Goal: Task Accomplishment & Management: Manage account settings

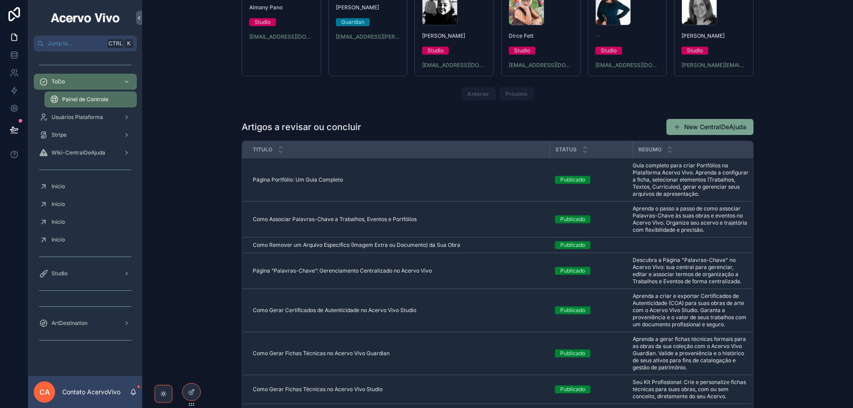
scroll to position [133, 0]
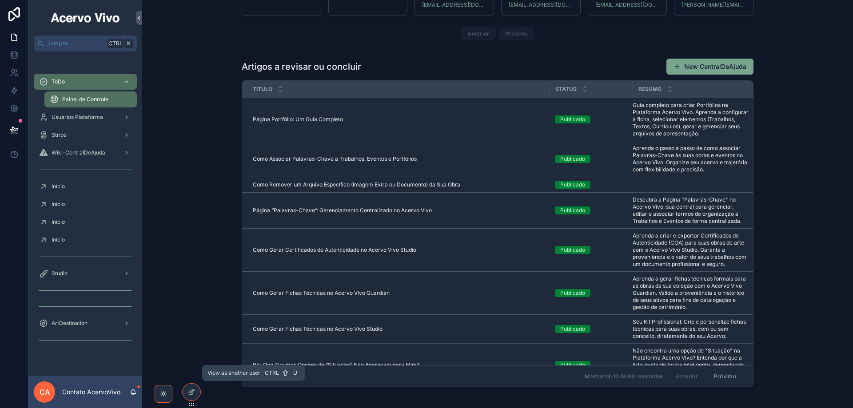
click at [0, 0] on icon at bounding box center [0, 0] width 0 height 0
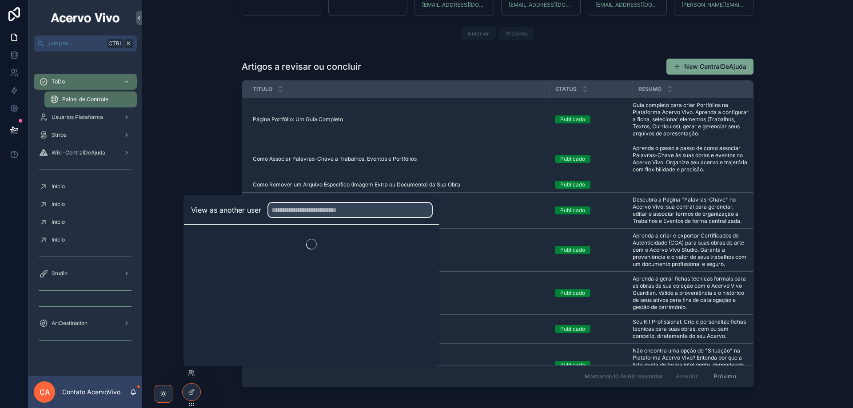
click at [298, 213] on input "text" at bounding box center [350, 210] width 164 height 14
type input "****"
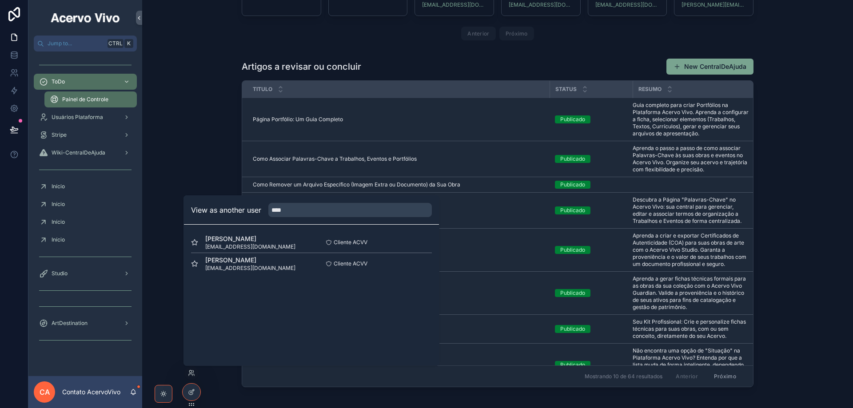
click at [0, 0] on button "Select" at bounding box center [0, 0] width 0 height 0
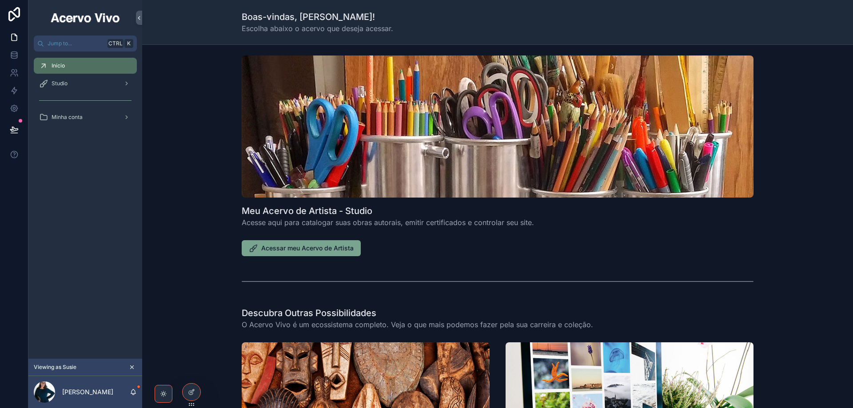
click at [84, 86] on div "Studio" at bounding box center [85, 83] width 92 height 14
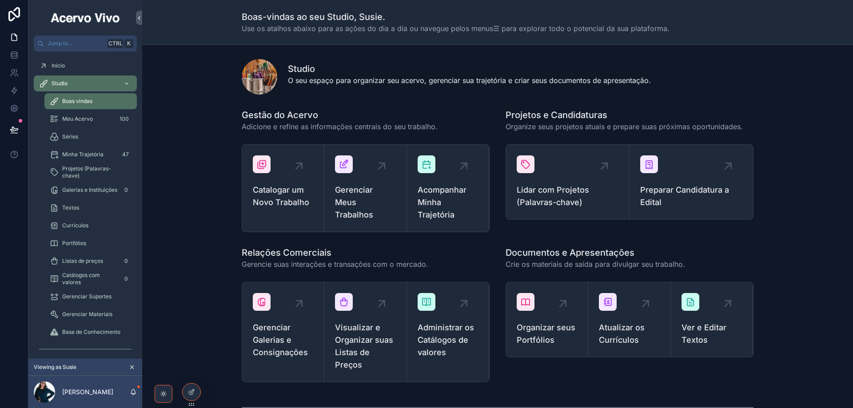
click at [96, 173] on span "Projetos (Palavras-chave)" at bounding box center [95, 172] width 66 height 14
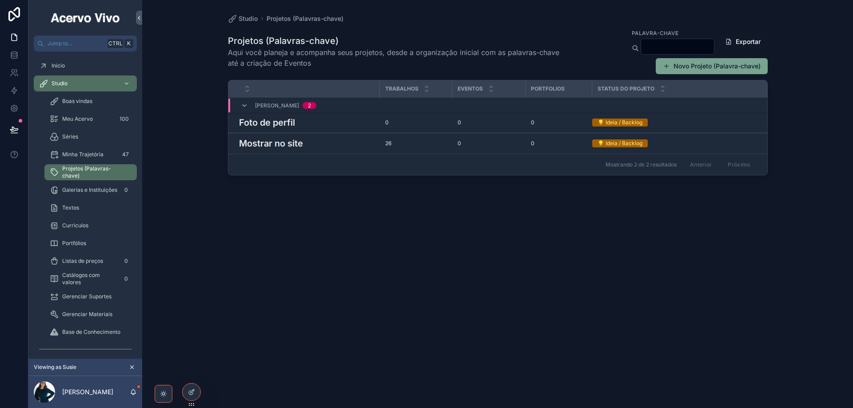
click at [268, 143] on h3 "Mostrar no site" at bounding box center [271, 143] width 64 height 13
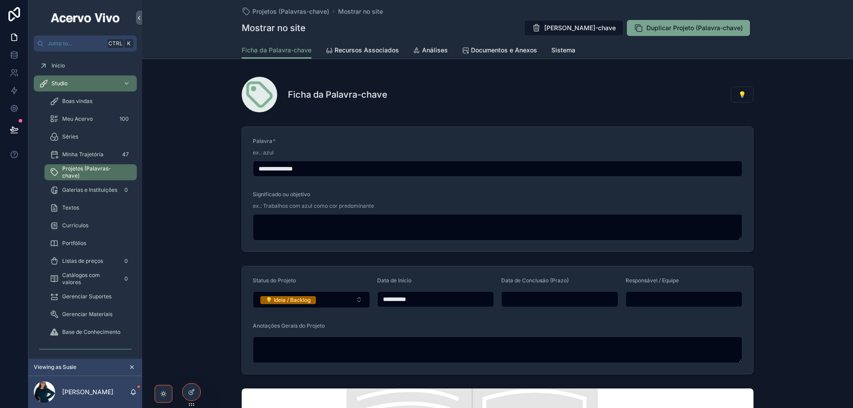
click at [328, 301] on button "💡 Ideia / Backlog" at bounding box center [311, 300] width 117 height 17
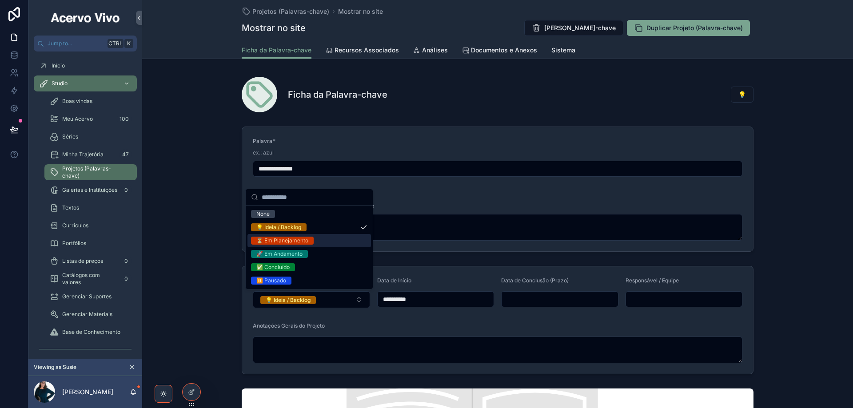
click at [328, 243] on div "⏳ Em Planejamento" at bounding box center [310, 240] width 124 height 13
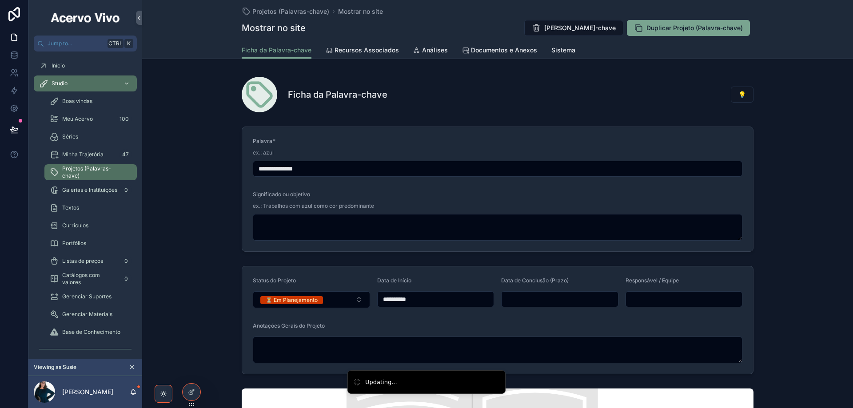
click at [330, 299] on button "⏳ Em Planejamento" at bounding box center [311, 300] width 117 height 17
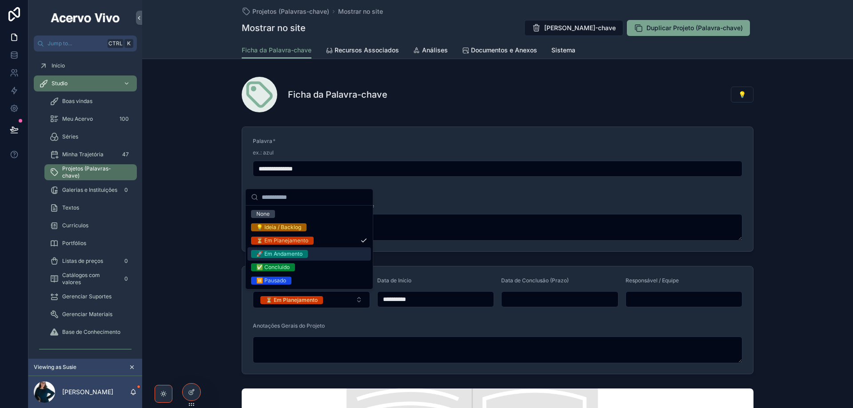
click at [314, 251] on div "🚀 Em Andamento" at bounding box center [310, 254] width 124 height 13
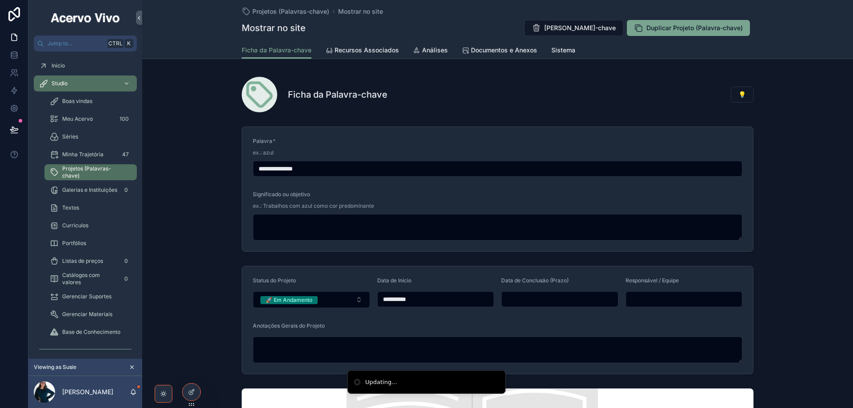
click at [452, 299] on input "**********" at bounding box center [436, 299] width 116 height 12
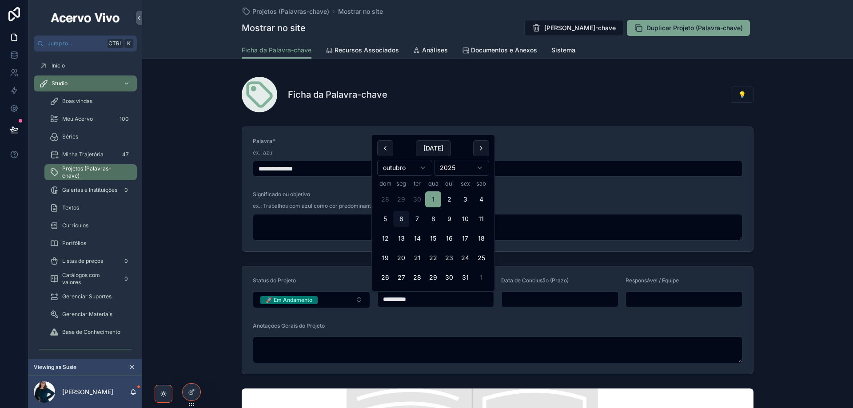
click at [527, 301] on input "scrollable content" at bounding box center [560, 299] width 116 height 12
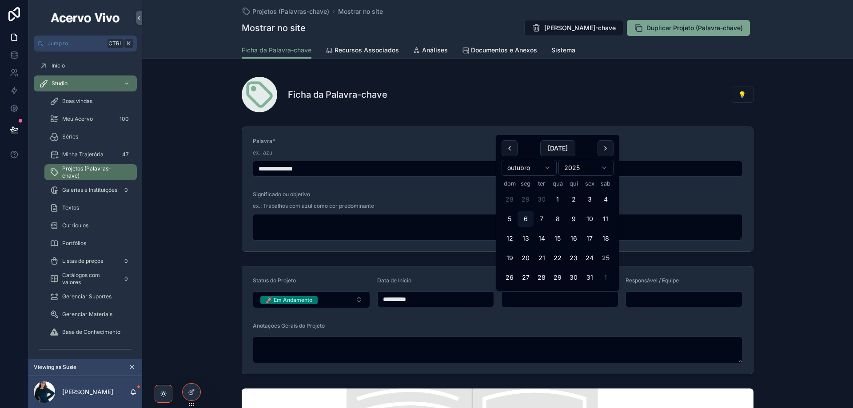
click at [590, 218] on button "10" at bounding box center [590, 219] width 16 height 16
type input "**********"
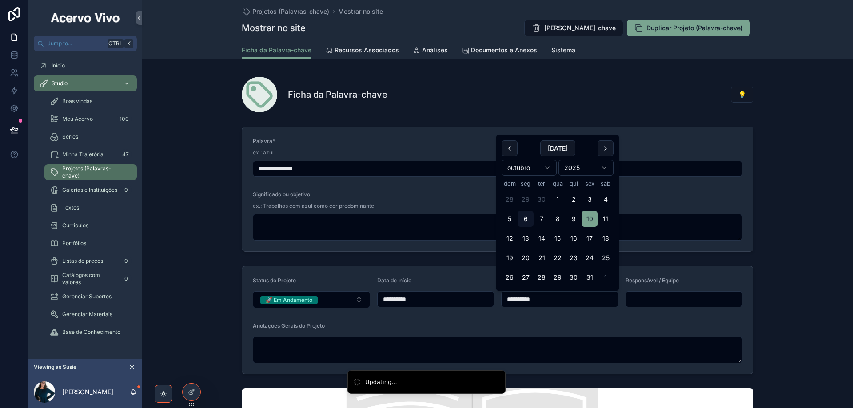
click at [640, 297] on input "scrollable content" at bounding box center [684, 299] width 116 height 12
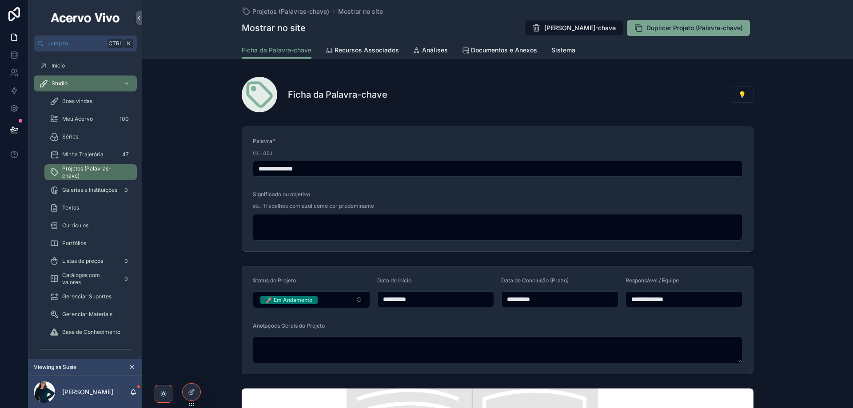
type input "**********"
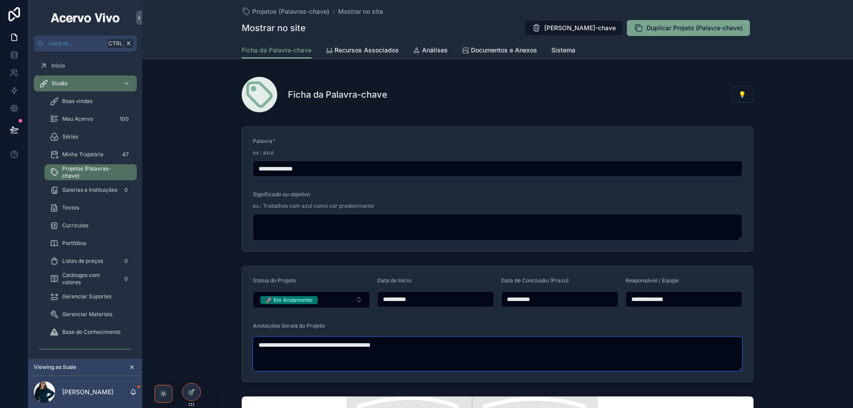
type textarea "**********"
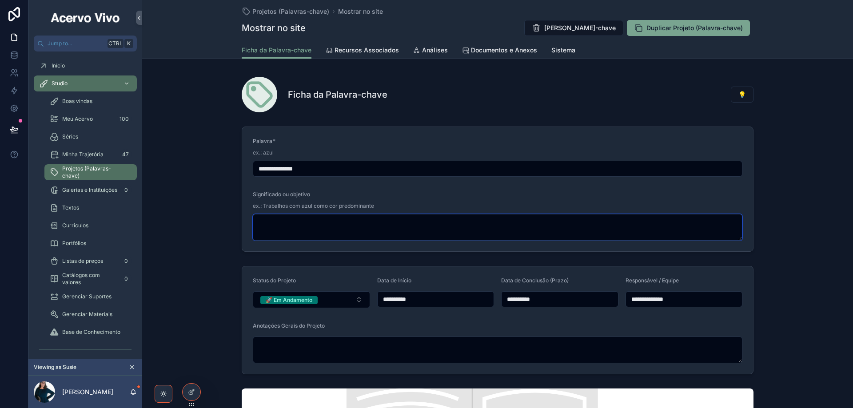
click at [315, 225] on textarea "scrollable content" at bounding box center [498, 227] width 490 height 27
paste textarea "**********"
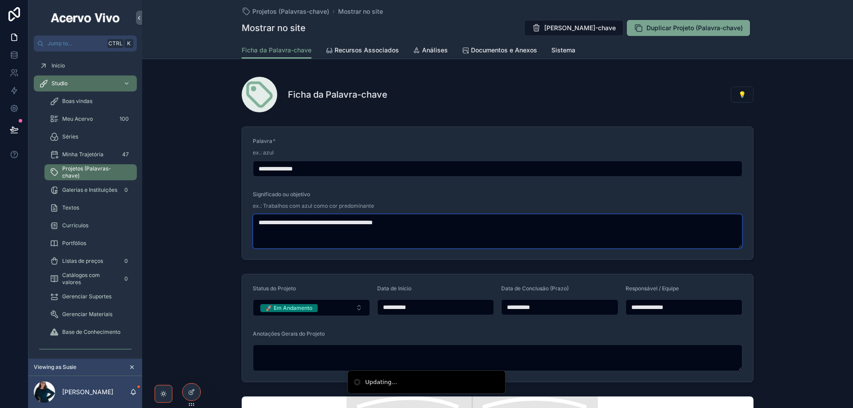
type textarea "**********"
click at [309, 361] on textarea "scrollable content" at bounding box center [498, 358] width 490 height 27
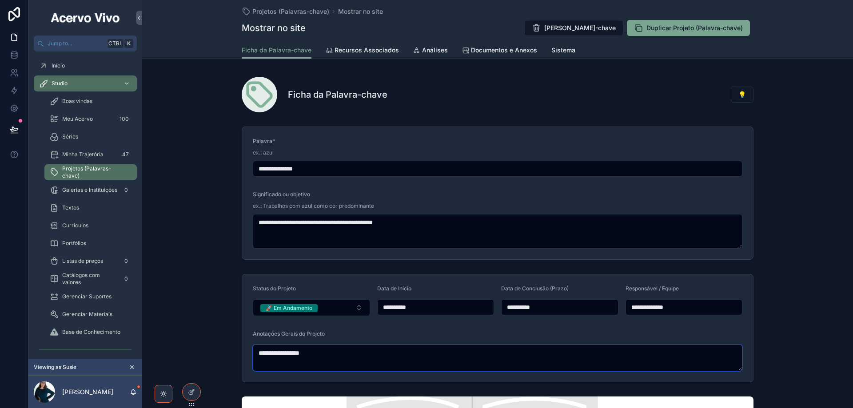
type textarea "**********"
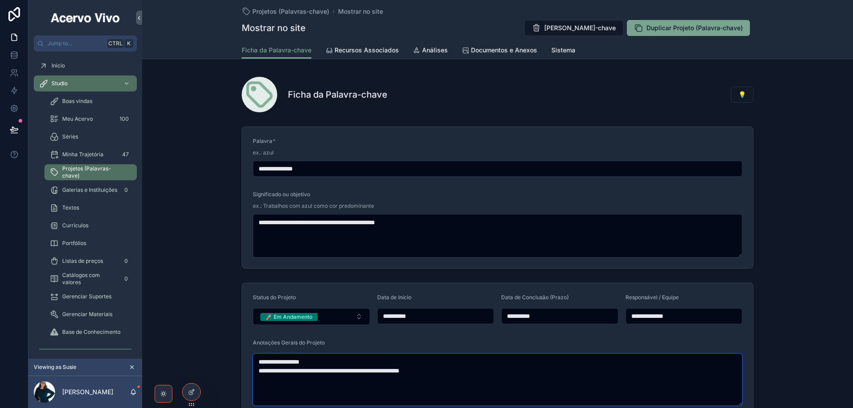
type textarea "**********"
click at [505, 52] on span "Documentos e Anexos" at bounding box center [504, 50] width 66 height 9
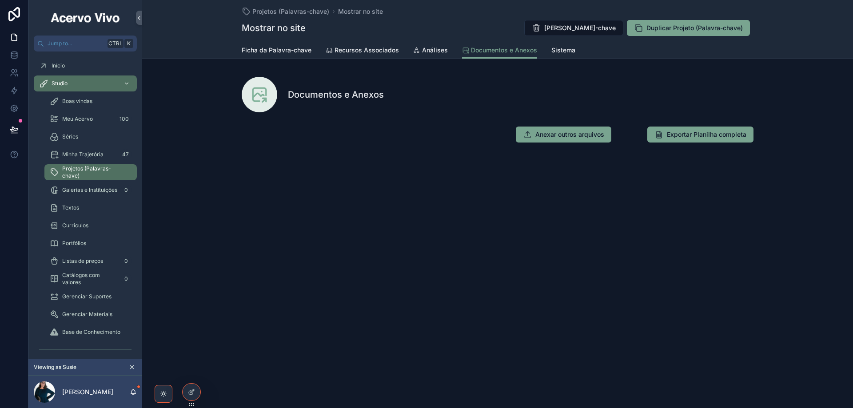
click at [578, 137] on span "Anexar outros arquivos" at bounding box center [570, 134] width 69 height 9
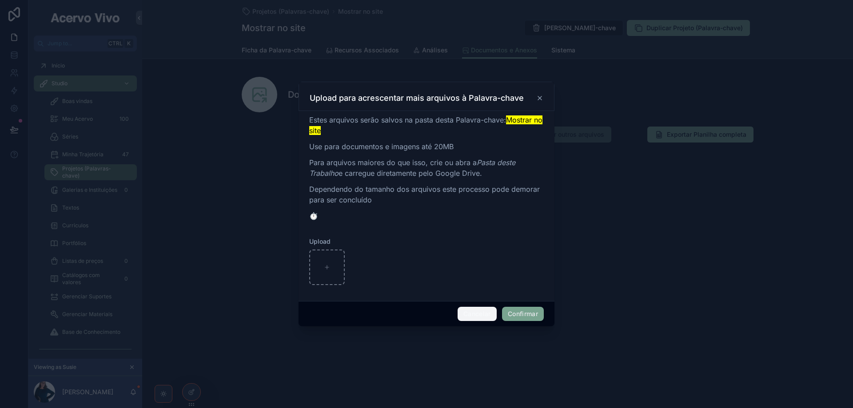
click at [480, 312] on button "Cancelar" at bounding box center [477, 314] width 39 height 14
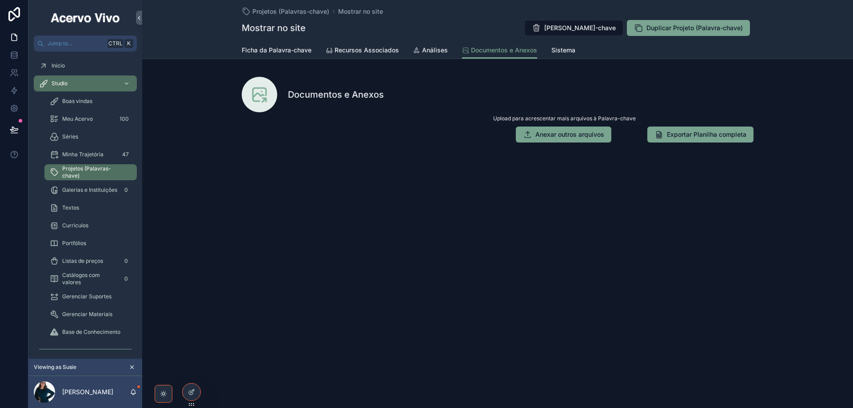
click at [568, 136] on span "Anexar outros arquivos" at bounding box center [570, 134] width 69 height 9
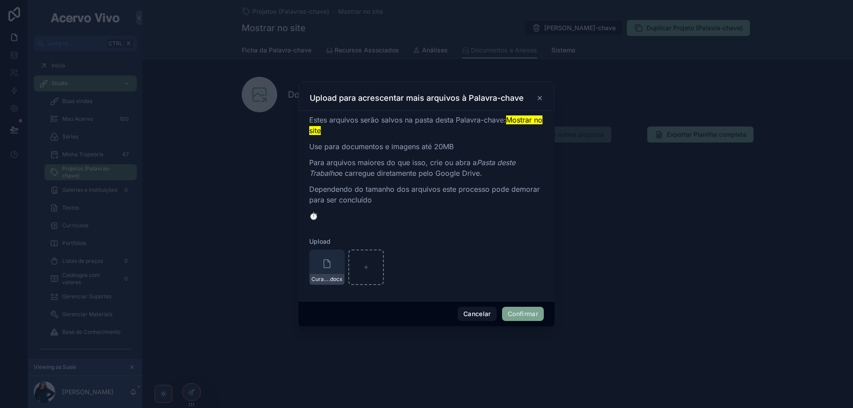
click at [526, 315] on button "Confirmar" at bounding box center [523, 314] width 42 height 14
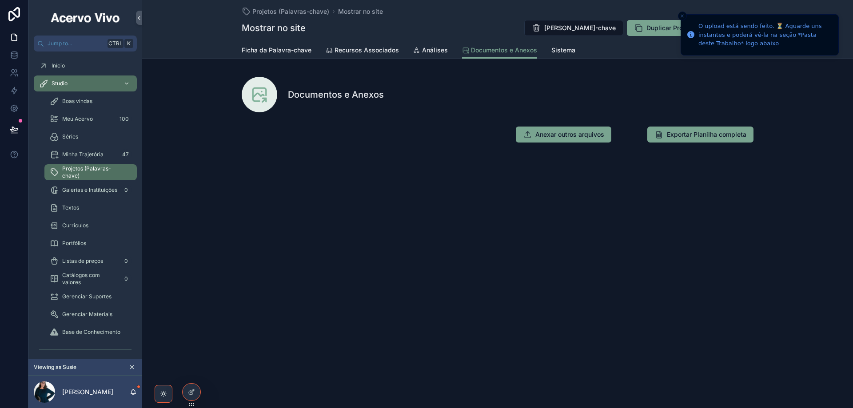
click at [271, 52] on span "Ficha da Palavra-chave" at bounding box center [277, 50] width 70 height 9
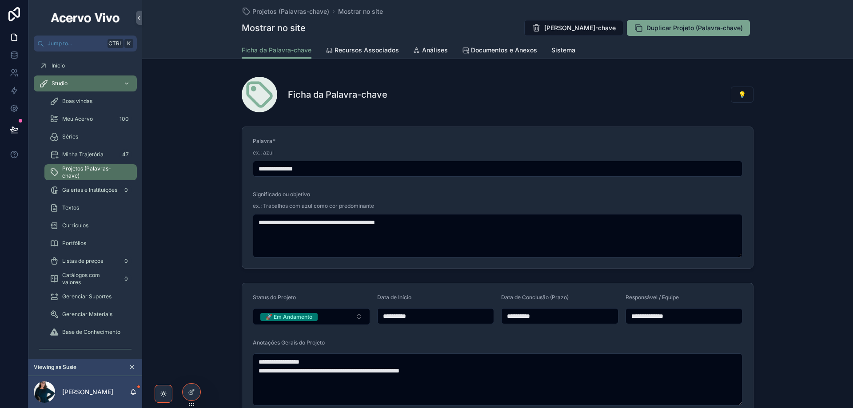
click at [372, 51] on span "Recursos Associados" at bounding box center [367, 50] width 64 height 9
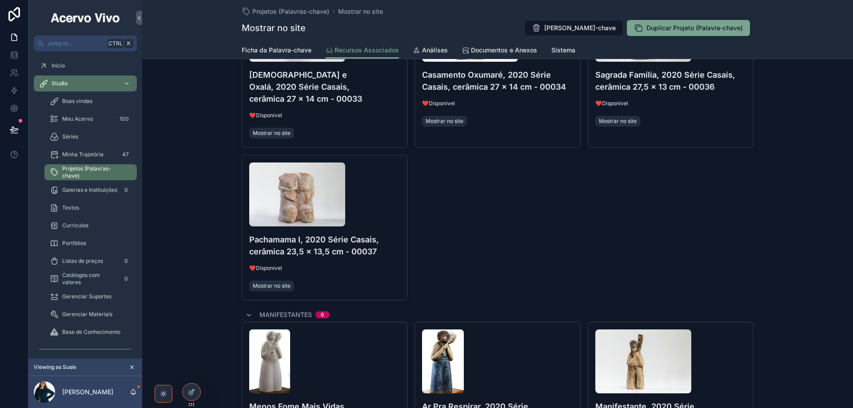
scroll to position [533, 0]
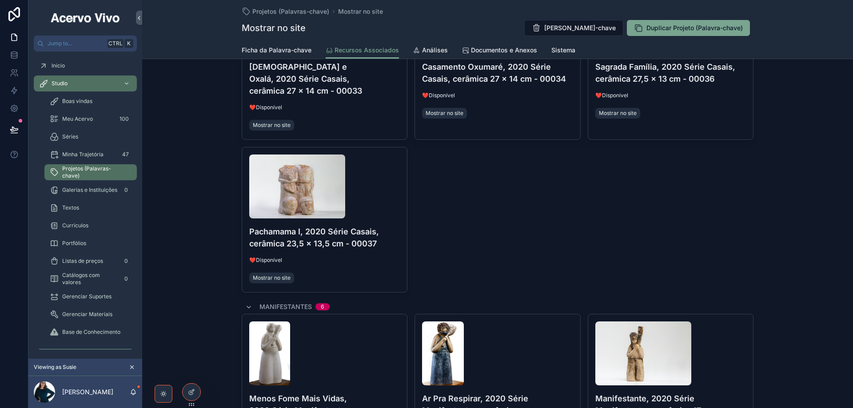
click at [0, 0] on button "Tirar da lista" at bounding box center [0, 0] width 0 height 0
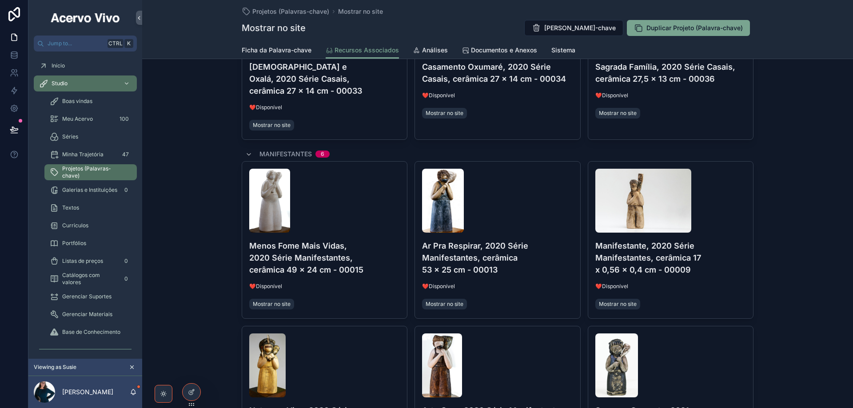
click at [381, 147] on div "Manifestantes 6" at bounding box center [498, 154] width 512 height 14
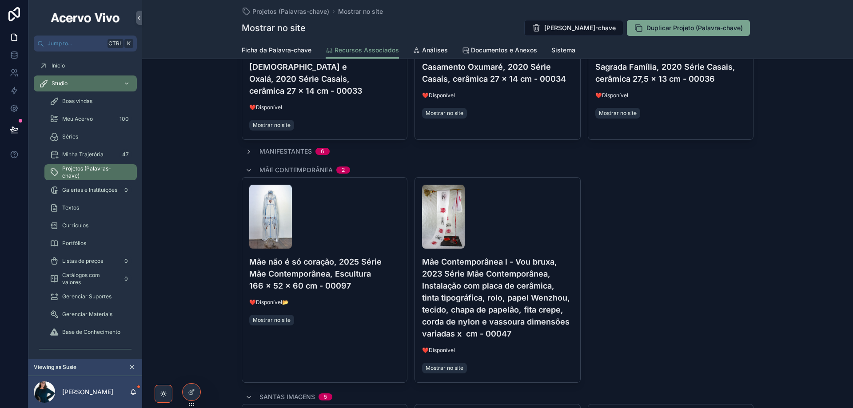
click at [248, 148] on icon "scrollable content" at bounding box center [248, 151] width 7 height 7
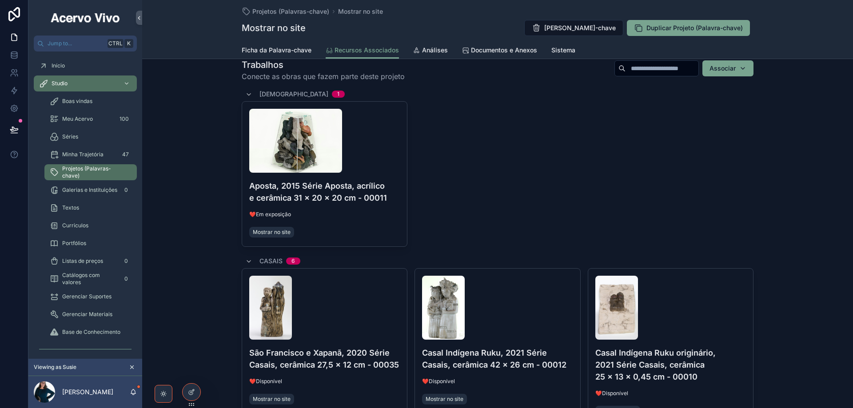
scroll to position [44, 0]
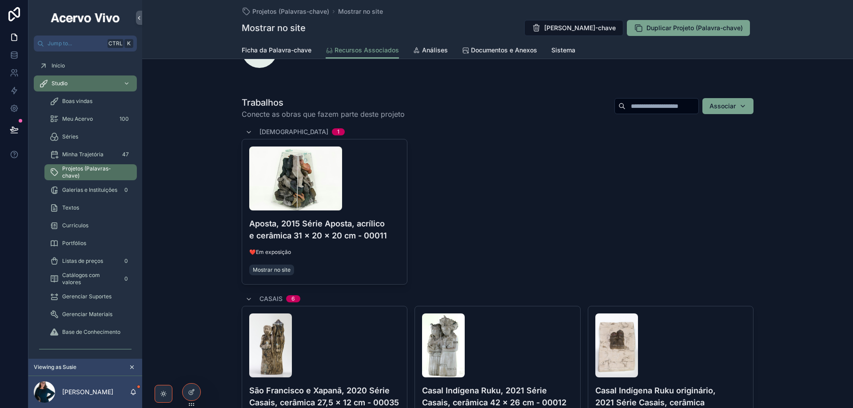
click at [245, 133] on icon "scrollable content" at bounding box center [248, 132] width 7 height 7
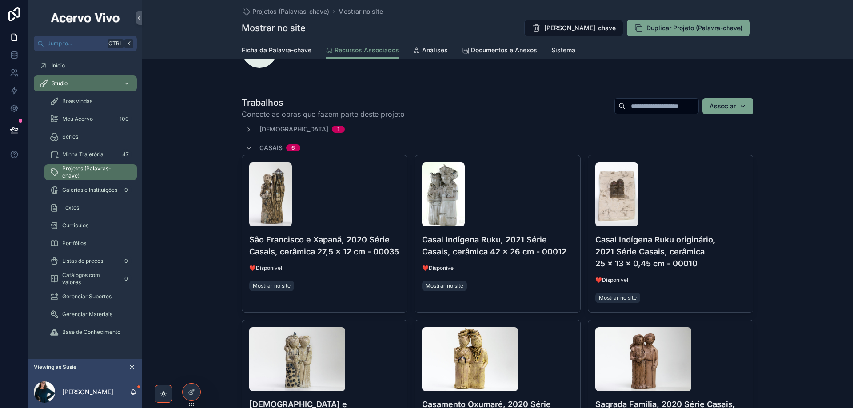
click at [247, 148] on icon "scrollable content" at bounding box center [248, 148] width 7 height 7
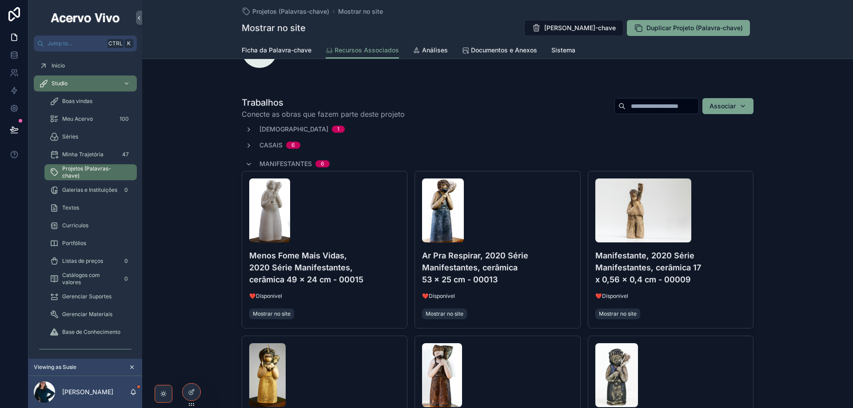
click at [246, 163] on icon "scrollable content" at bounding box center [248, 164] width 7 height 7
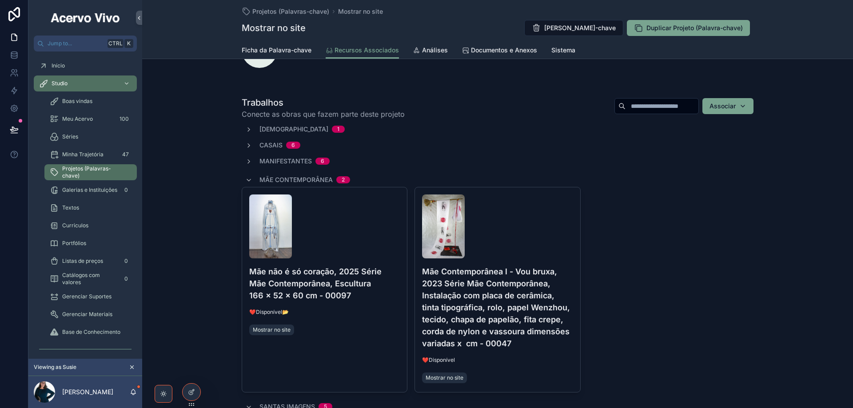
click at [556, 293] on h4 "Mãe Contemporânea l - Vou bruxa, 2023 Série Mãe Contemporânea, Instalação com p…" at bounding box center [497, 308] width 151 height 84
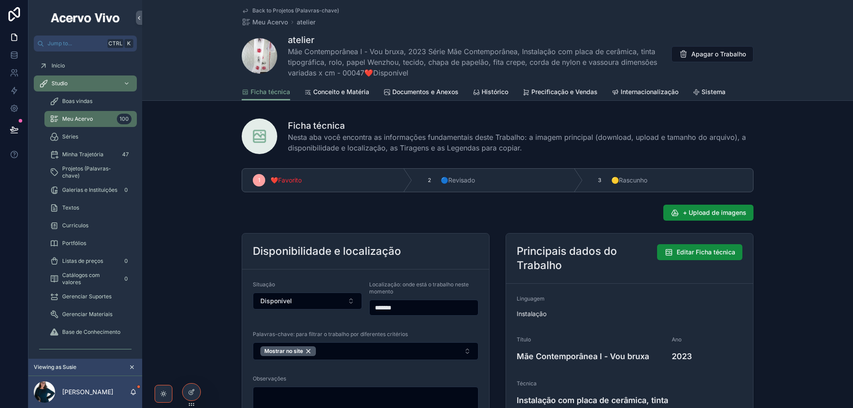
click at [695, 249] on span "Editar Ficha técnica" at bounding box center [706, 252] width 59 height 9
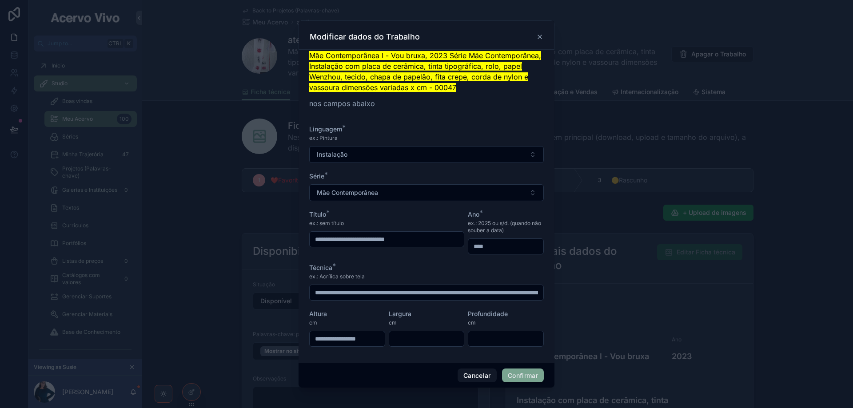
scroll to position [30, 0]
drag, startPoint x: 473, startPoint y: 295, endPoint x: 512, endPoint y: 311, distance: 41.8
click at [473, 295] on input "**********" at bounding box center [427, 293] width 234 height 12
drag, startPoint x: 344, startPoint y: 292, endPoint x: 497, endPoint y: 294, distance: 152.9
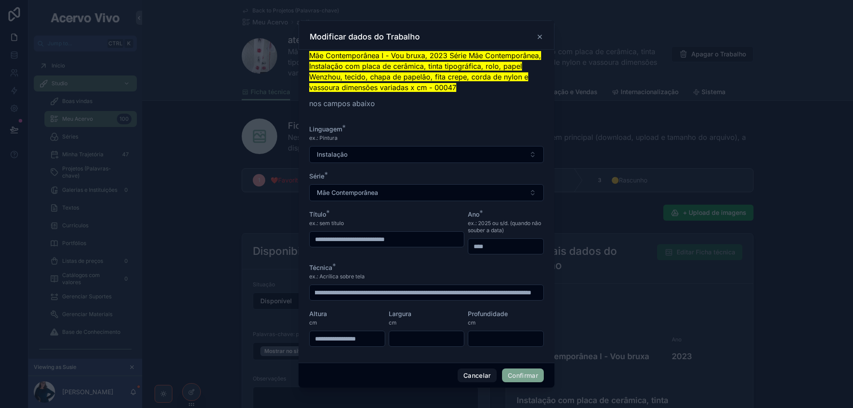
click at [497, 294] on input "**********" at bounding box center [423, 293] width 227 height 12
click at [360, 294] on input "**********" at bounding box center [423, 293] width 227 height 12
type input "**********"
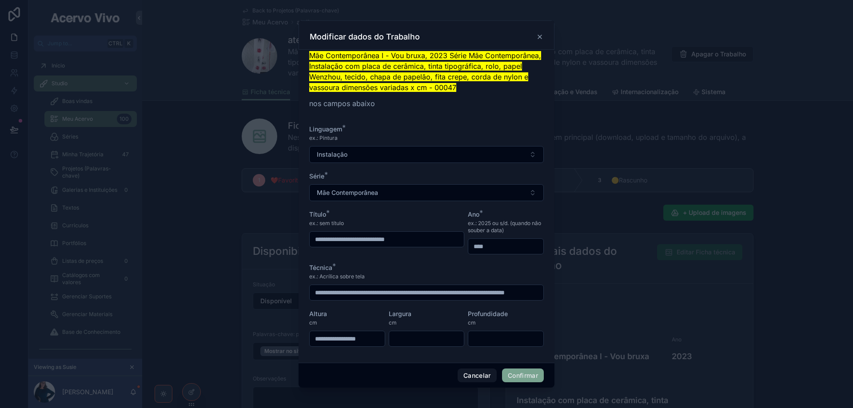
click at [522, 378] on button "Confirmar" at bounding box center [523, 376] width 42 height 14
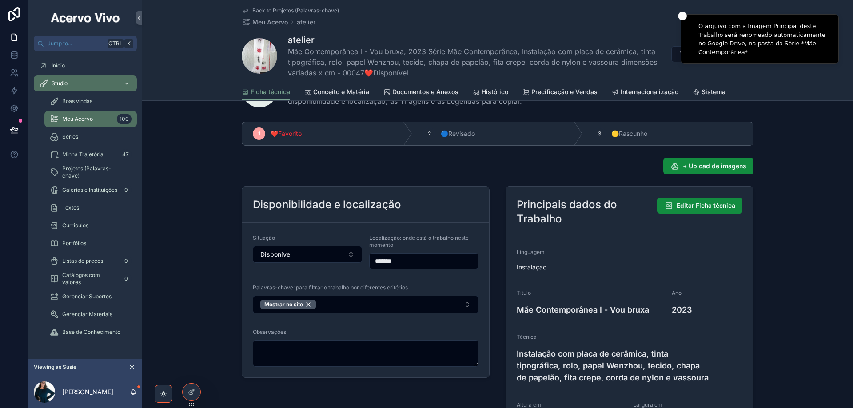
scroll to position [89, 0]
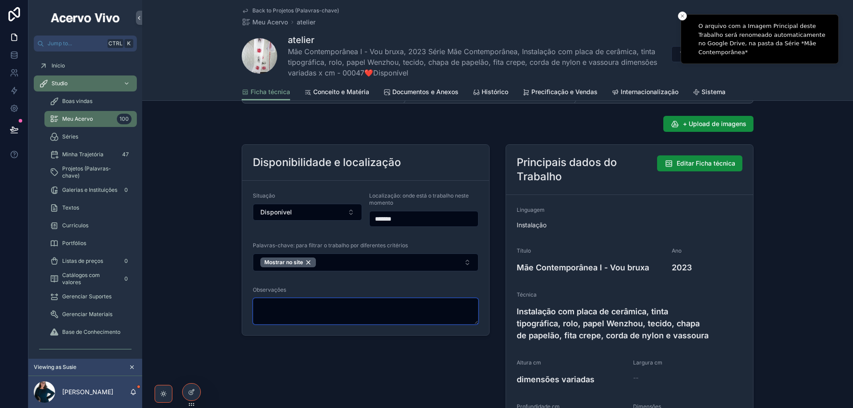
click at [321, 313] on textarea "scrollable content" at bounding box center [366, 311] width 226 height 27
paste textarea "**********"
type textarea "**********"
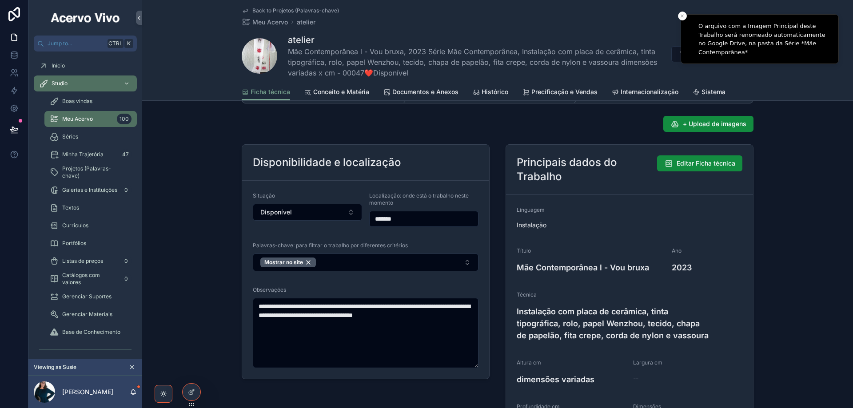
scroll to position [0, 0]
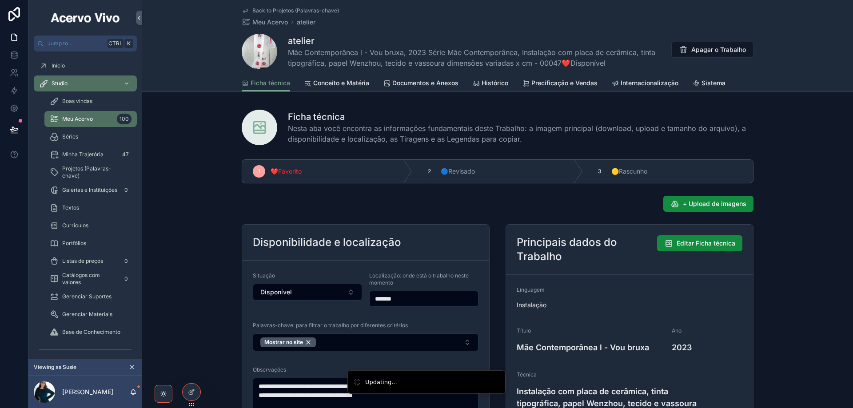
click at [269, 9] on span "Back to Projetos (Palavras-chave)" at bounding box center [295, 10] width 87 height 7
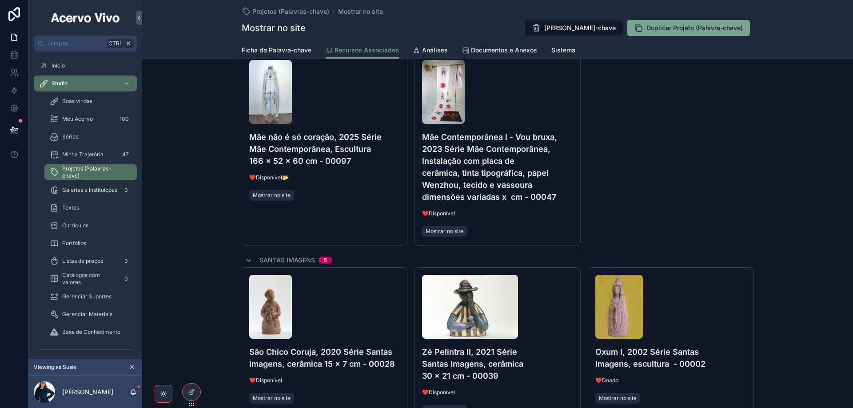
scroll to position [133, 0]
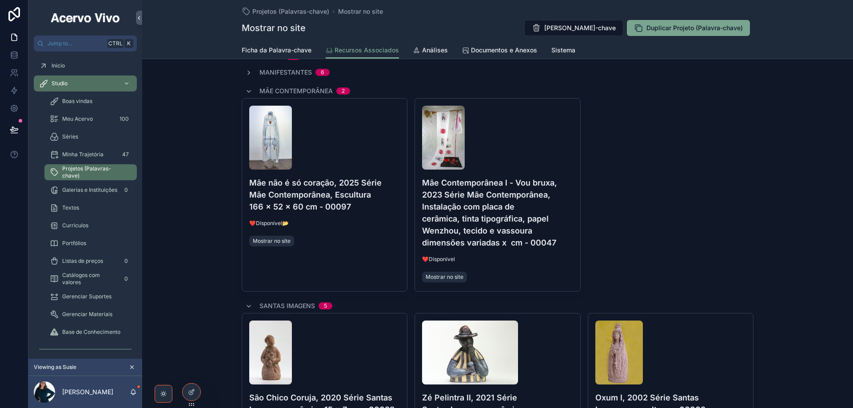
click at [568, 222] on h4 "Mãe Contemporânea l - Vou bruxa, 2023 Série Mãe Contemporânea, Instalação com p…" at bounding box center [497, 213] width 151 height 72
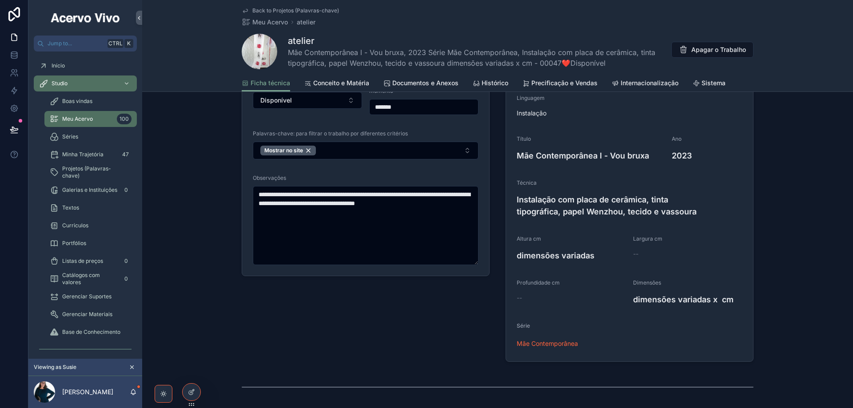
scroll to position [222, 0]
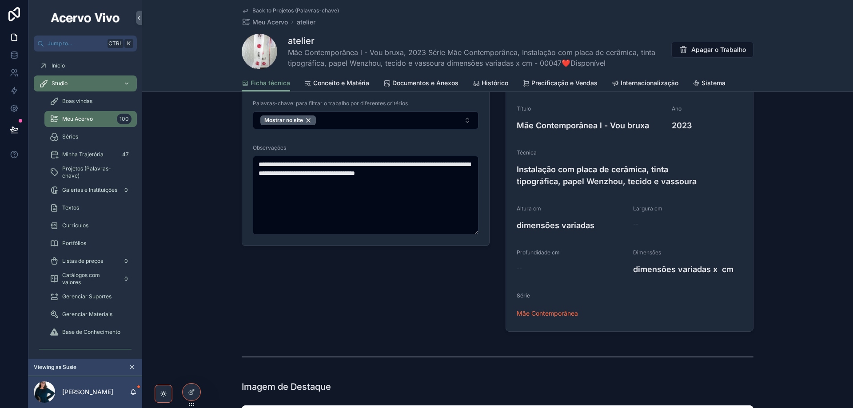
click at [333, 84] on span "Conceito e Matéria" at bounding box center [341, 83] width 56 height 9
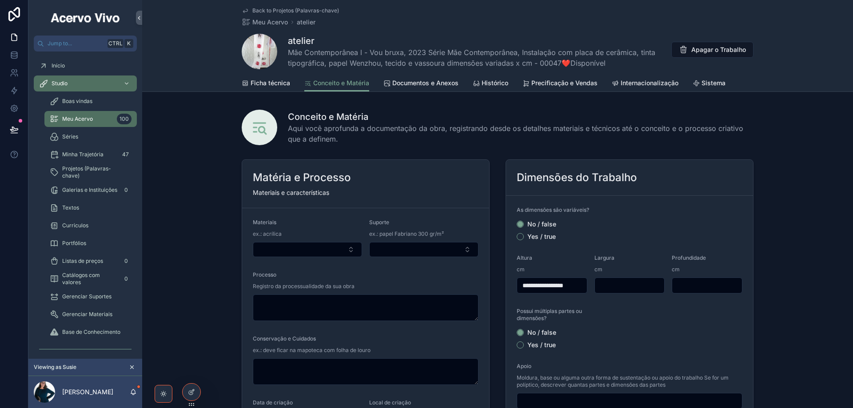
click at [544, 237] on label "Yes / true" at bounding box center [542, 237] width 28 height 6
click at [524, 237] on button "Yes / true" at bounding box center [520, 236] width 7 height 7
click at [277, 83] on span "Ficha técnica" at bounding box center [271, 83] width 40 height 9
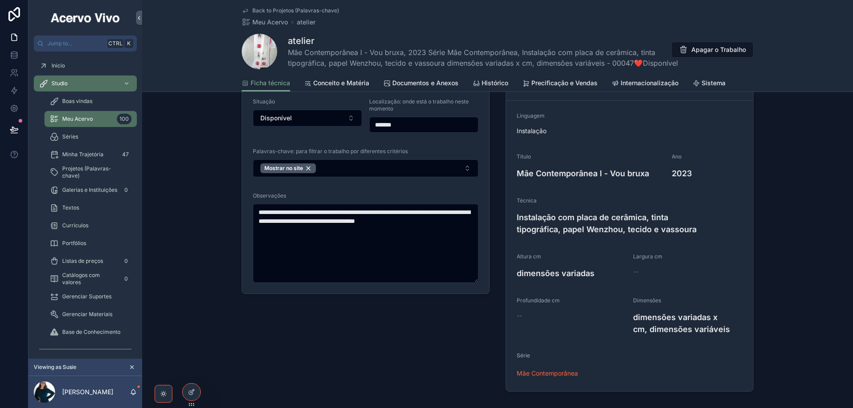
scroll to position [133, 0]
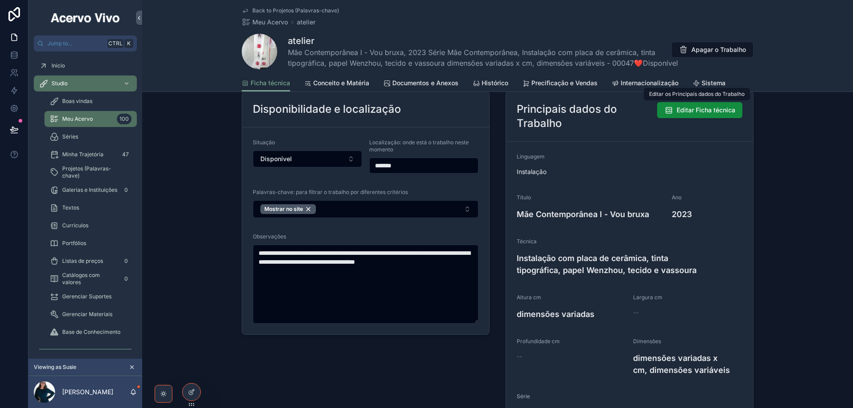
click at [716, 111] on span "Editar Ficha técnica" at bounding box center [706, 110] width 59 height 9
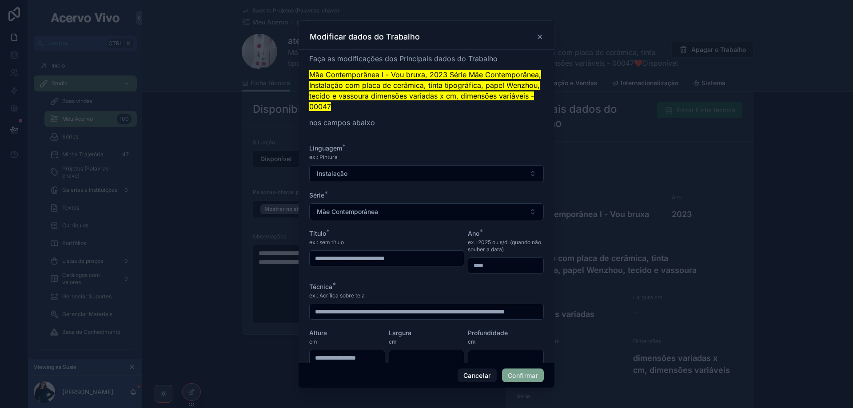
scroll to position [19, 0]
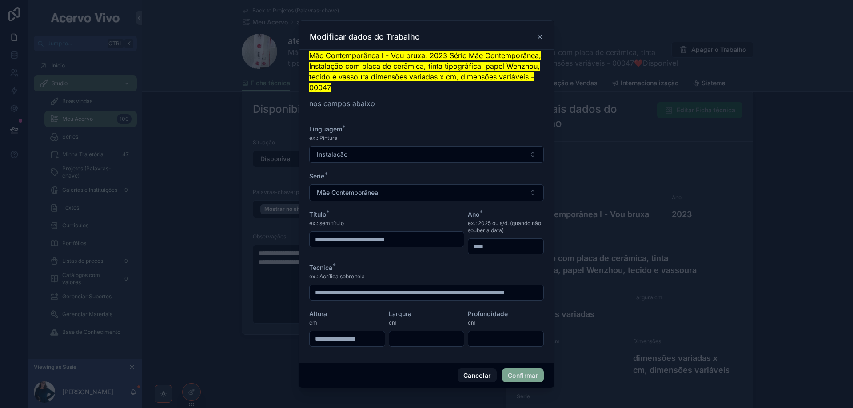
drag, startPoint x: 376, startPoint y: 360, endPoint x: 284, endPoint y: 359, distance: 91.6
click at [284, 359] on div "**********" at bounding box center [426, 204] width 853 height 408
click at [528, 375] on button "Confirmar" at bounding box center [523, 376] width 42 height 14
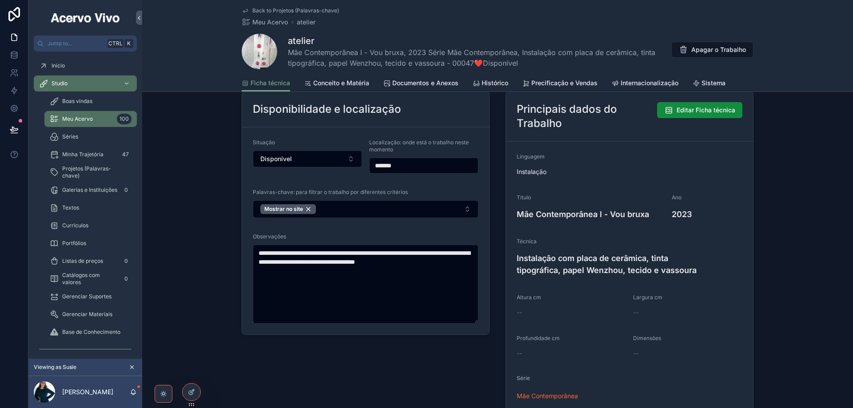
click at [271, 11] on span "Back to Projetos (Palavras-chave)" at bounding box center [295, 10] width 87 height 7
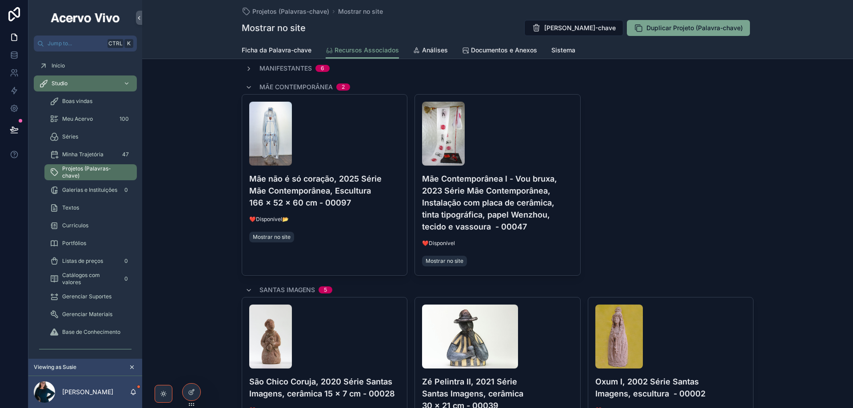
scroll to position [44, 0]
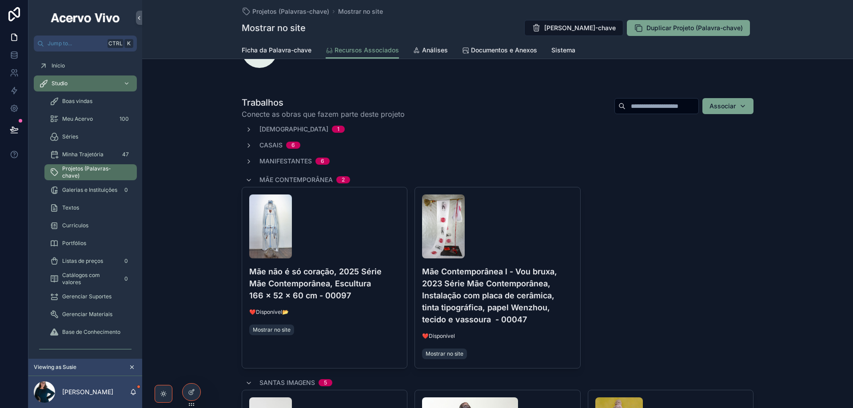
click at [632, 106] on input "scrollable content" at bounding box center [662, 106] width 73 height 12
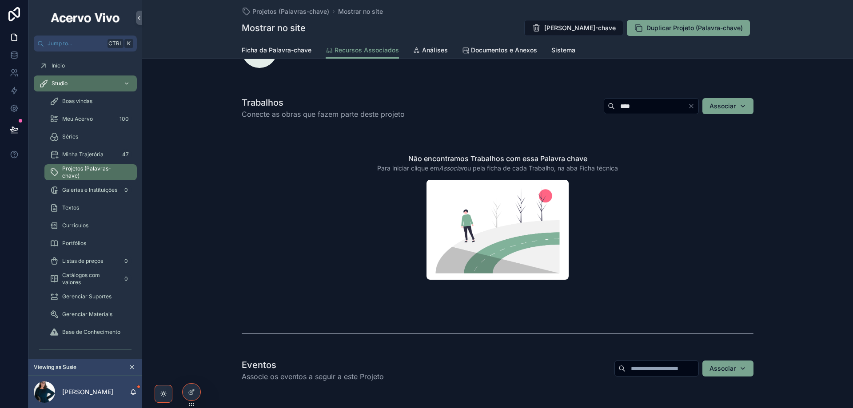
type input "****"
click at [83, 121] on span "Meu Acervo" at bounding box center [77, 119] width 31 height 7
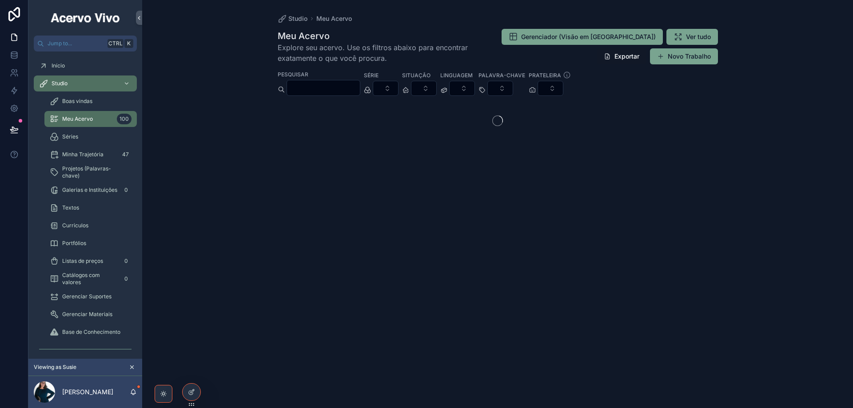
click at [321, 91] on input "scrollable content" at bounding box center [323, 88] width 73 height 12
type input "*****"
click at [286, 107] on icon "scrollable content" at bounding box center [284, 106] width 7 height 7
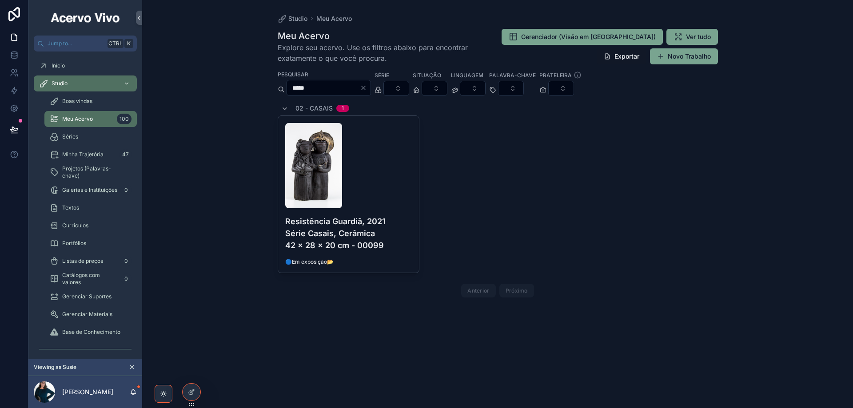
click at [393, 189] on div "scrollable content" at bounding box center [348, 165] width 127 height 85
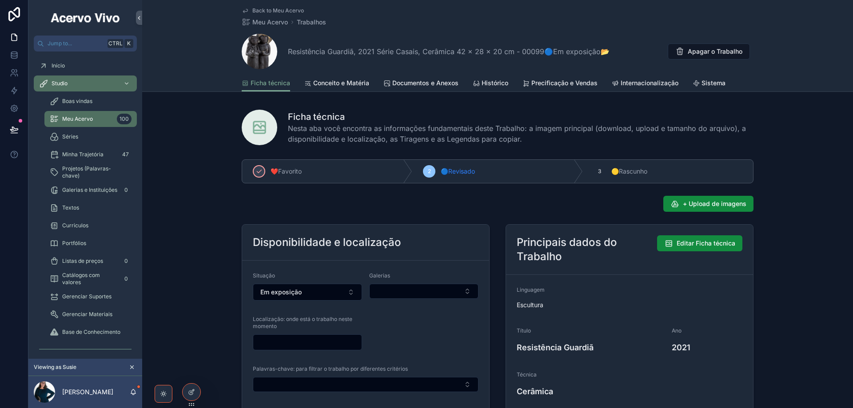
click at [336, 294] on button "Em exposição" at bounding box center [307, 292] width 109 height 17
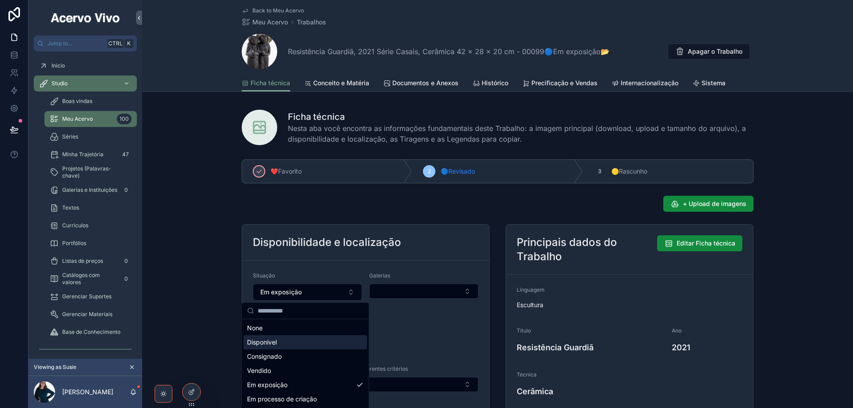
click at [290, 343] on div "Disponível" at bounding box center [306, 343] width 124 height 14
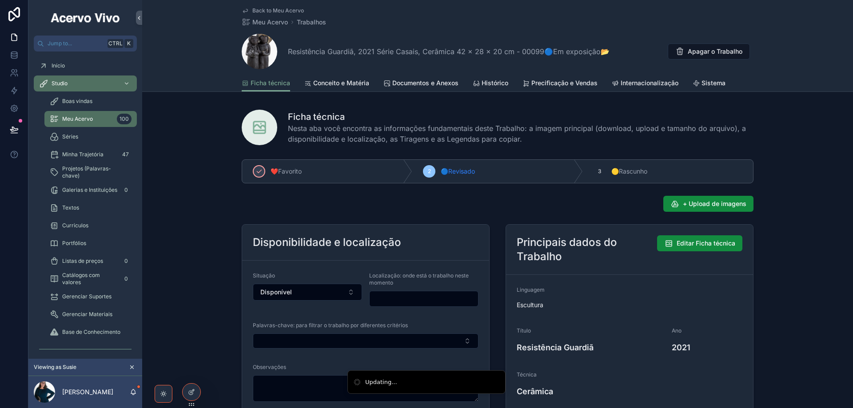
click at [417, 297] on input "scrollable content" at bounding box center [424, 299] width 108 height 12
type input "*******"
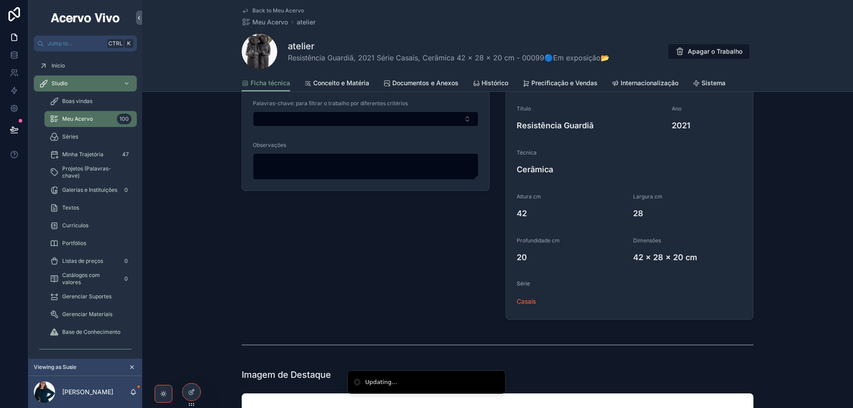
scroll to position [89, 0]
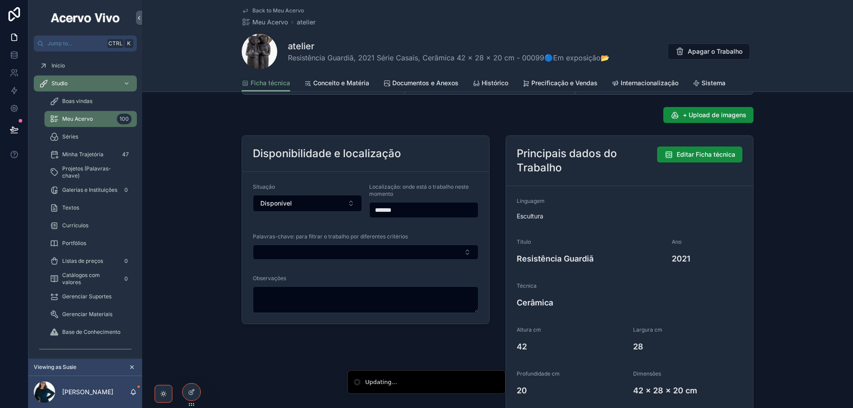
click at [333, 258] on button "Select Button" at bounding box center [366, 252] width 226 height 15
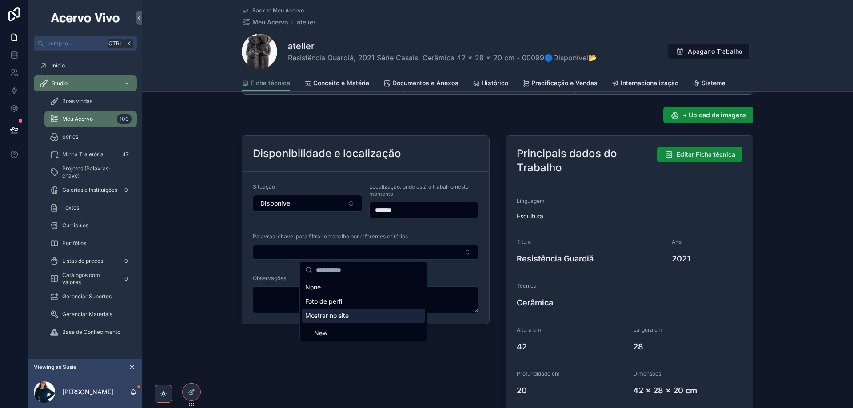
click at [339, 317] on span "Mostrar no site" at bounding box center [327, 316] width 44 height 9
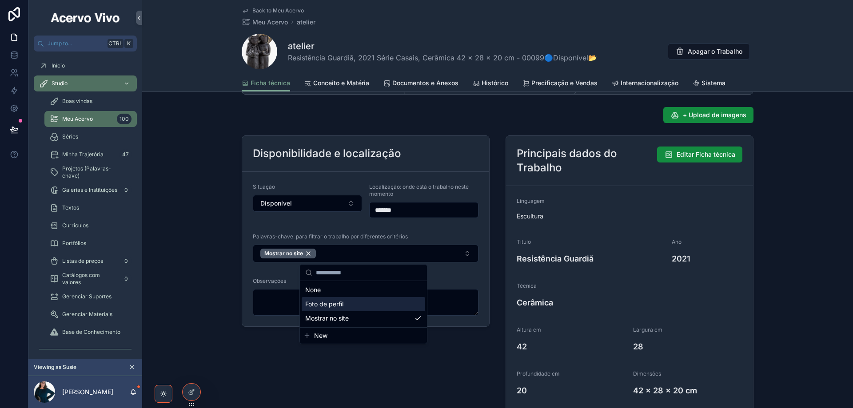
click at [269, 21] on span "Meu Acervo" at bounding box center [270, 22] width 36 height 9
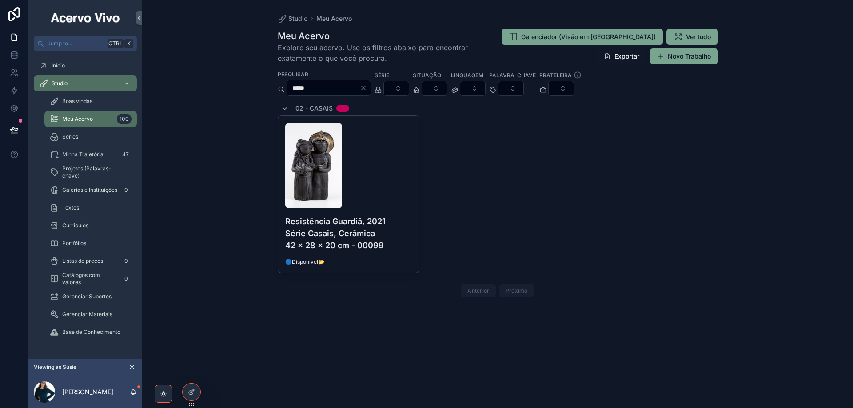
drag, startPoint x: 328, startPoint y: 87, endPoint x: 255, endPoint y: 92, distance: 73.0
click at [259, 90] on div "Studio Meu Acervo Meu Acervo Explore seu acervo. Use os filtros abaixo para enc…" at bounding box center [497, 204] width 711 height 408
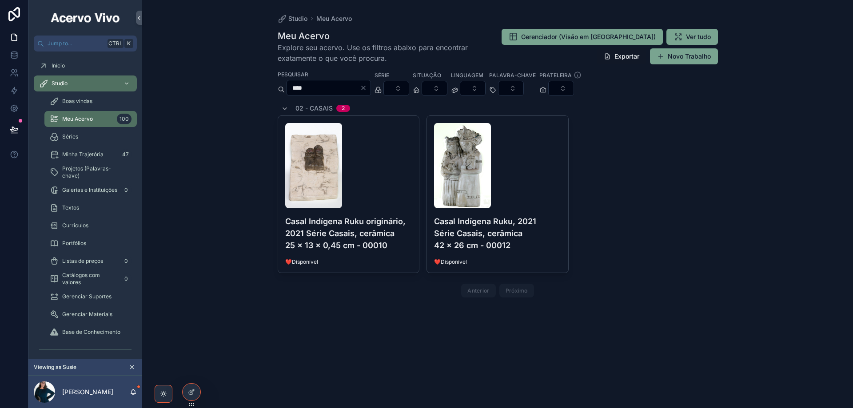
type input "****"
click at [527, 178] on div "scrollable content" at bounding box center [497, 165] width 127 height 85
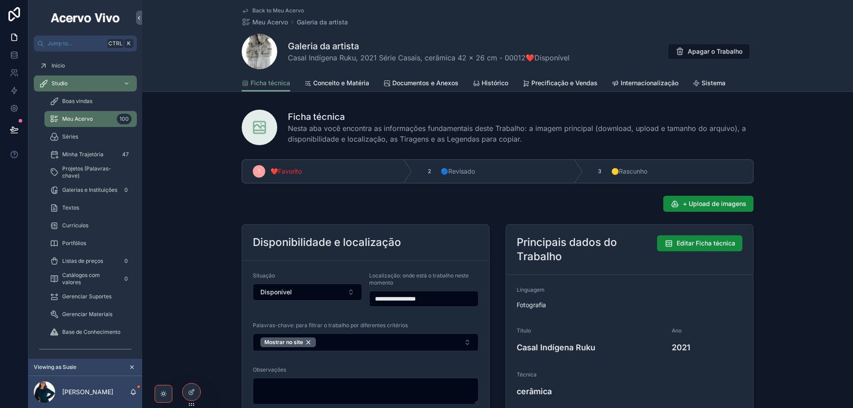
click at [279, 11] on span "Back to Meu Acervo" at bounding box center [278, 10] width 52 height 7
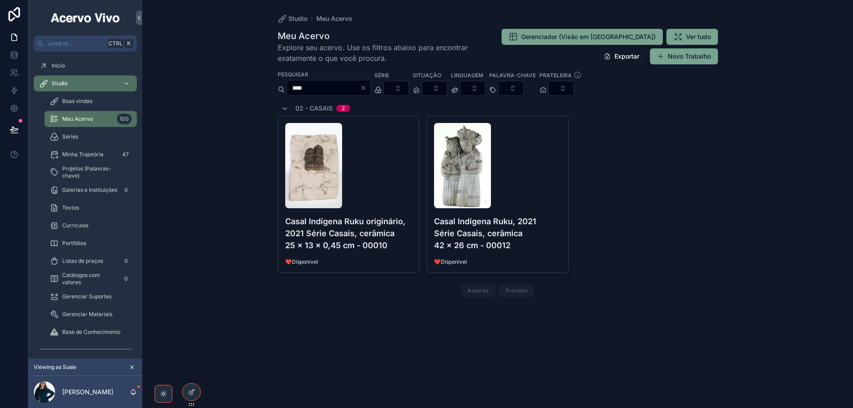
drag, startPoint x: 332, startPoint y: 87, endPoint x: 277, endPoint y: 93, distance: 55.5
click at [277, 93] on div "Studio Meu Acervo Meu Acervo Explore seu acervo. Use os filtros abaixo para enc…" at bounding box center [498, 165] width 455 height 330
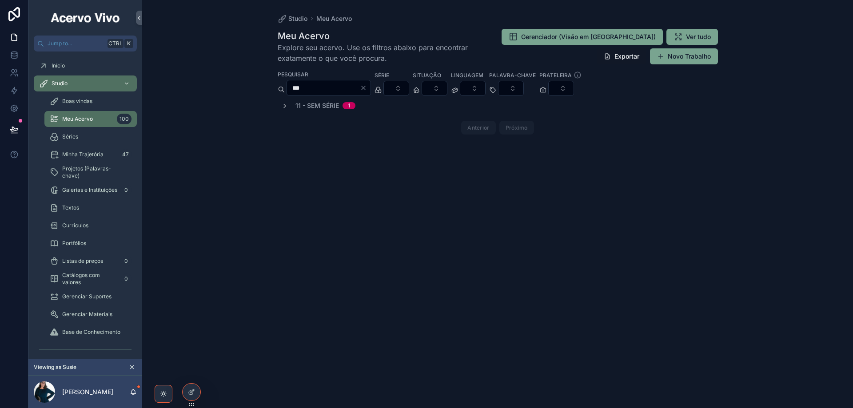
click at [284, 103] on icon "scrollable content" at bounding box center [284, 106] width 7 height 7
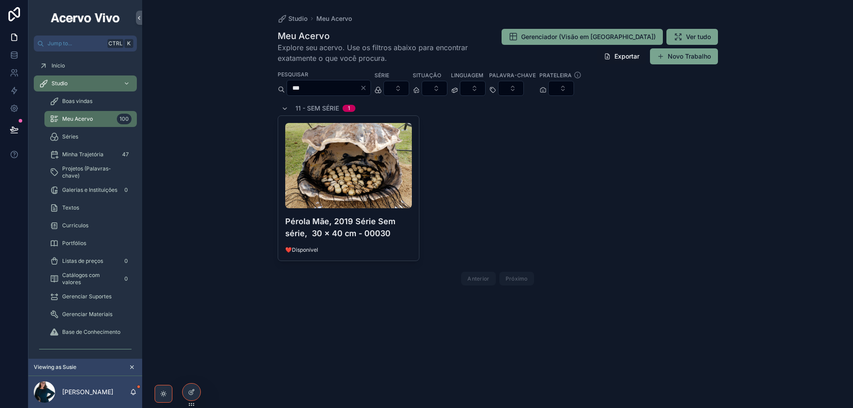
drag, startPoint x: 340, startPoint y: 85, endPoint x: 276, endPoint y: 93, distance: 64.1
click at [276, 93] on div "Studio Meu Acervo Meu Acervo Explore seu acervo. Use os filtros abaixo para enc…" at bounding box center [498, 159] width 455 height 318
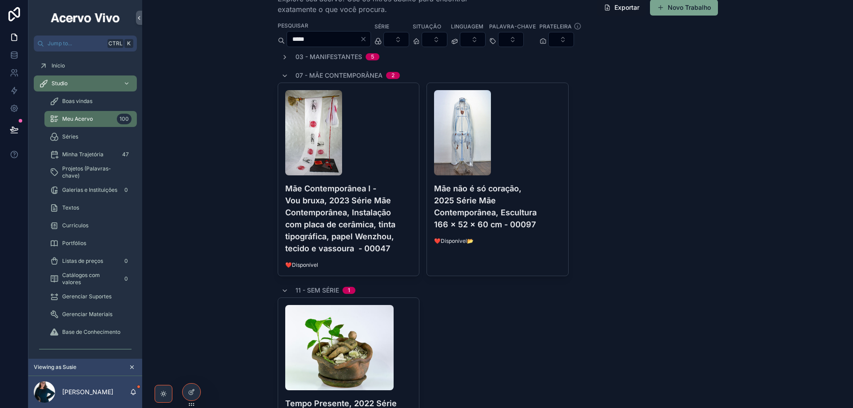
scroll to position [140, 0]
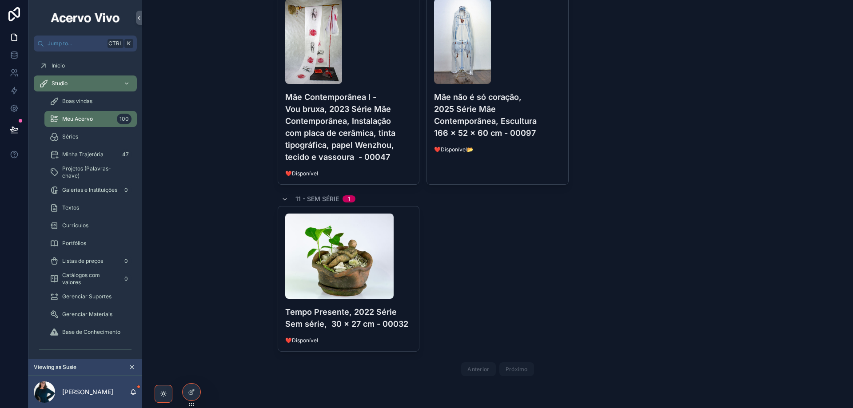
type input "*****"
click at [403, 269] on div "scrollable content" at bounding box center [348, 256] width 127 height 85
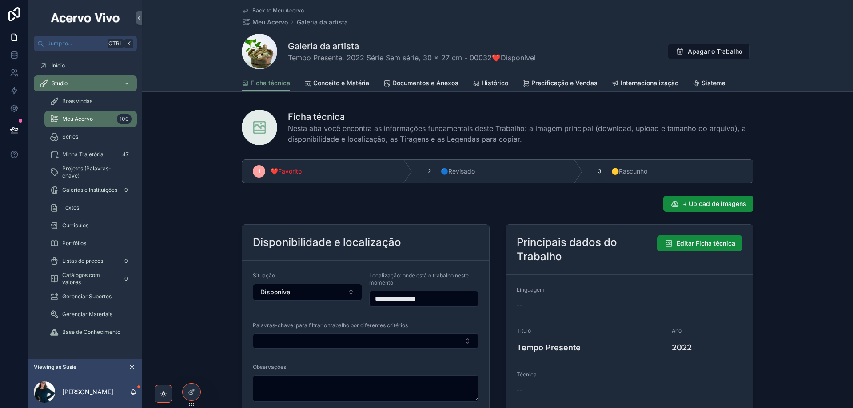
click at [301, 346] on button "Select Button" at bounding box center [366, 341] width 226 height 15
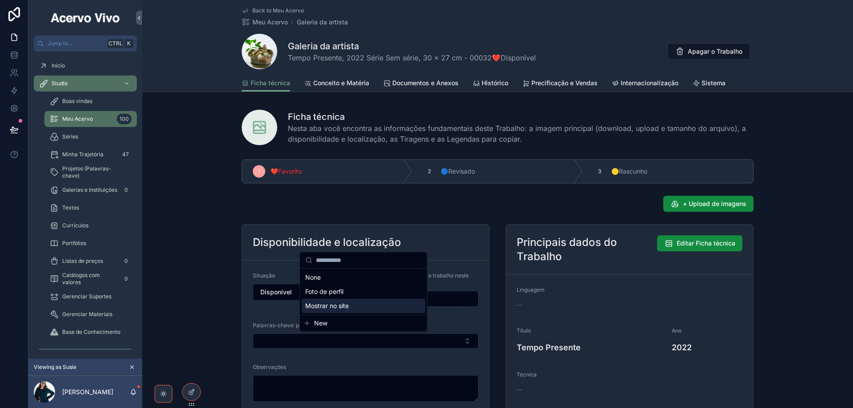
click at [334, 309] on span "Mostrar no site" at bounding box center [327, 306] width 44 height 9
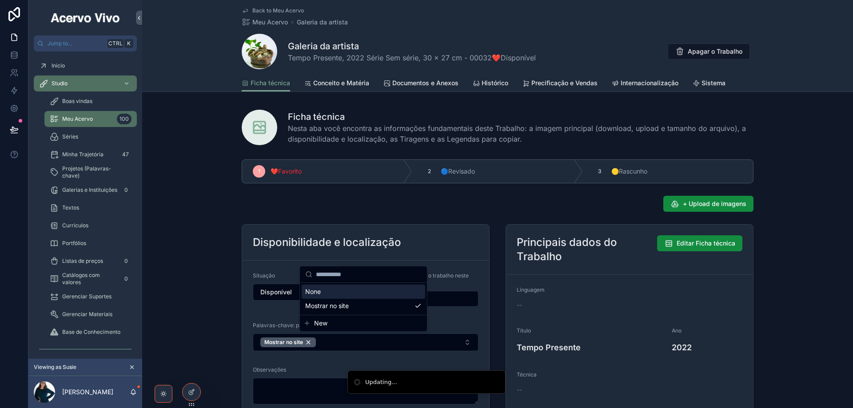
click at [270, 12] on span "Back to Meu Acervo" at bounding box center [278, 10] width 52 height 7
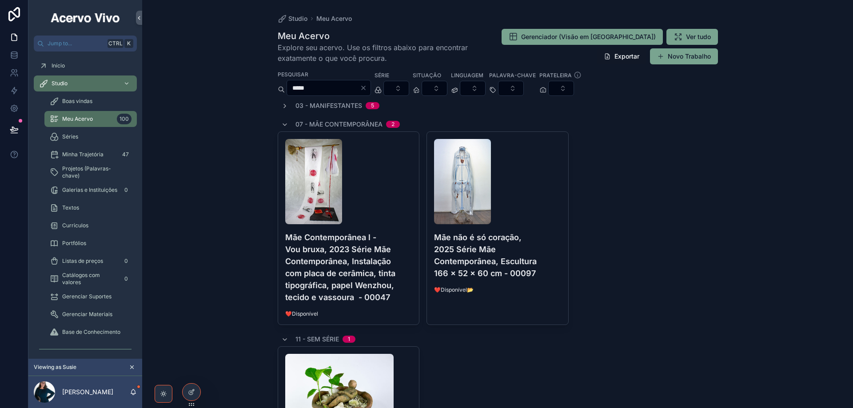
drag, startPoint x: 319, startPoint y: 89, endPoint x: 274, endPoint y: 91, distance: 44.9
click at [278, 91] on div "*****" at bounding box center [324, 88] width 93 height 16
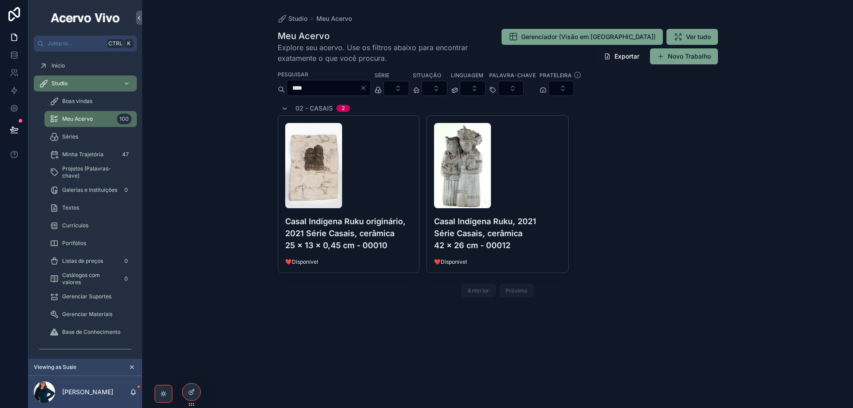
type input "****"
click at [405, 188] on div "scrollable content" at bounding box center [348, 165] width 127 height 85
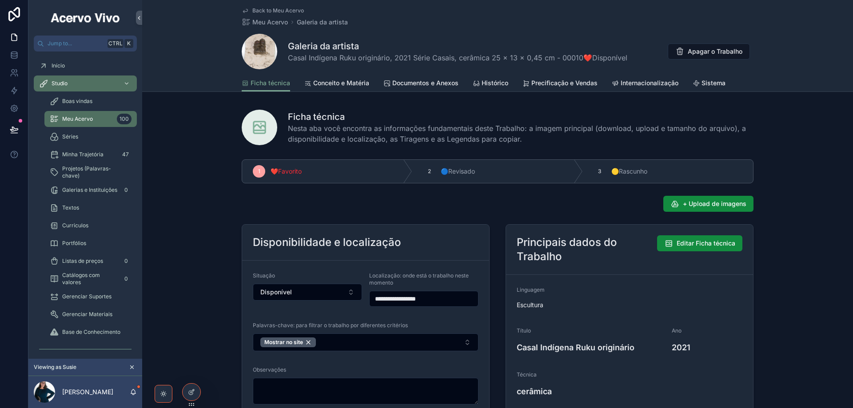
click at [257, 8] on span "Back to Meu Acervo" at bounding box center [278, 10] width 52 height 7
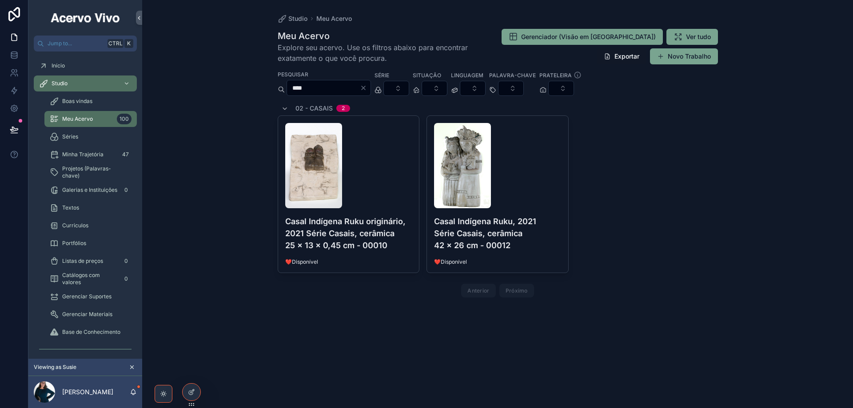
drag, startPoint x: 332, startPoint y: 85, endPoint x: 290, endPoint y: 87, distance: 41.8
click at [290, 87] on input "****" at bounding box center [323, 88] width 73 height 12
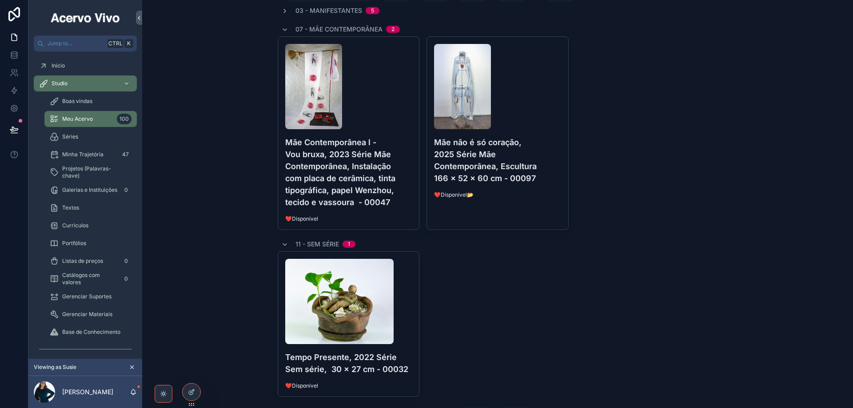
scroll to position [140, 0]
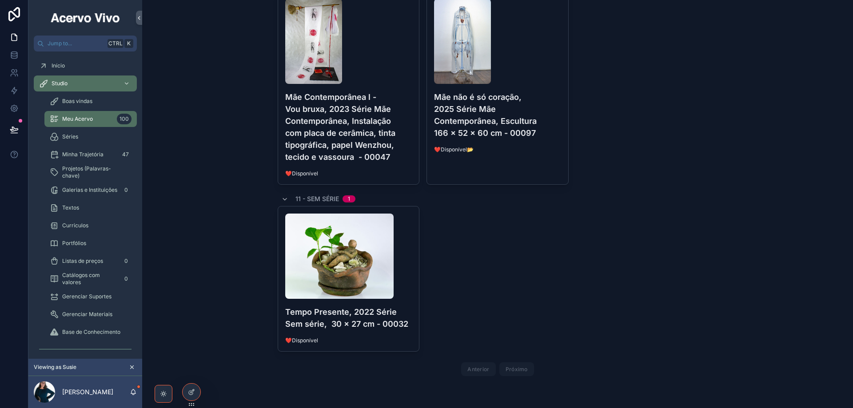
type input "*****"
click at [401, 306] on div "Tempo Presente, 2022 Série Sem série, 30 x 27 cm - 00032 ❤️Disponível" at bounding box center [348, 279] width 141 height 145
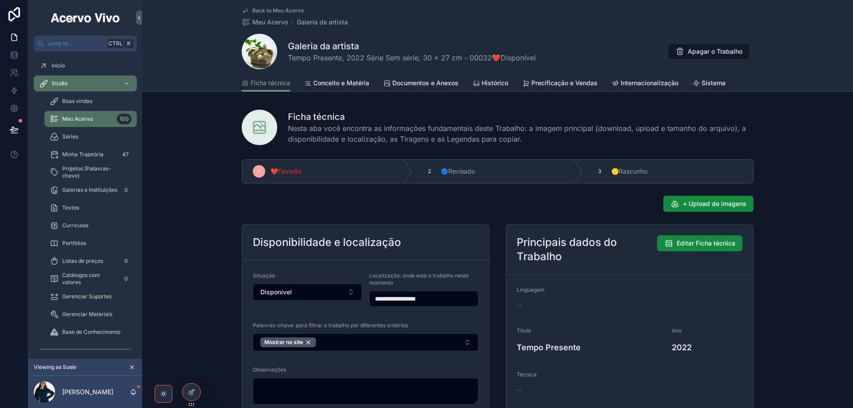
click at [277, 8] on span "Back to Meu Acervo" at bounding box center [278, 10] width 52 height 7
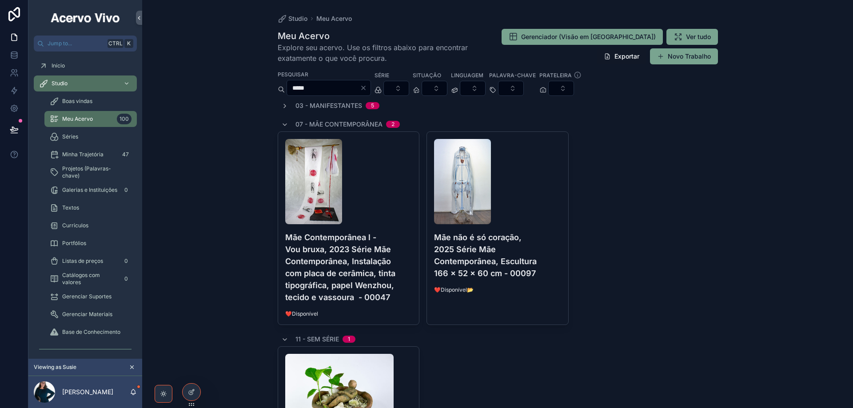
drag, startPoint x: 318, startPoint y: 87, endPoint x: 262, endPoint y: 91, distance: 55.7
click at [262, 91] on div "Studio Meu Acervo Meu Acervo Explore seu acervo. Use os filtros abaixo para enc…" at bounding box center [497, 204] width 711 height 408
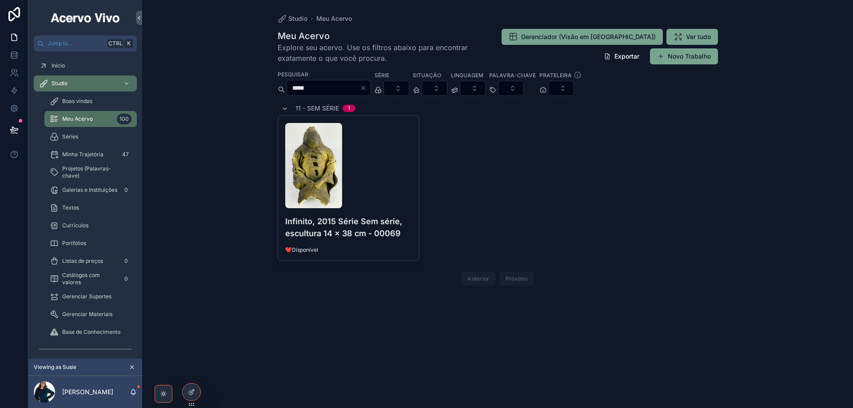
type input "*****"
click at [409, 185] on div "scrollable content" at bounding box center [348, 165] width 127 height 85
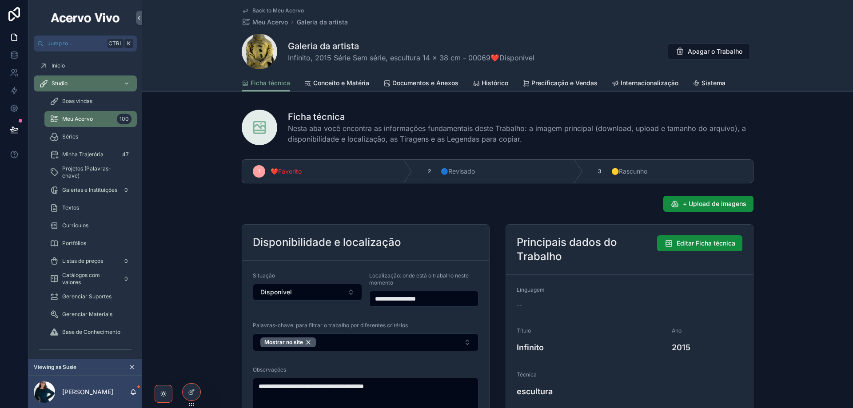
click at [276, 8] on span "Back to Meu Acervo" at bounding box center [278, 10] width 52 height 7
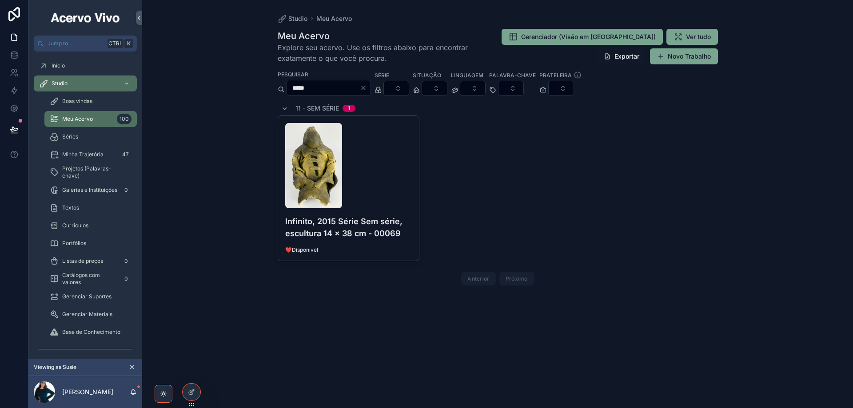
drag, startPoint x: 316, startPoint y: 84, endPoint x: 272, endPoint y: 89, distance: 44.8
click at [272, 89] on div "Studio Meu Acervo Meu Acervo Explore seu acervo. Use os filtros abaixo para enc…" at bounding box center [498, 159] width 455 height 318
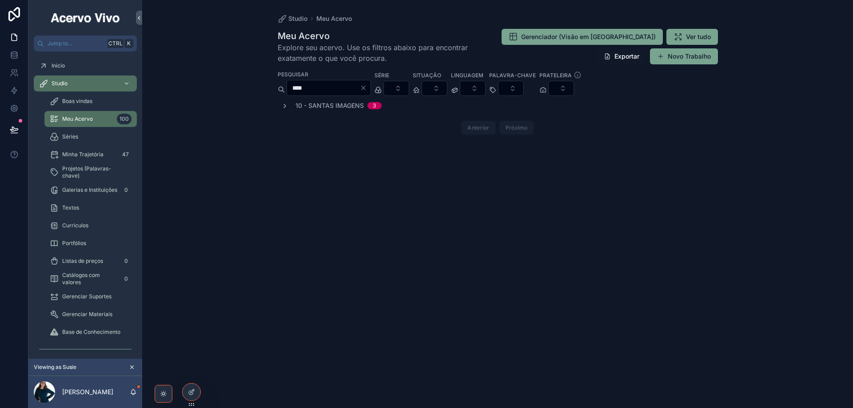
type input "****"
click at [286, 106] on icon "scrollable content" at bounding box center [284, 106] width 7 height 7
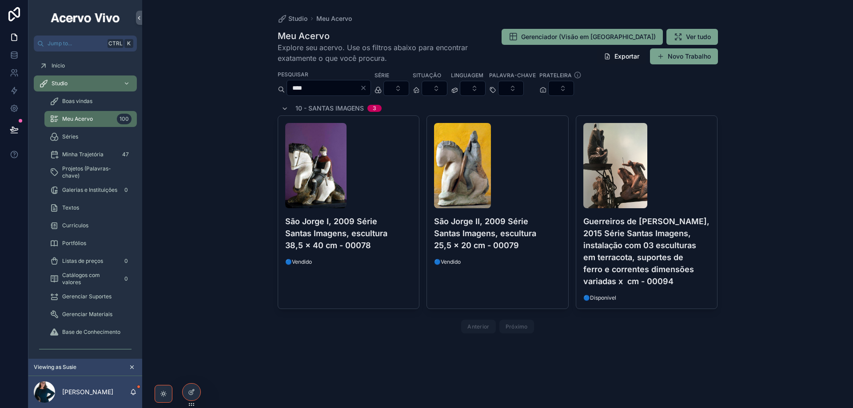
click at [684, 178] on div "scrollable content" at bounding box center [647, 165] width 127 height 85
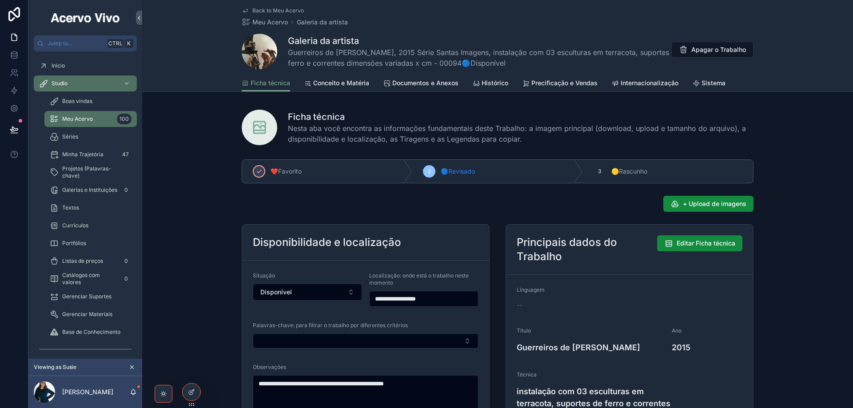
click at [293, 342] on button "Select Button" at bounding box center [366, 341] width 226 height 15
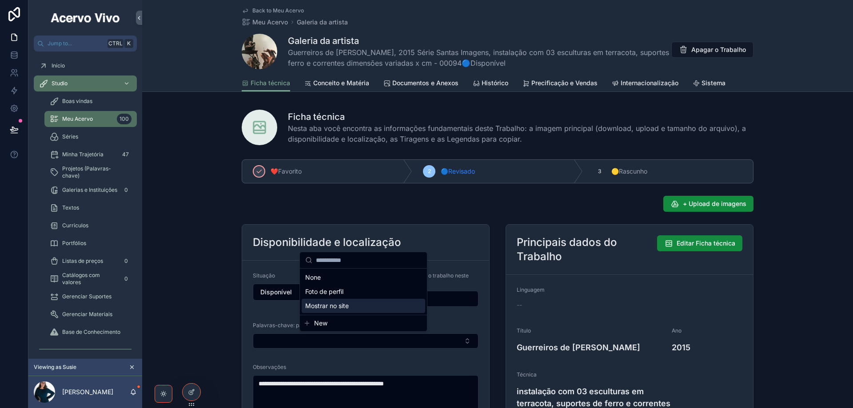
click at [330, 307] on span "Mostrar no site" at bounding box center [327, 306] width 44 height 9
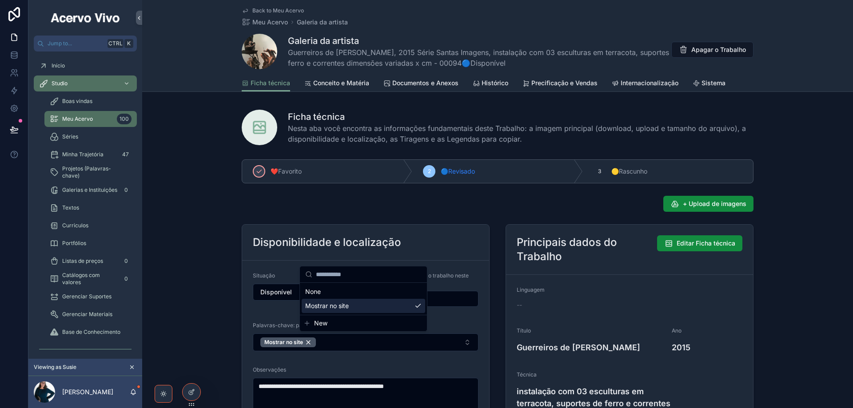
click at [276, 9] on span "Back to Meu Acervo" at bounding box center [278, 10] width 52 height 7
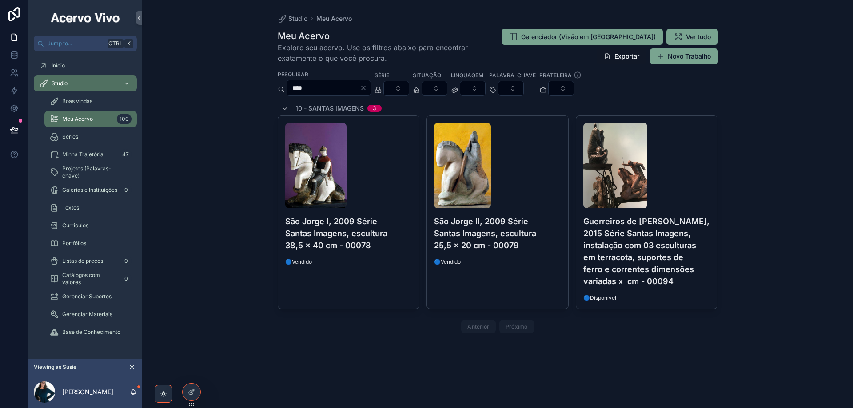
drag, startPoint x: 312, startPoint y: 87, endPoint x: 265, endPoint y: 91, distance: 47.3
click at [265, 91] on div "Studio Meu Acervo Meu Acervo Explore seu acervo. Use os filtros abaixo para enc…" at bounding box center [497, 204] width 711 height 408
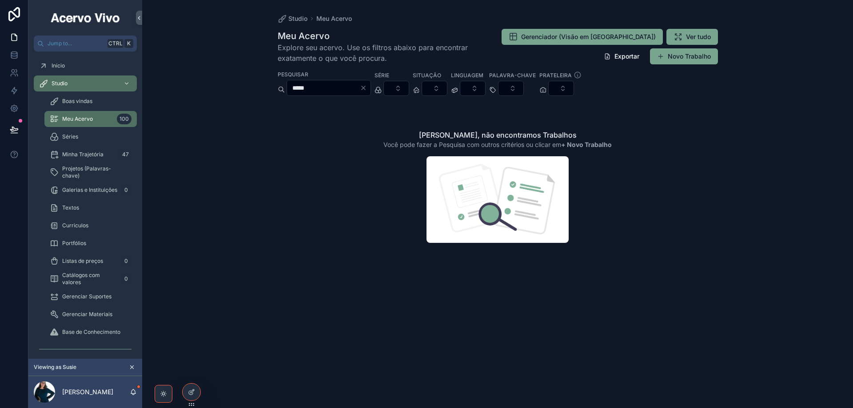
type input "*****"
drag, startPoint x: 389, startPoint y: 86, endPoint x: 388, endPoint y: 91, distance: 4.9
click at [367, 86] on icon "Clear" at bounding box center [363, 87] width 7 height 7
click at [399, 89] on button "Select Button" at bounding box center [386, 88] width 26 height 15
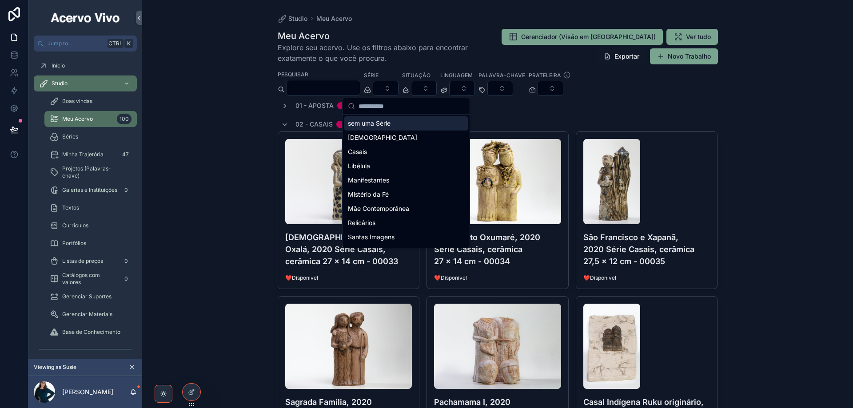
click at [230, 129] on div "Studio Meu Acervo Meu Acervo Explore seu acervo. Use os filtros abaixo para enc…" at bounding box center [497, 204] width 711 height 408
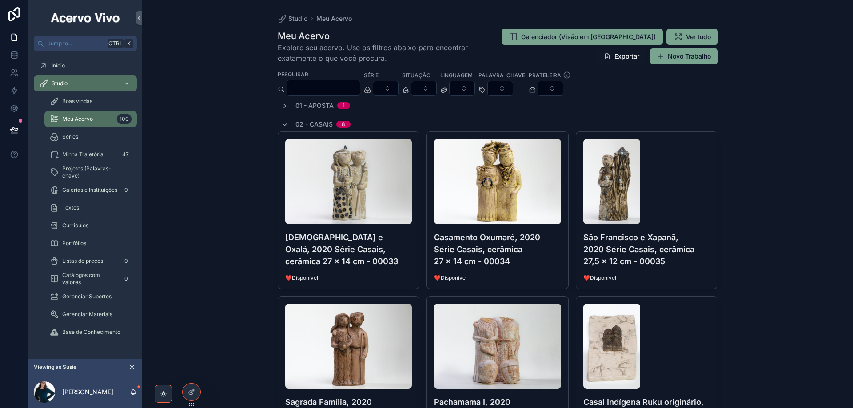
click at [284, 124] on icon "scrollable content" at bounding box center [284, 124] width 7 height 7
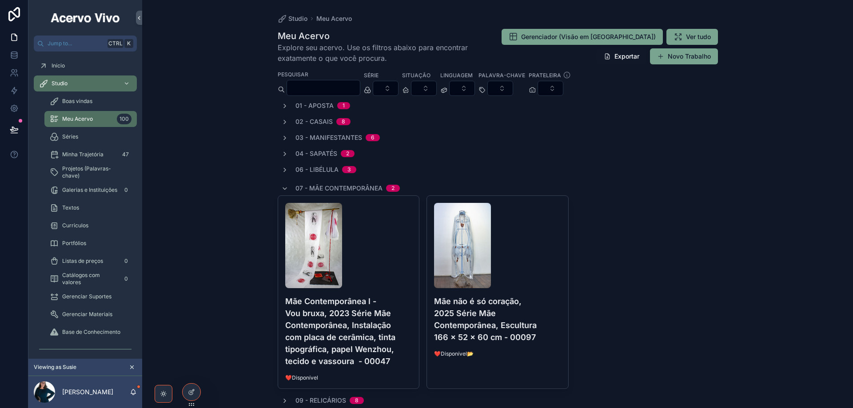
click at [281, 189] on icon "scrollable content" at bounding box center [284, 188] width 7 height 7
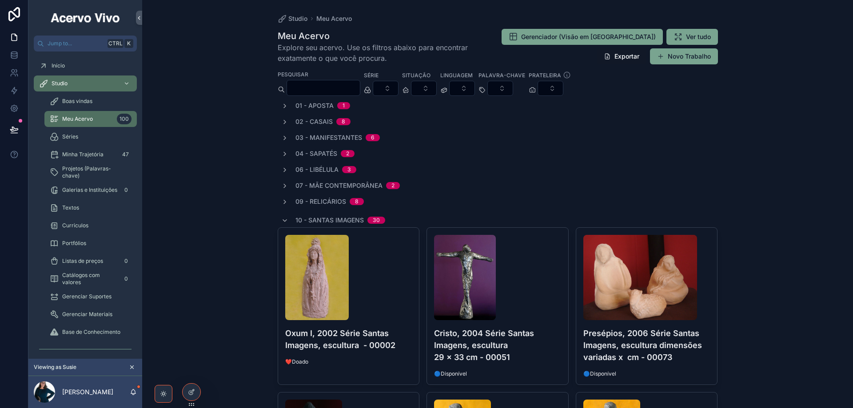
click at [281, 204] on icon "scrollable content" at bounding box center [284, 202] width 7 height 7
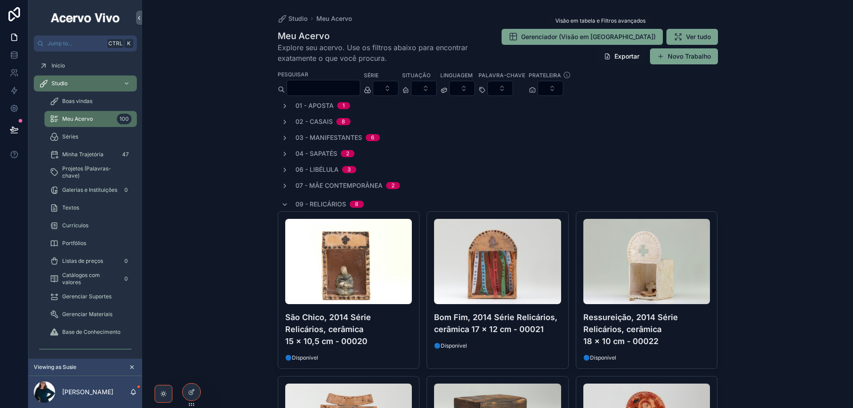
click at [606, 39] on span "Gerenciador (Visão em [GEOGRAPHIC_DATA])" at bounding box center [588, 36] width 135 height 9
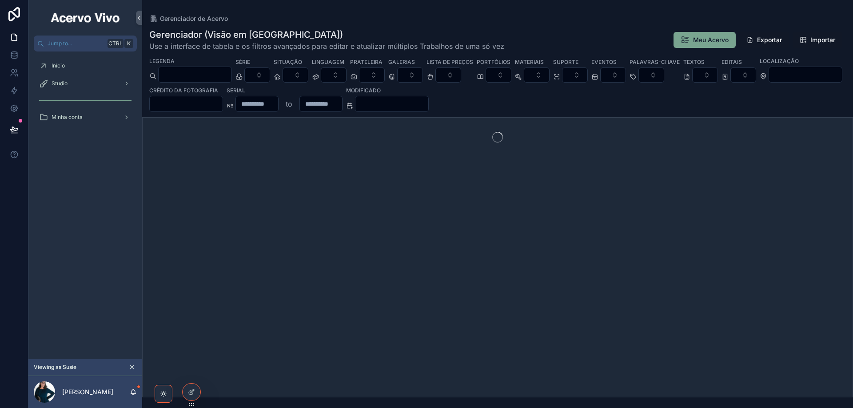
click at [270, 72] on button "Select Button" at bounding box center [257, 75] width 26 height 15
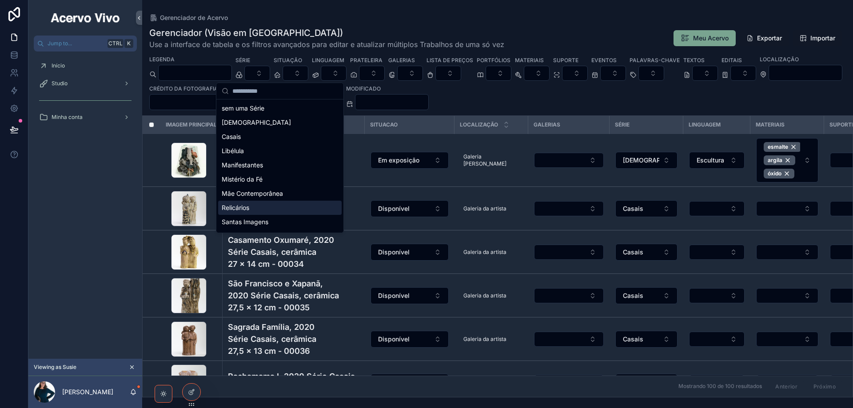
click at [271, 210] on div "Relicários" at bounding box center [280, 208] width 124 height 14
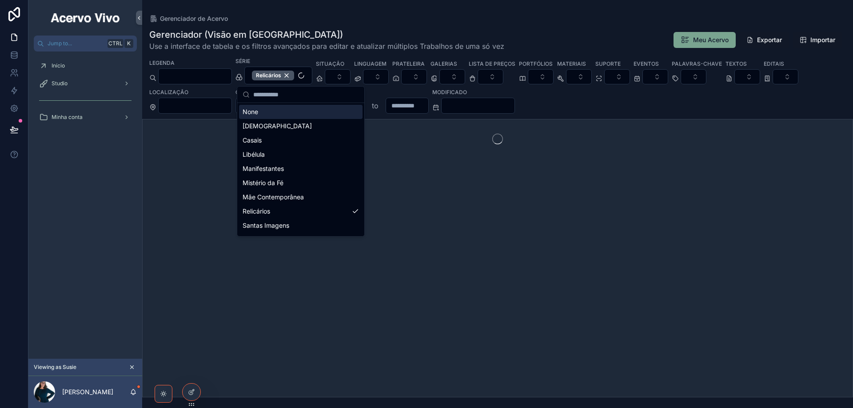
click at [424, 24] on div "Gerenciador (Visão em Tabela) Use a interface de tabela e os filtros avançados …" at bounding box center [497, 210] width 711 height 375
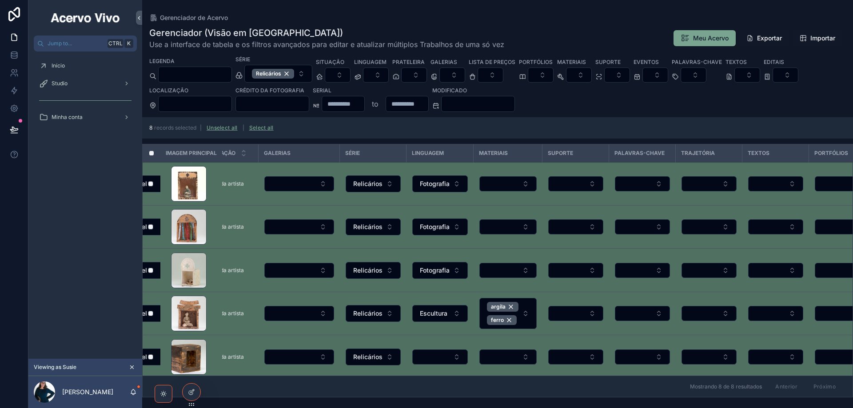
scroll to position [0, 264]
click at [661, 181] on button "Select Button" at bounding box center [641, 183] width 55 height 15
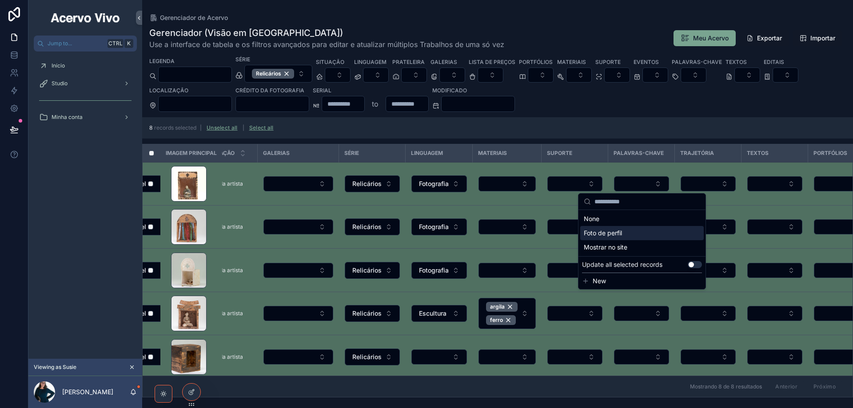
click at [697, 239] on div "Foto de perfil" at bounding box center [642, 233] width 124 height 14
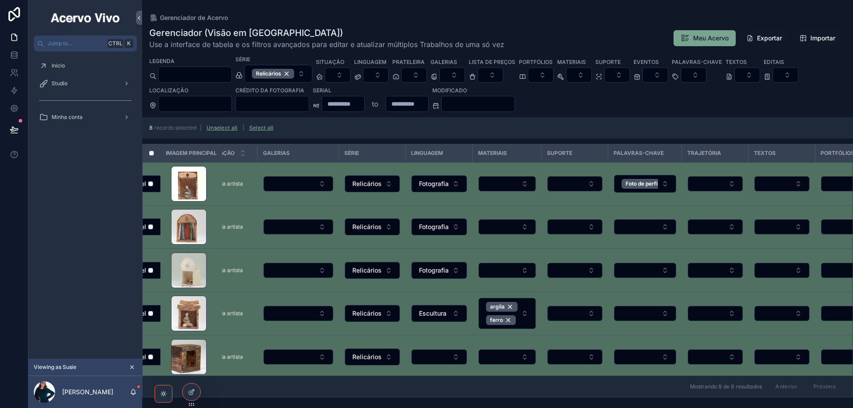
click at [667, 184] on button "Foto de perfil" at bounding box center [645, 184] width 62 height 18
click at [702, 233] on button "Select Button" at bounding box center [715, 227] width 55 height 15
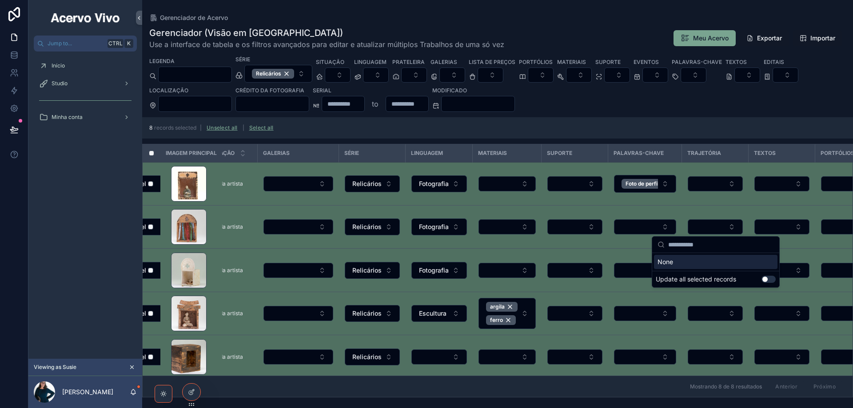
click at [665, 184] on button "Foto de perfil" at bounding box center [645, 184] width 62 height 18
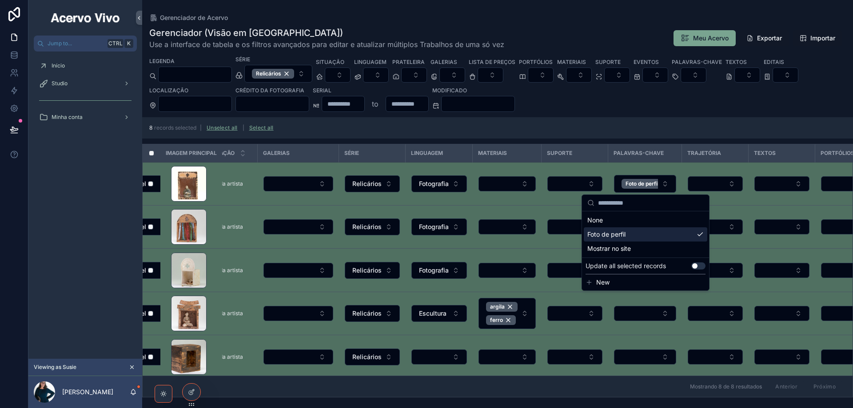
click at [629, 232] on div "Foto de perfil" at bounding box center [646, 235] width 124 height 14
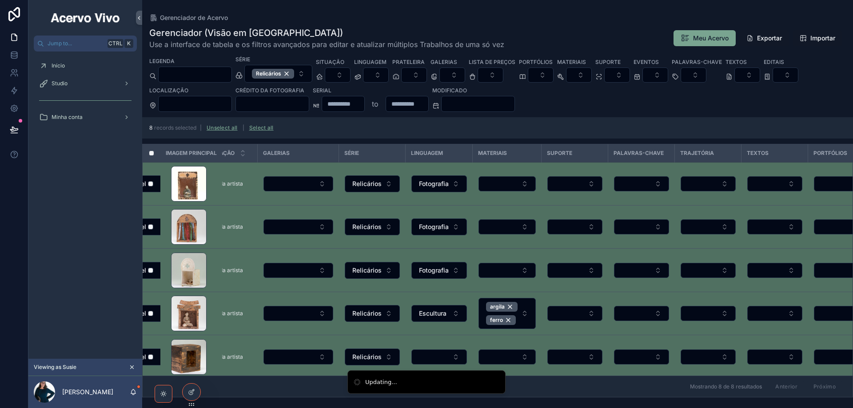
click at [660, 185] on button "Select Button" at bounding box center [641, 183] width 55 height 15
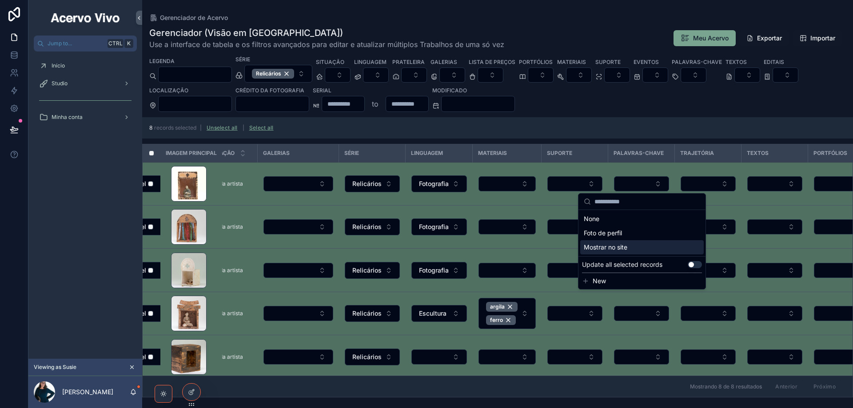
click at [698, 265] on button "Use setting" at bounding box center [695, 264] width 14 height 7
click at [676, 247] on div "Mostrar no site" at bounding box center [642, 247] width 124 height 14
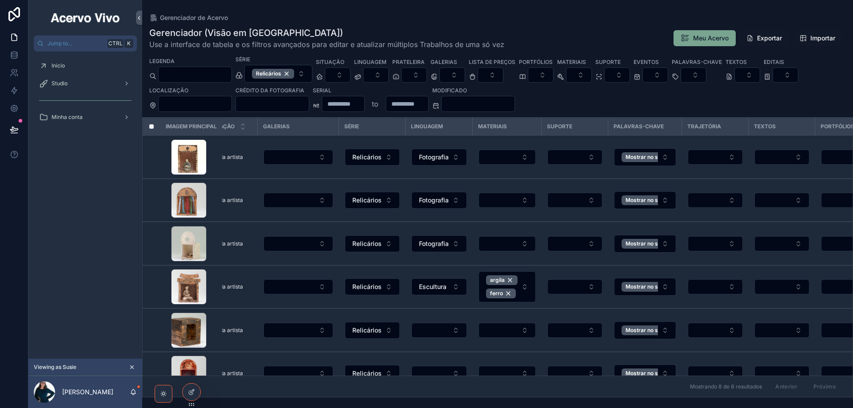
click at [294, 75] on div "Relicários" at bounding box center [273, 74] width 42 height 10
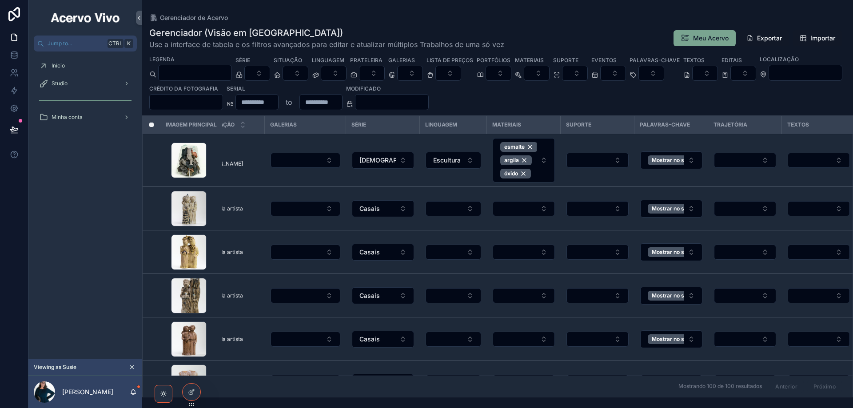
click at [308, 75] on button "Select Button" at bounding box center [296, 73] width 26 height 15
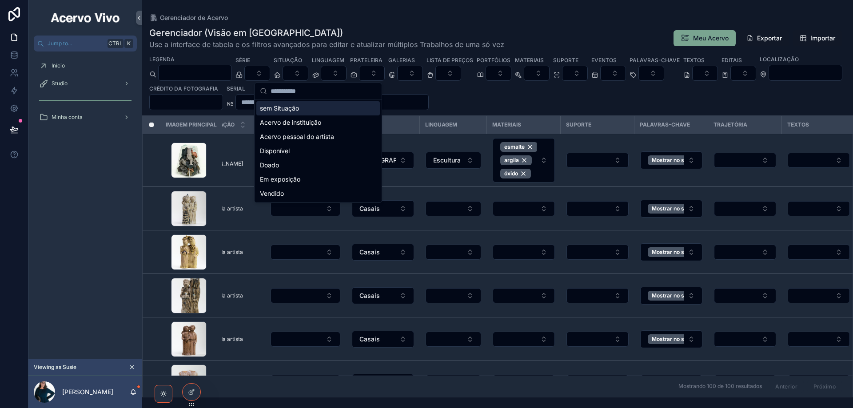
click at [270, 74] on button "Select Button" at bounding box center [257, 73] width 26 height 15
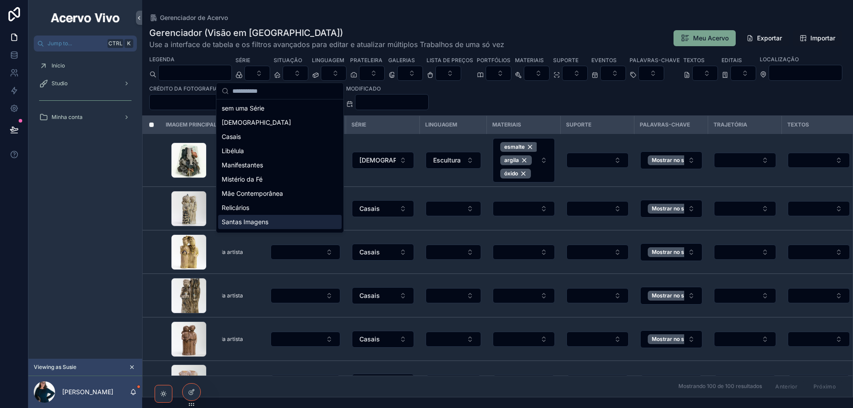
click at [261, 220] on span "Santas Imagens" at bounding box center [245, 222] width 47 height 9
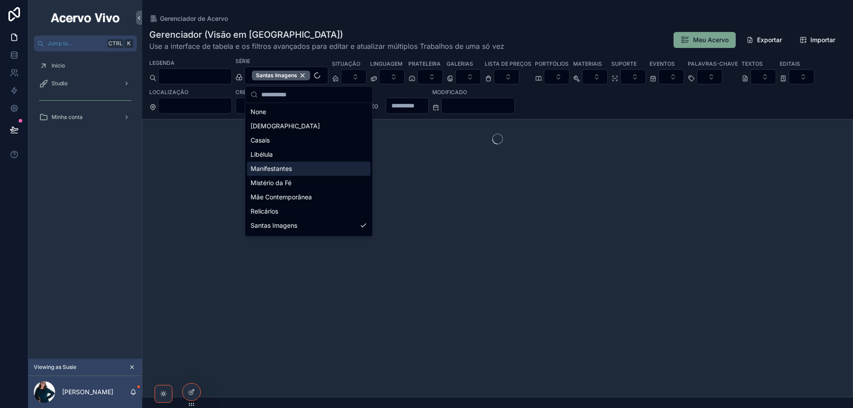
click at [378, 23] on div "Gerenciador (Visão em [GEOGRAPHIC_DATA]) Use a interface de tabela e os filtros…" at bounding box center [497, 210] width 711 height 375
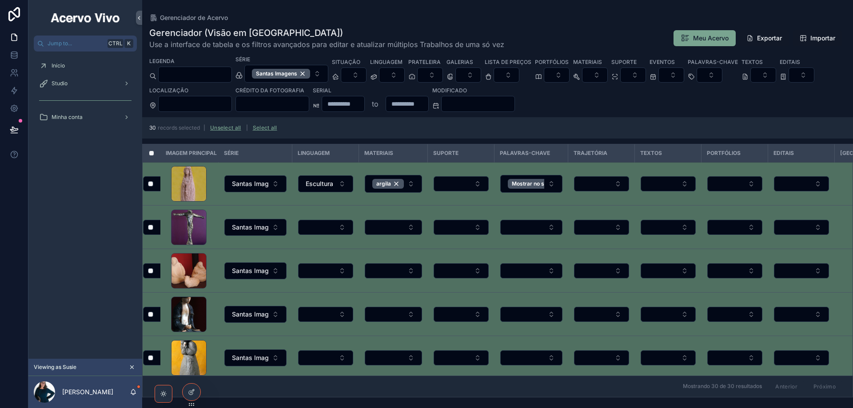
scroll to position [0, 392]
click at [552, 184] on button "Mostrar no site" at bounding box center [531, 184] width 62 height 18
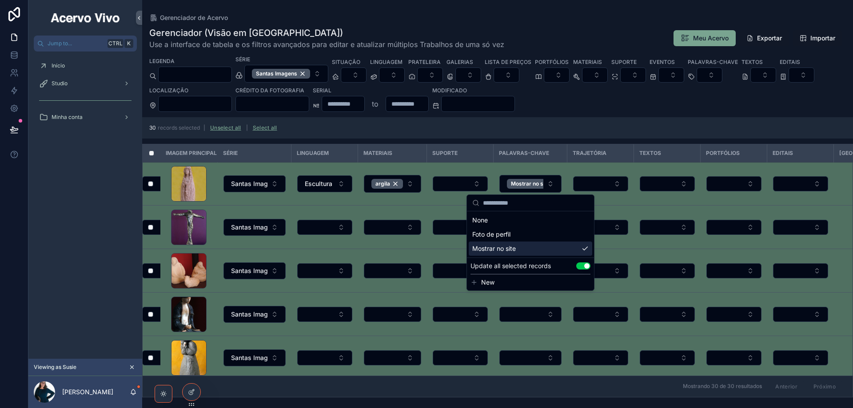
click at [557, 251] on div "Mostrar no site" at bounding box center [531, 249] width 124 height 14
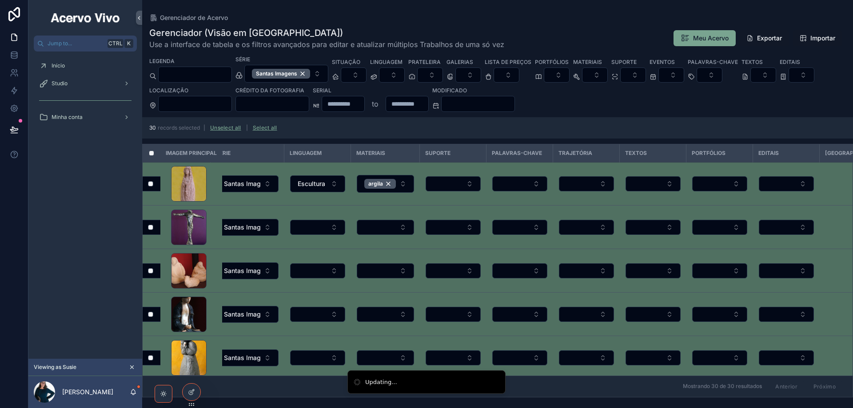
click at [537, 182] on button "Select Button" at bounding box center [519, 183] width 55 height 15
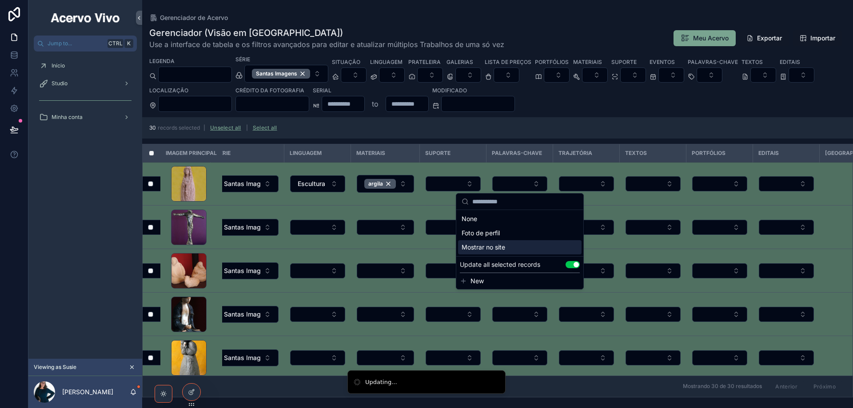
click at [529, 245] on div "Mostrar no site" at bounding box center [520, 247] width 124 height 14
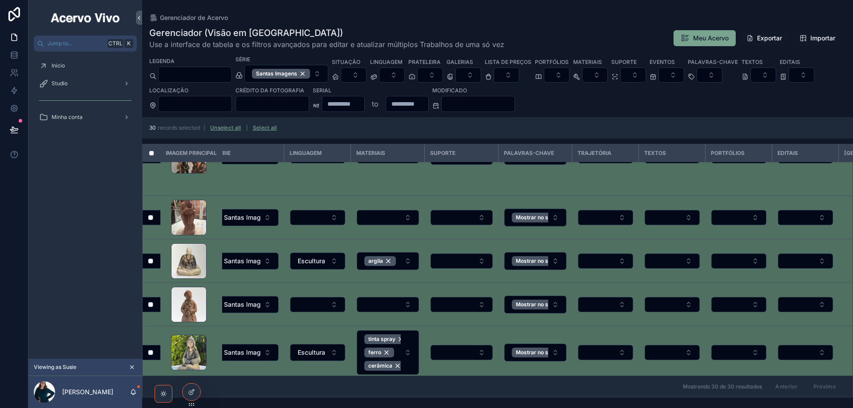
scroll to position [1142, 392]
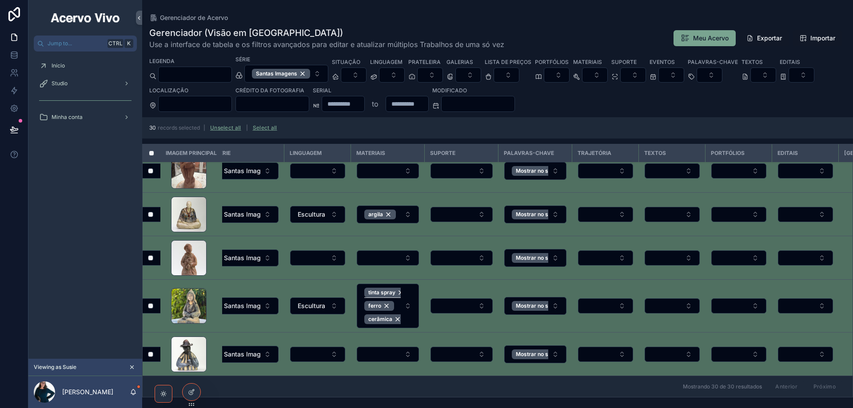
click at [399, 288] on div "tinta spray" at bounding box center [386, 293] width 44 height 10
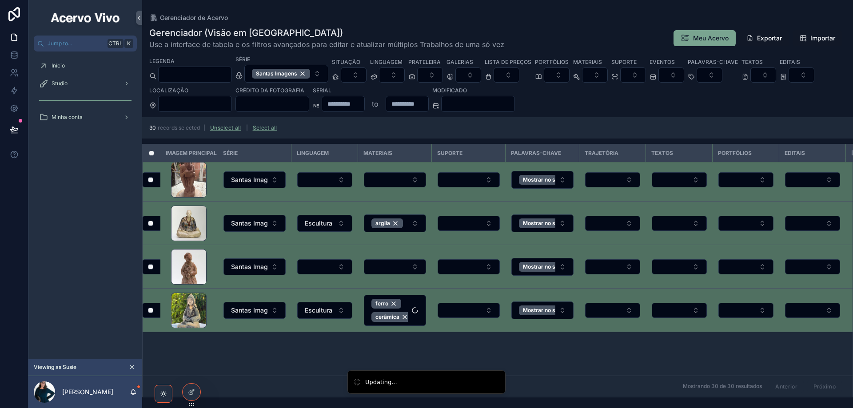
scroll to position [540, 392]
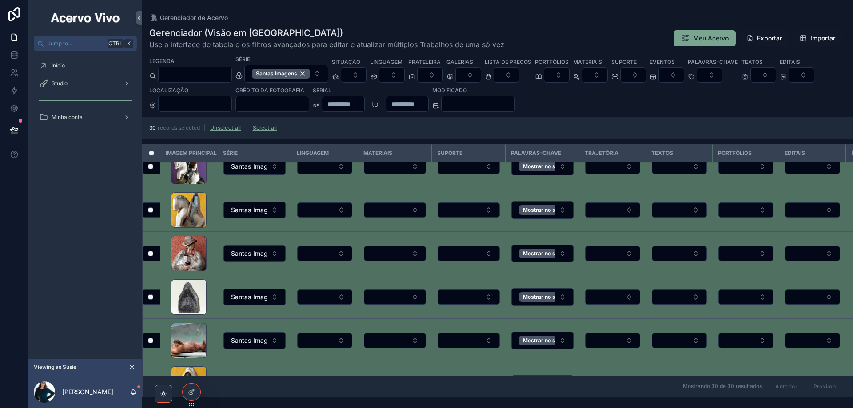
click at [223, 129] on button "Unselect all" at bounding box center [225, 128] width 37 height 14
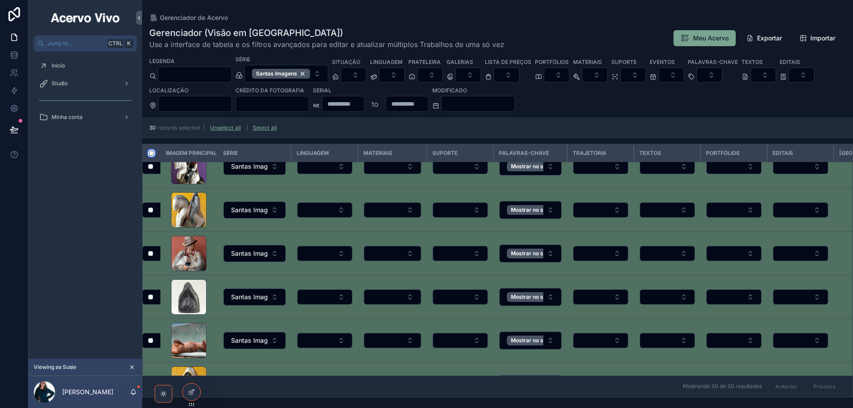
scroll to position [0, 392]
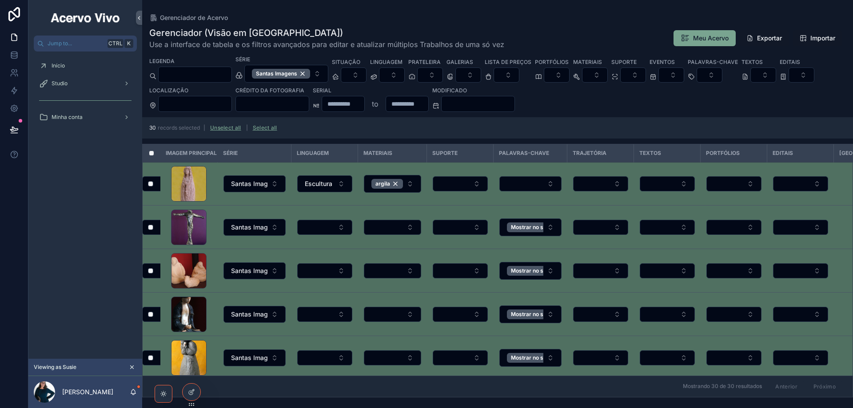
click at [412, 228] on button "Select Button" at bounding box center [392, 227] width 57 height 15
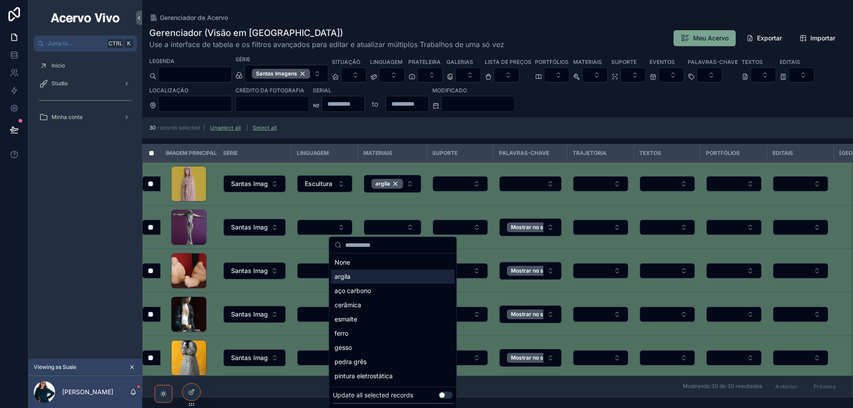
click at [396, 277] on div "argila" at bounding box center [393, 277] width 124 height 14
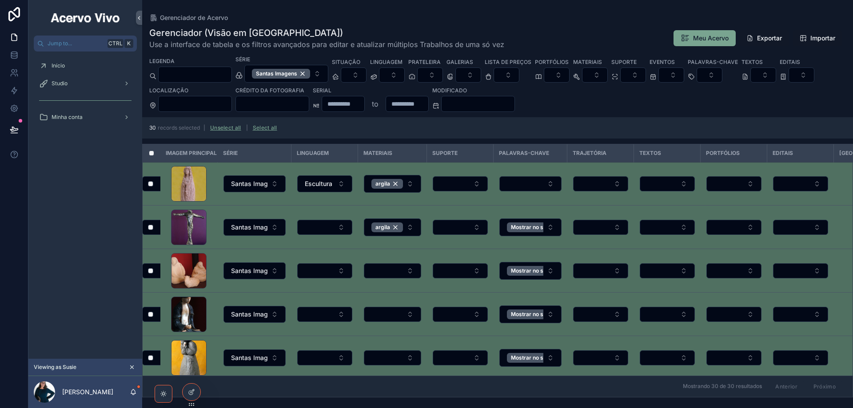
click at [411, 273] on button "Select Button" at bounding box center [392, 271] width 57 height 15
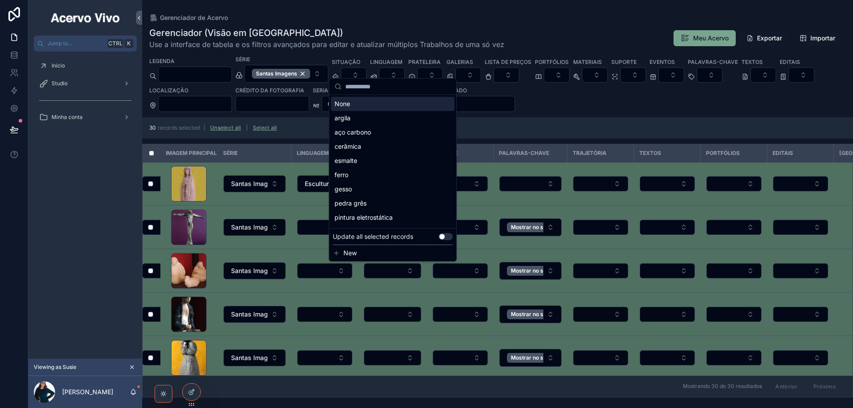
click at [448, 239] on button "Use setting" at bounding box center [446, 236] width 14 height 7
click at [370, 120] on div "argila" at bounding box center [393, 118] width 124 height 14
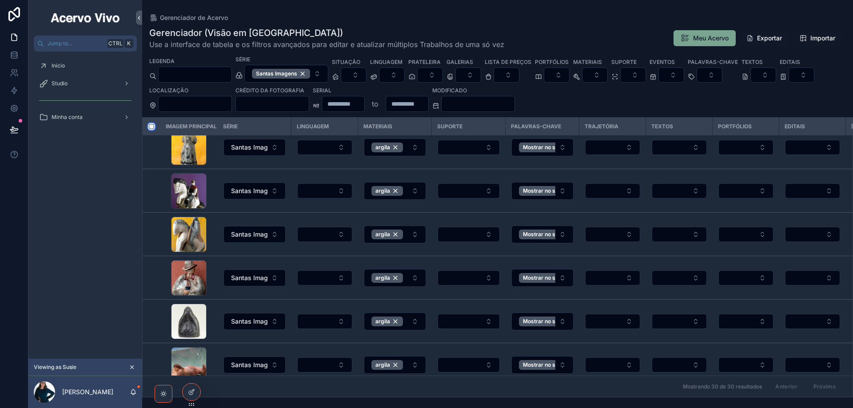
scroll to position [844, 392]
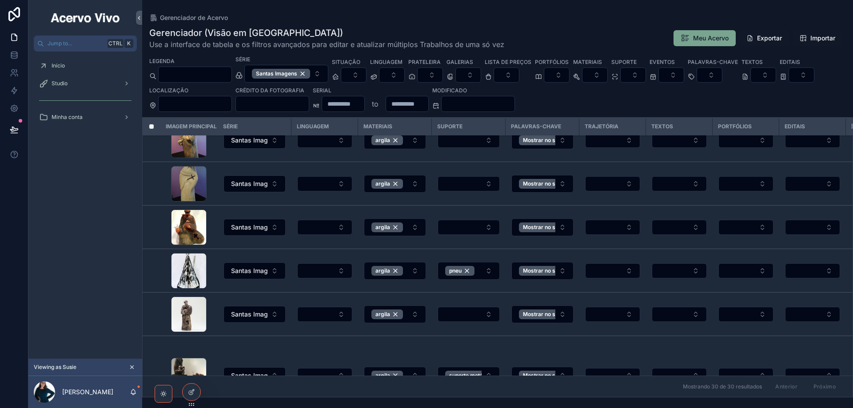
click at [416, 272] on button "argila" at bounding box center [395, 271] width 62 height 18
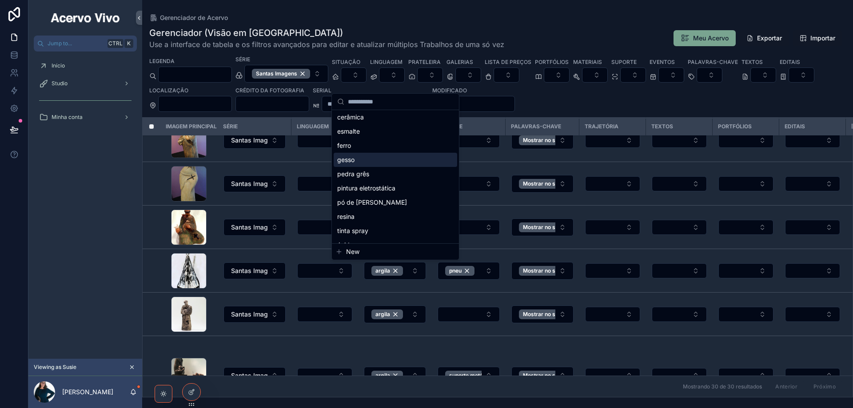
scroll to position [55, 0]
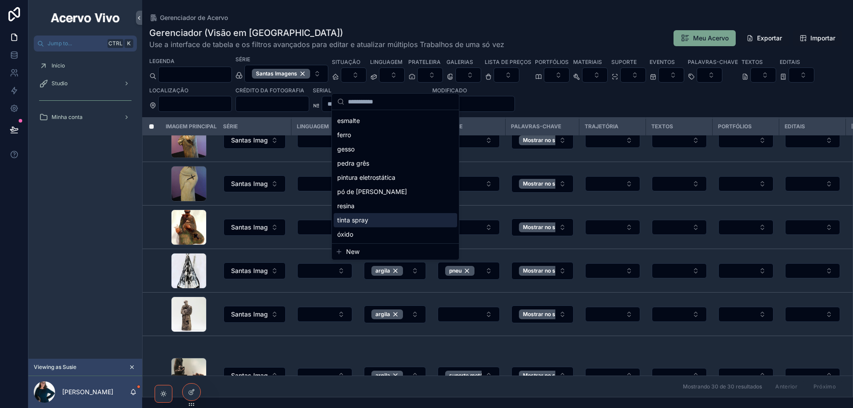
click at [388, 219] on div "tinta spray" at bounding box center [396, 220] width 124 height 14
click at [372, 223] on div "tinta spray" at bounding box center [396, 220] width 124 height 14
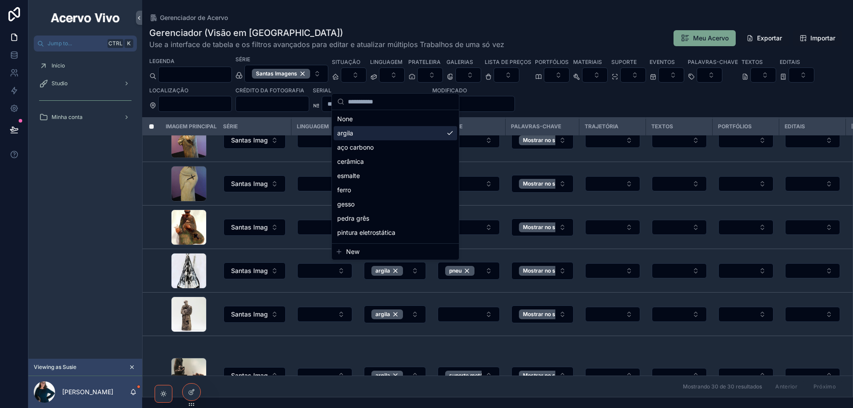
click at [435, 133] on div "argila" at bounding box center [396, 133] width 124 height 14
click at [492, 12] on div "Gerenciador de Acervo Gerenciador (Visão em [GEOGRAPHIC_DATA]) Use a interface …" at bounding box center [497, 199] width 711 height 398
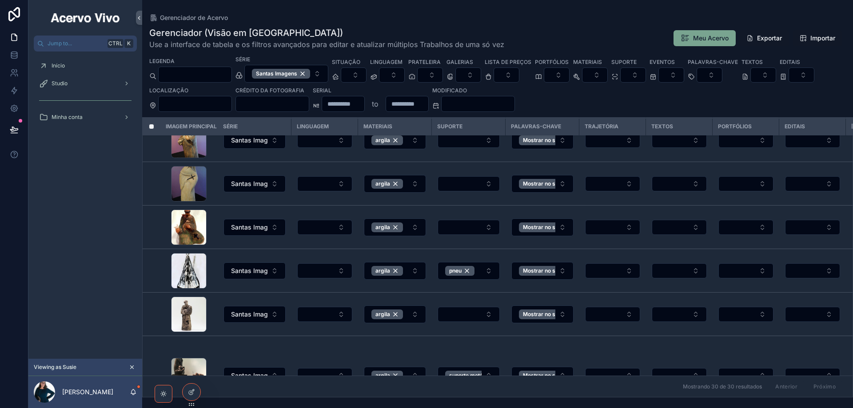
click at [416, 269] on button "argila" at bounding box center [395, 271] width 62 height 18
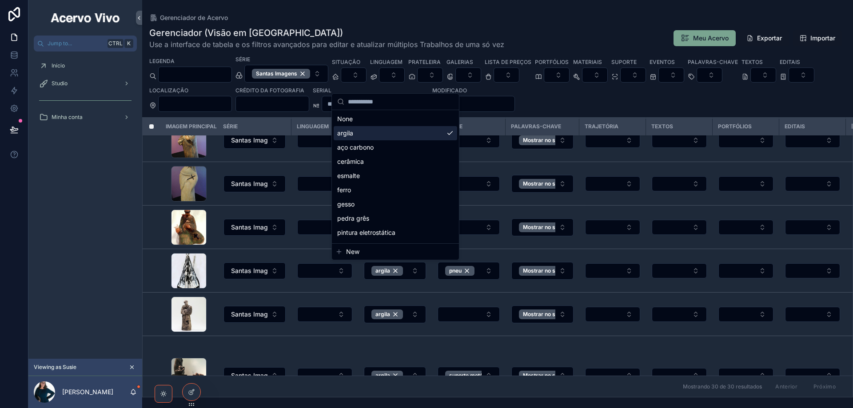
click at [441, 136] on div "argila" at bounding box center [396, 133] width 124 height 14
click at [439, 121] on div "None" at bounding box center [396, 119] width 124 height 14
click at [539, 22] on div "Gerenciador (Visão em [GEOGRAPHIC_DATA]) Use a interface de tabela e os filtros…" at bounding box center [497, 209] width 711 height 376
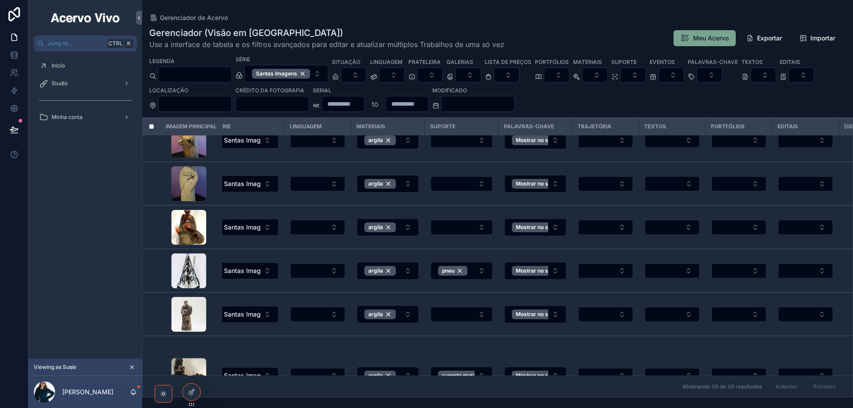
scroll to position [1067, 392]
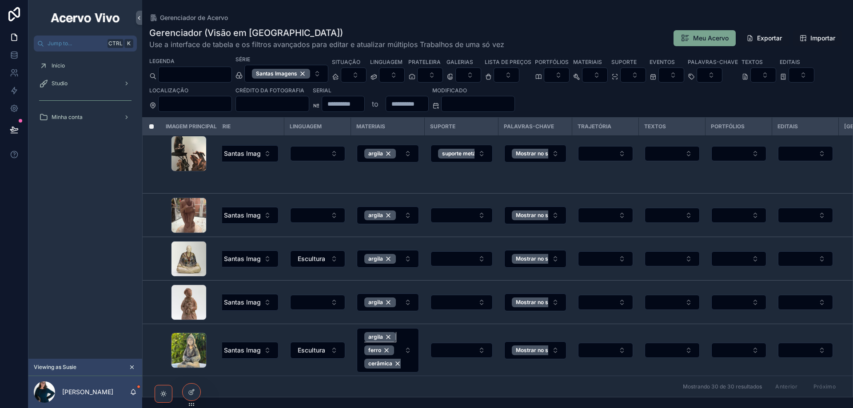
click at [388, 337] on div "argila" at bounding box center [380, 337] width 32 height 10
click at [389, 349] on div "ferro" at bounding box center [379, 351] width 30 height 10
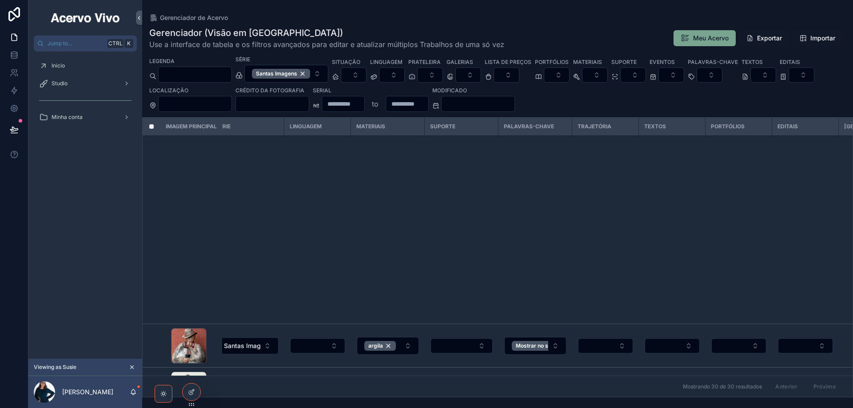
scroll to position [1088, 392]
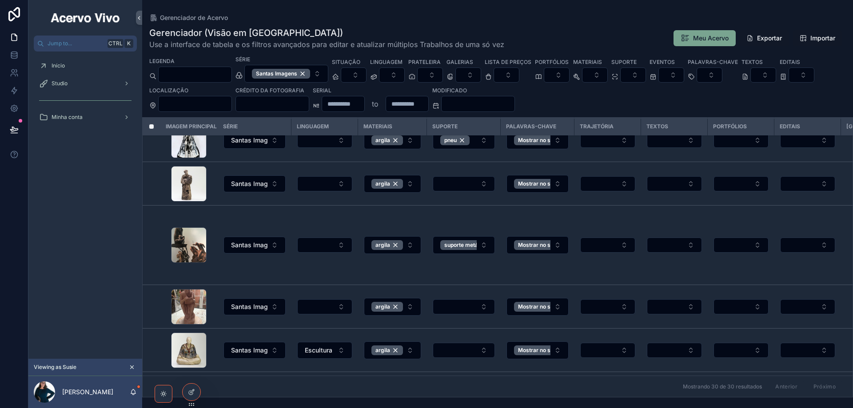
scroll to position [886, 392]
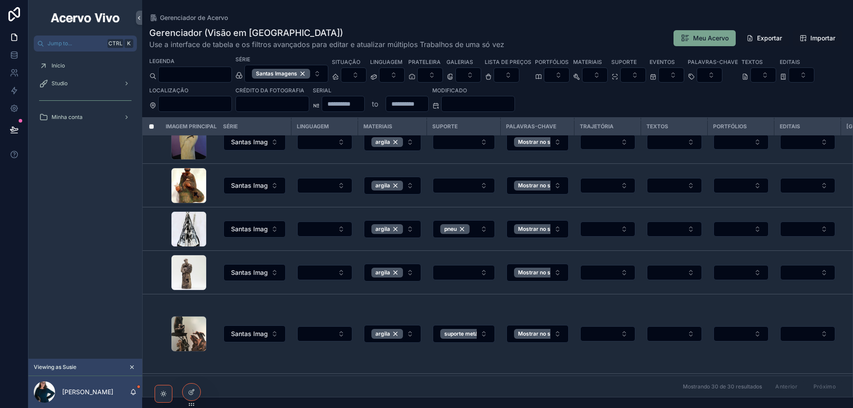
click at [413, 231] on button "argila" at bounding box center [392, 229] width 57 height 18
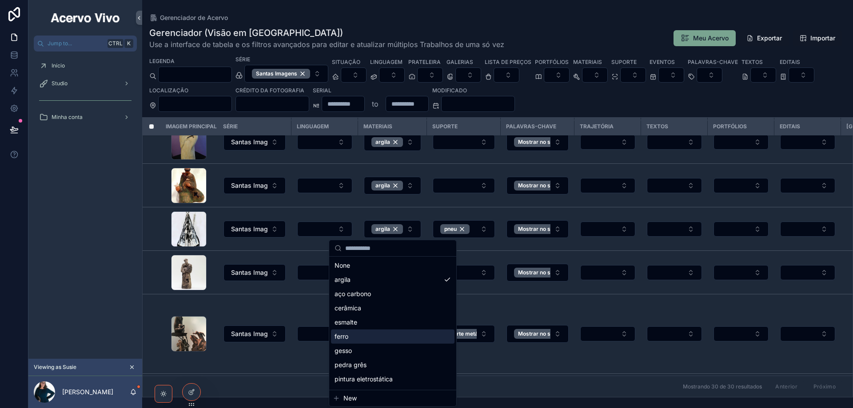
click at [395, 341] on div "ferro" at bounding box center [393, 337] width 124 height 14
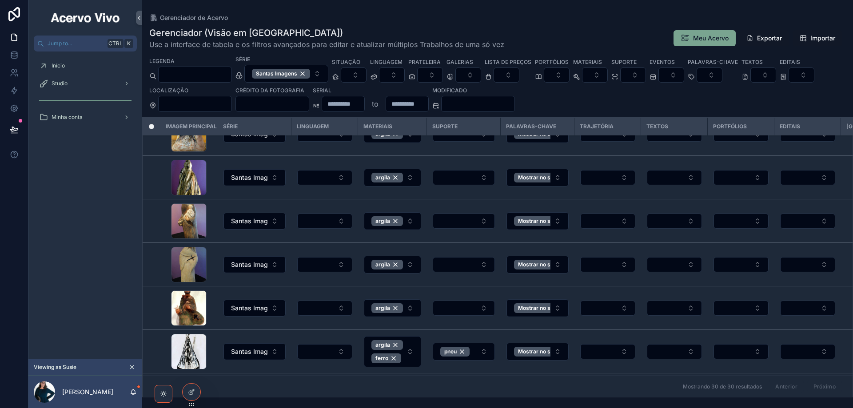
scroll to position [897, 392]
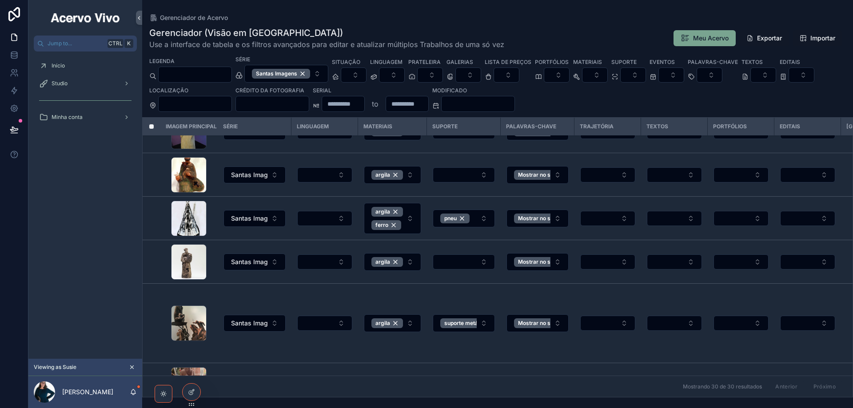
click at [410, 219] on button "argila ferro" at bounding box center [392, 218] width 57 height 31
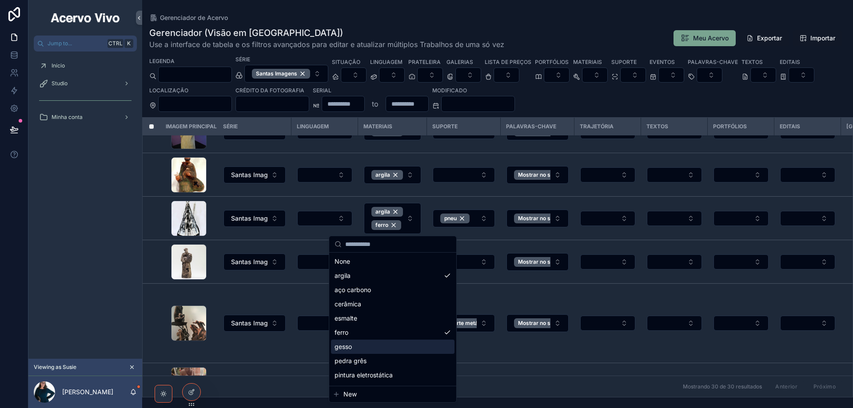
scroll to position [55, 0]
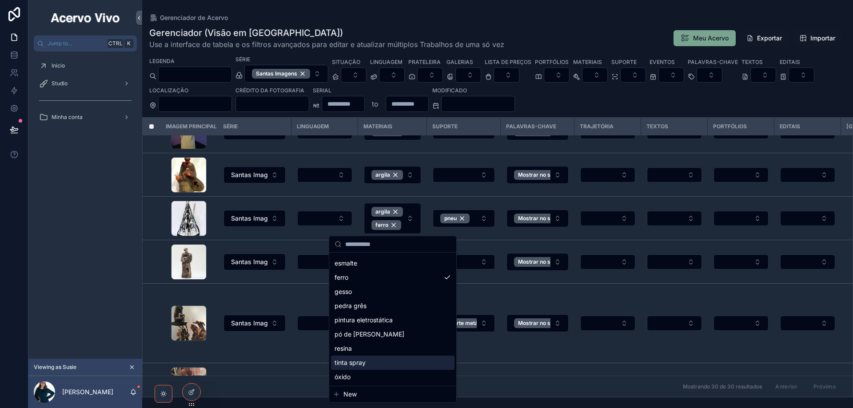
click at [394, 359] on div "tinta spray" at bounding box center [393, 363] width 124 height 14
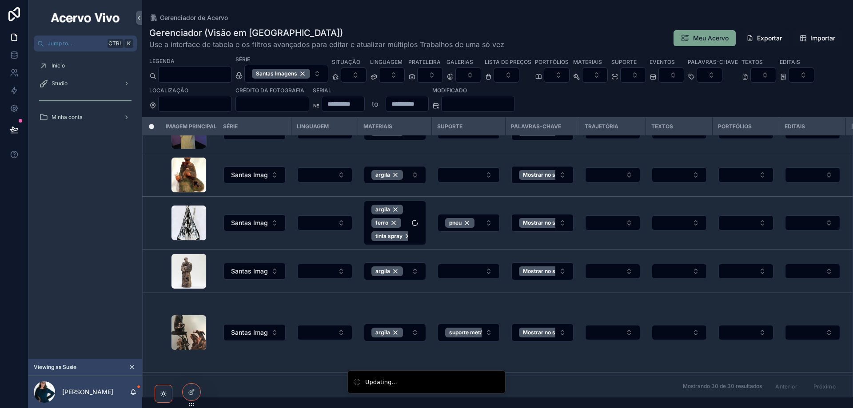
scroll to position [374, 392]
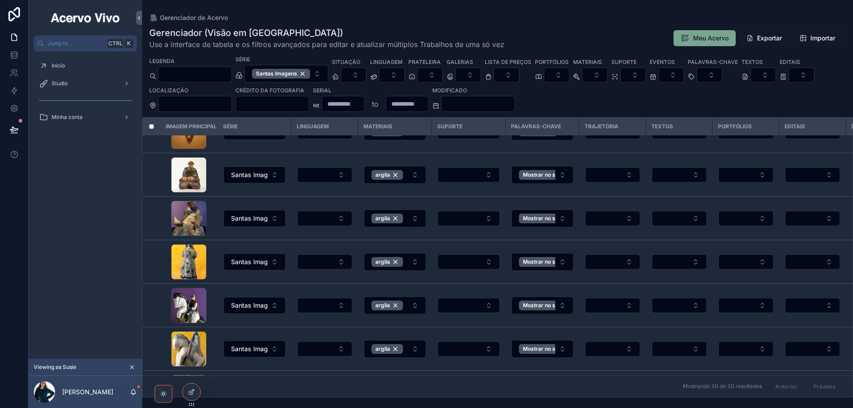
click at [310, 74] on div "Santas Imagens" at bounding box center [281, 74] width 58 height 10
click at [705, 40] on span "Meu Acervo" at bounding box center [711, 38] width 36 height 9
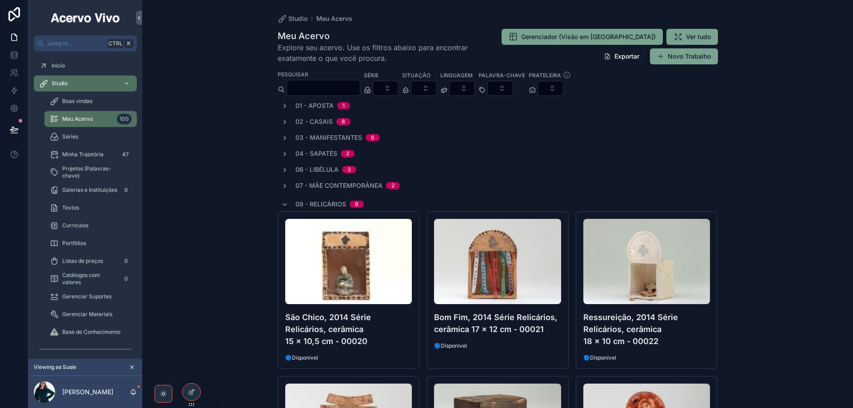
click at [344, 84] on input "scrollable content" at bounding box center [323, 88] width 73 height 12
click at [79, 173] on span "Projetos (Palavras-chave)" at bounding box center [95, 172] width 66 height 14
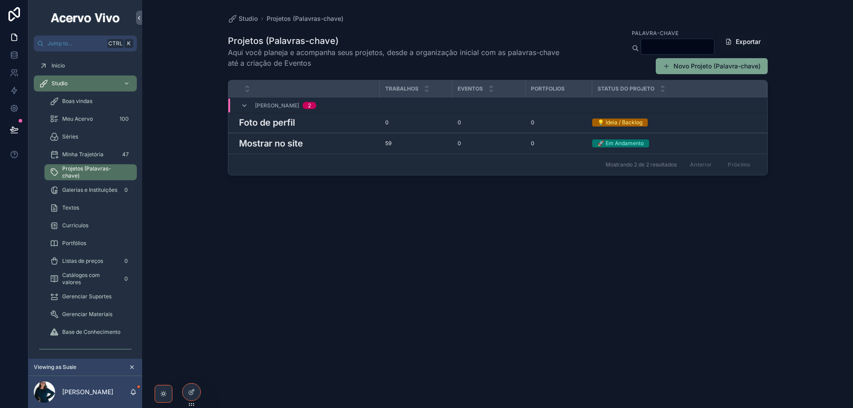
click at [270, 144] on h3 "Mostrar no site" at bounding box center [271, 143] width 64 height 13
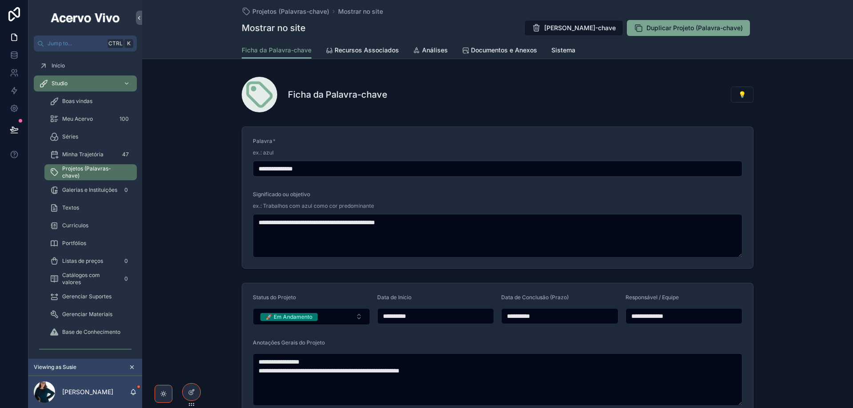
click at [352, 54] on span "Recursos Associados" at bounding box center [367, 50] width 64 height 9
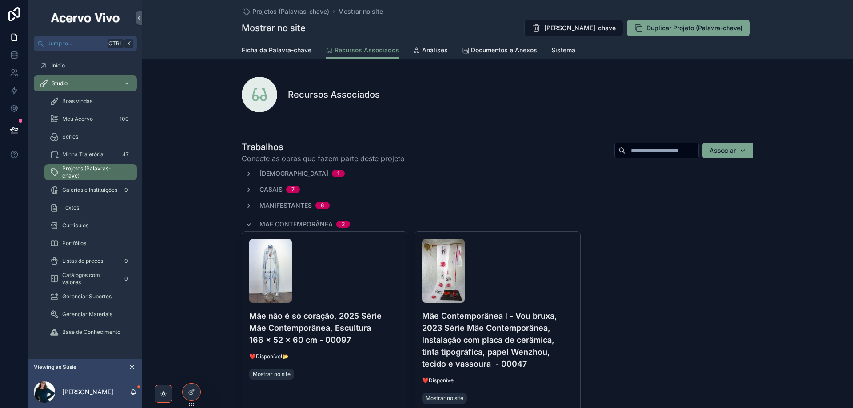
click at [642, 150] on input "scrollable content" at bounding box center [662, 150] width 73 height 12
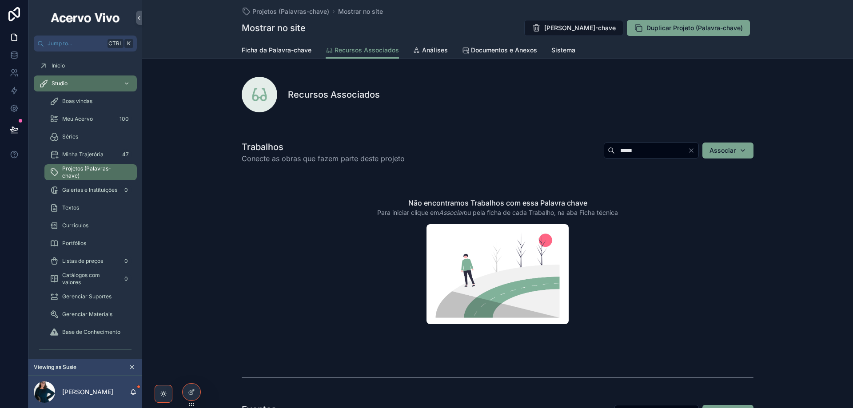
type input "*****"
click at [85, 118] on span "Meu Acervo" at bounding box center [77, 119] width 31 height 7
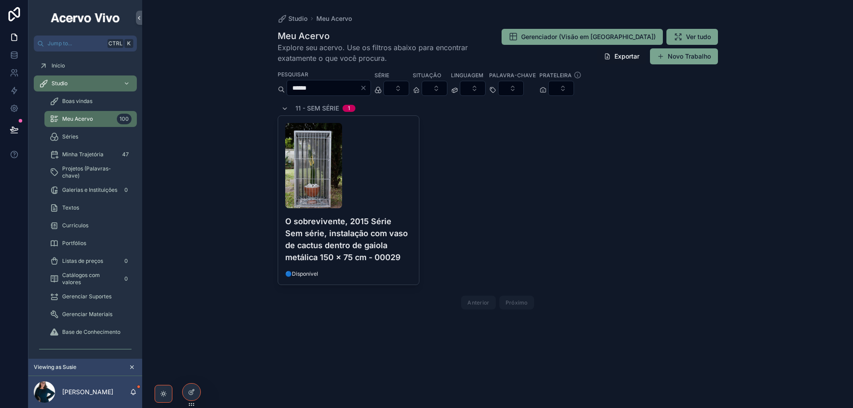
type input "******"
click at [379, 185] on div "scrollable content" at bounding box center [348, 165] width 127 height 85
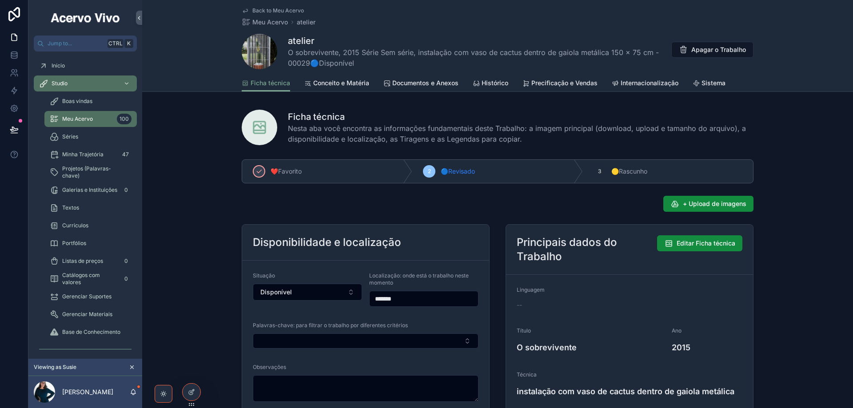
click at [369, 342] on button "Select Button" at bounding box center [366, 341] width 226 height 15
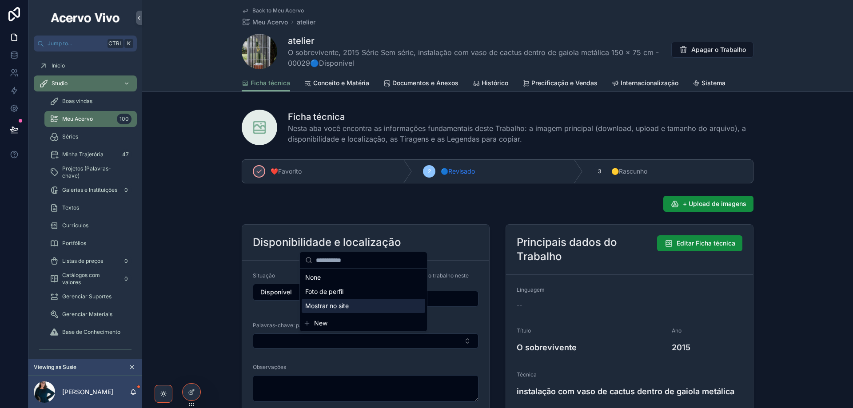
click at [360, 306] on div "Mostrar no site" at bounding box center [364, 306] width 124 height 14
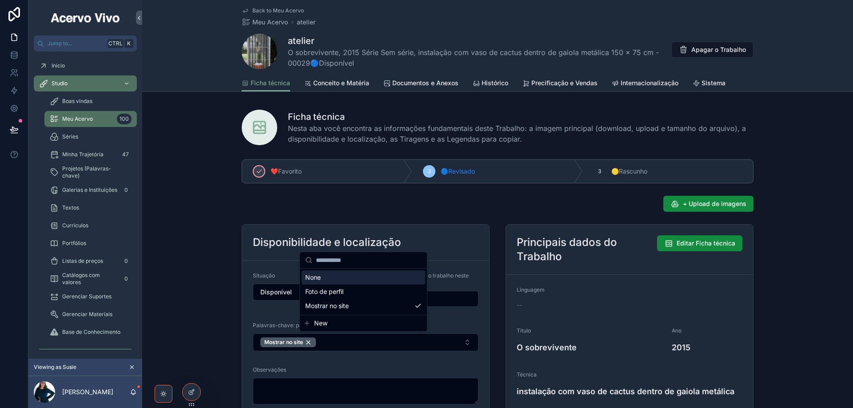
click at [268, 11] on span "Back to Meu Acervo" at bounding box center [278, 10] width 52 height 7
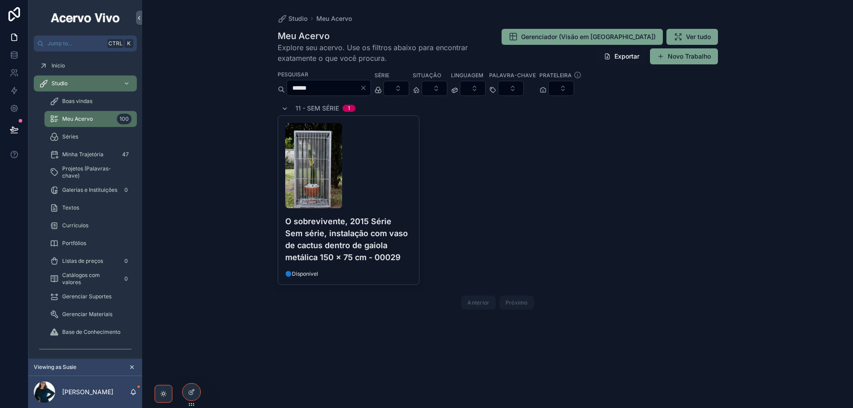
drag, startPoint x: 336, startPoint y: 85, endPoint x: 264, endPoint y: 85, distance: 72.4
click at [264, 85] on div "Studio Meu Acervo Meu Acervo Explore seu acervo. Use os filtros abaixo para enc…" at bounding box center [497, 204] width 711 height 408
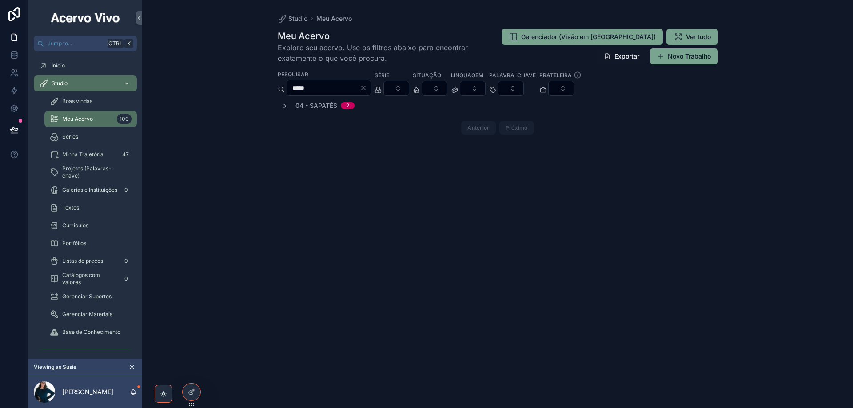
type input "*****"
click at [283, 107] on icon "scrollable content" at bounding box center [284, 106] width 7 height 7
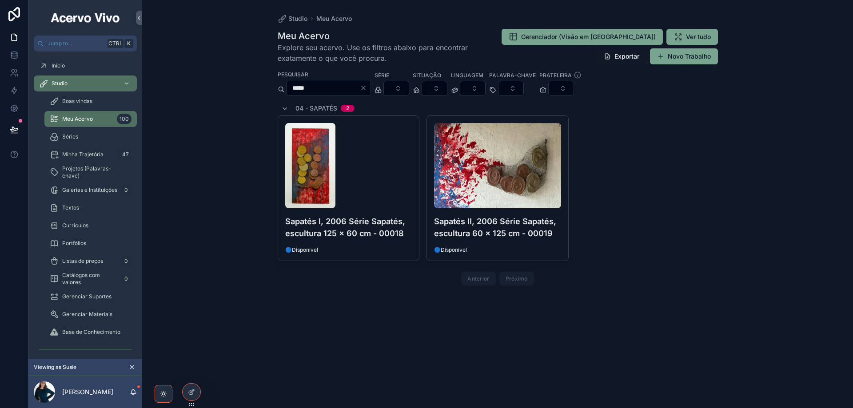
click at [381, 189] on div "scrollable content" at bounding box center [348, 165] width 127 height 85
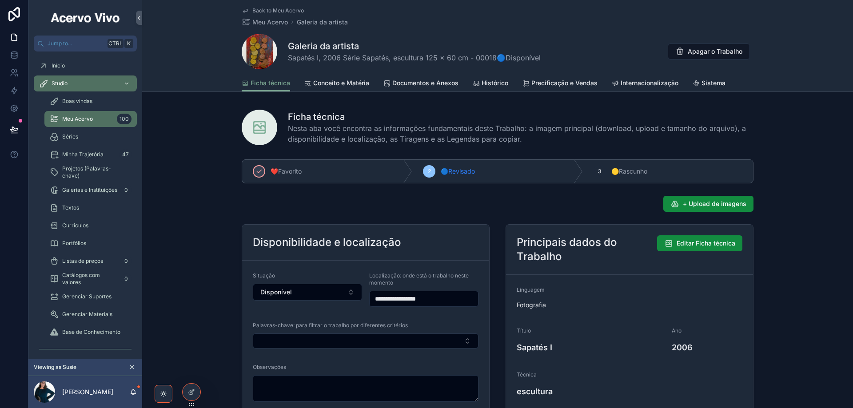
click at [331, 343] on button "Select Button" at bounding box center [366, 341] width 226 height 15
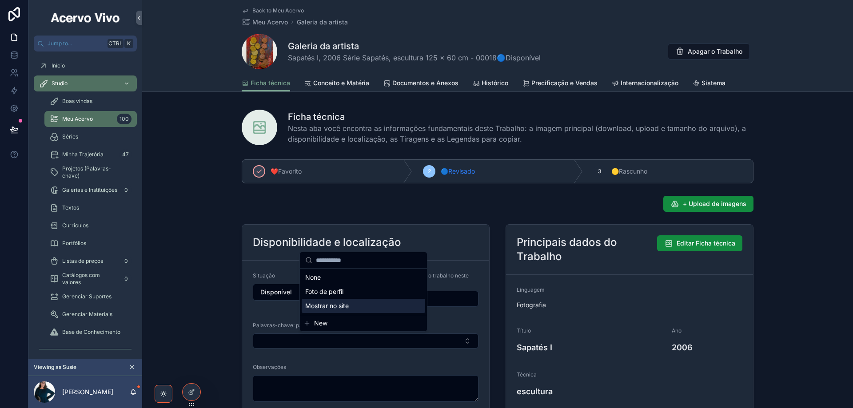
click at [339, 308] on span "Mostrar no site" at bounding box center [327, 306] width 44 height 9
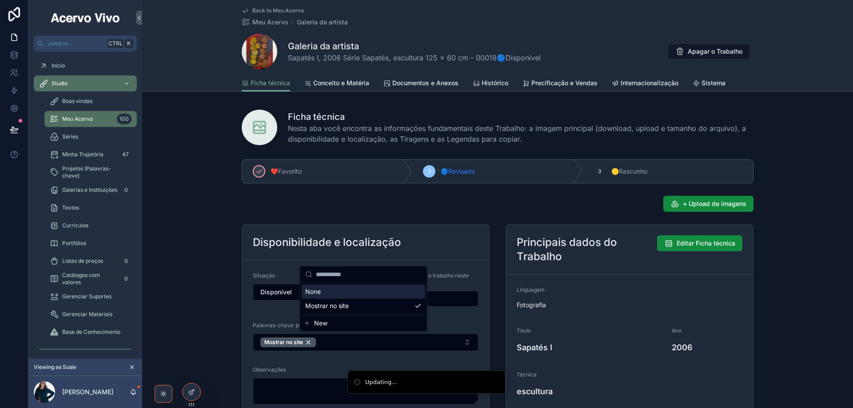
click at [269, 11] on span "Back to Meu Acervo" at bounding box center [278, 10] width 52 height 7
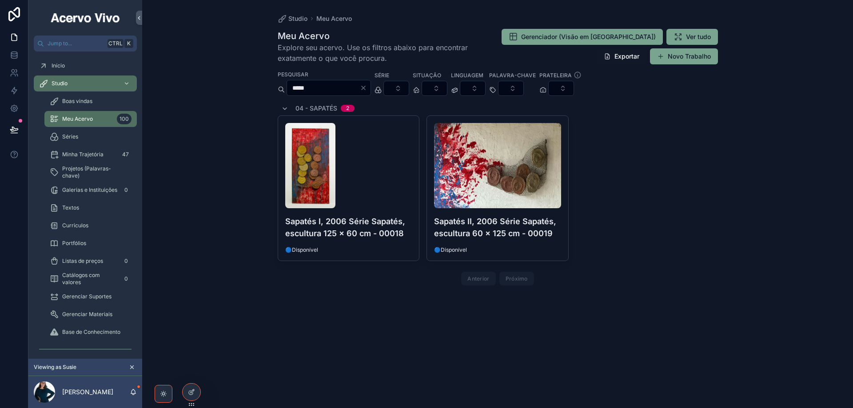
click at [521, 243] on div "Sapatés II, 2006 Série Sapatés, escultura 60 x 125 cm - 00019 🔵Disponível" at bounding box center [497, 188] width 141 height 145
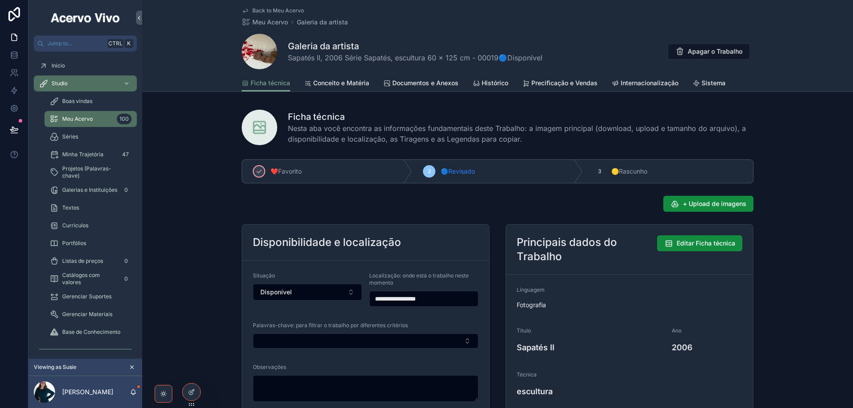
click at [325, 340] on button "Select Button" at bounding box center [366, 341] width 226 height 15
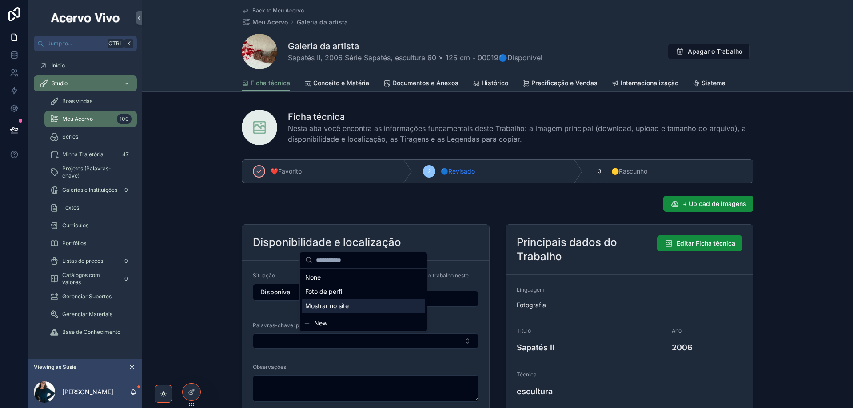
click at [335, 308] on span "Mostrar no site" at bounding box center [327, 306] width 44 height 9
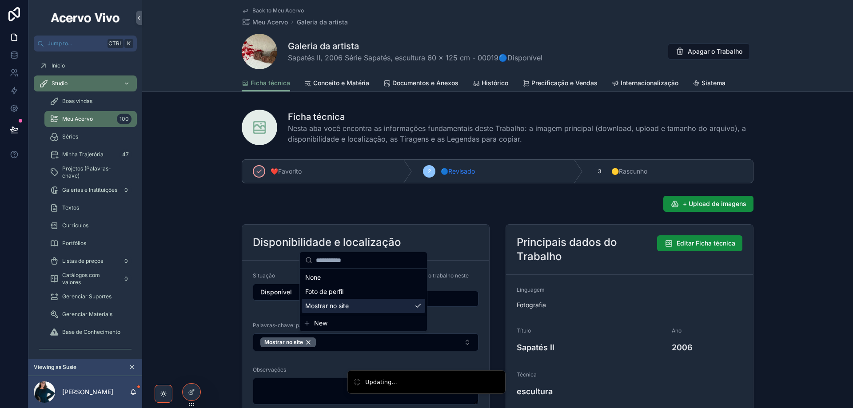
click at [272, 9] on span "Back to Meu Acervo" at bounding box center [278, 10] width 52 height 7
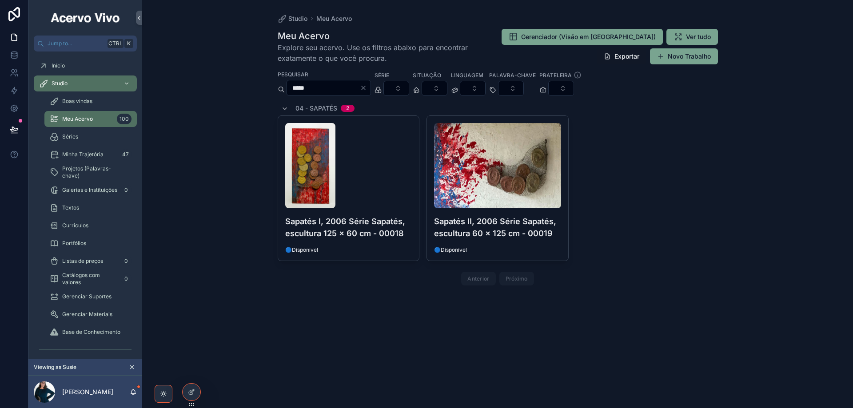
drag, startPoint x: 330, startPoint y: 88, endPoint x: 231, endPoint y: 83, distance: 98.8
click at [233, 84] on div "Studio Meu Acervo Meu Acervo Explore seu acervo. Use os filtros abaixo para enc…" at bounding box center [497, 204] width 711 height 408
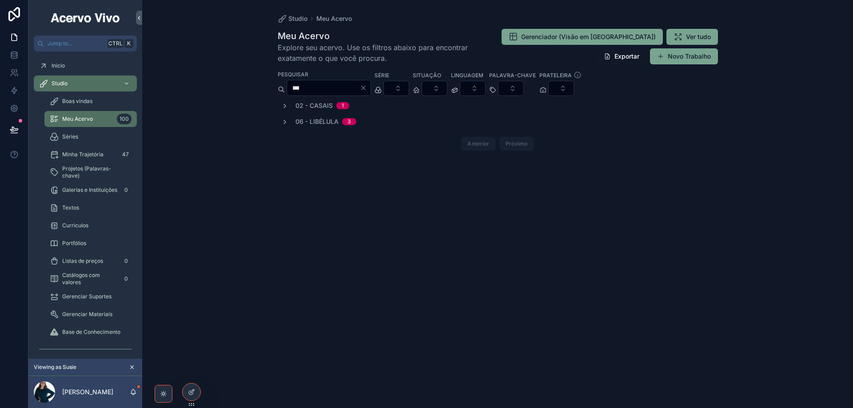
type input "***"
click at [79, 173] on span "Projetos (Palavras-chave)" at bounding box center [95, 172] width 66 height 14
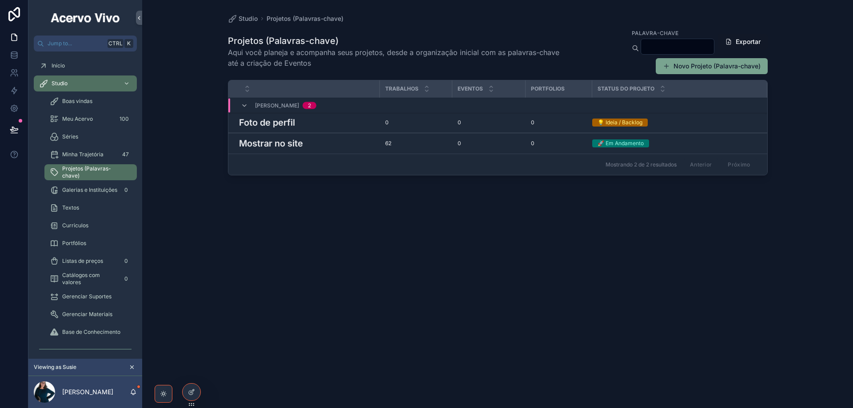
click at [264, 144] on h3 "Mostrar no site" at bounding box center [271, 143] width 64 height 13
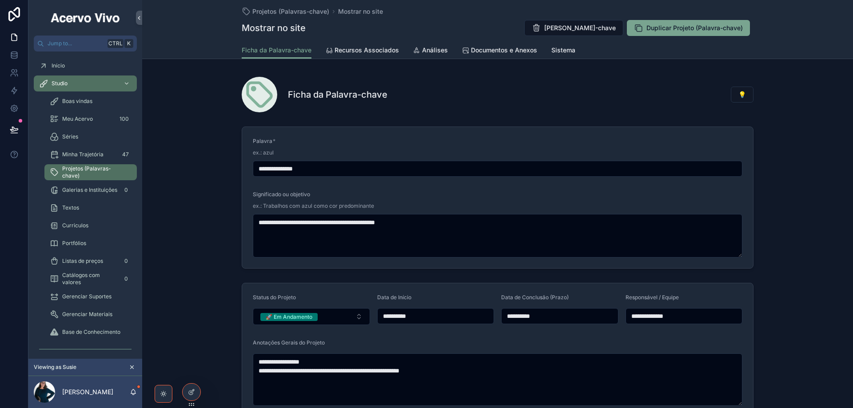
click at [357, 51] on span "Recursos Associados" at bounding box center [367, 50] width 64 height 9
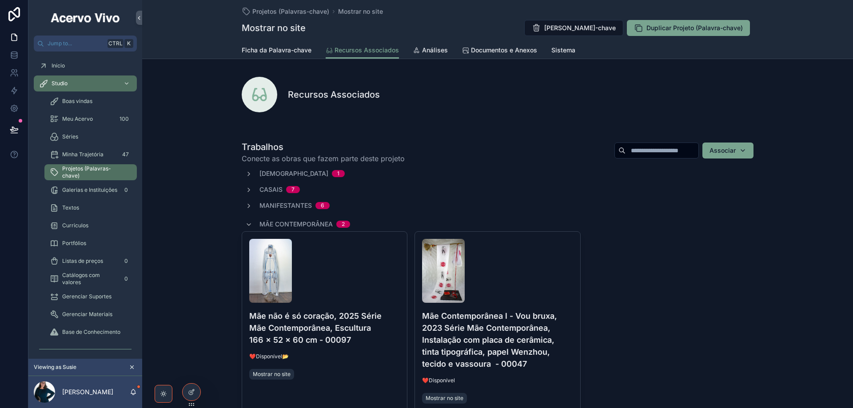
click at [247, 224] on icon "scrollable content" at bounding box center [248, 224] width 7 height 7
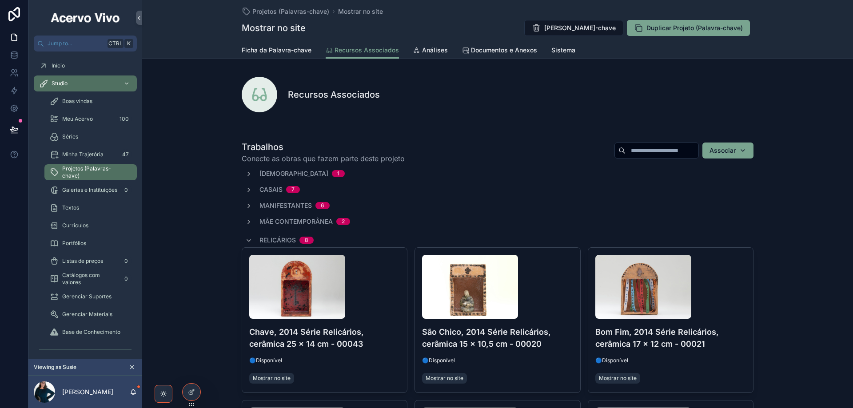
click at [644, 154] on input "scrollable content" at bounding box center [662, 150] width 73 height 12
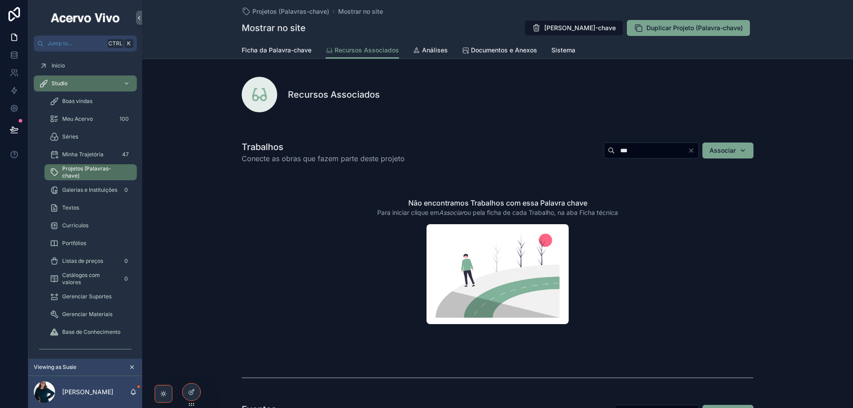
type input "***"
click at [80, 121] on span "Meu Acervo" at bounding box center [77, 119] width 31 height 7
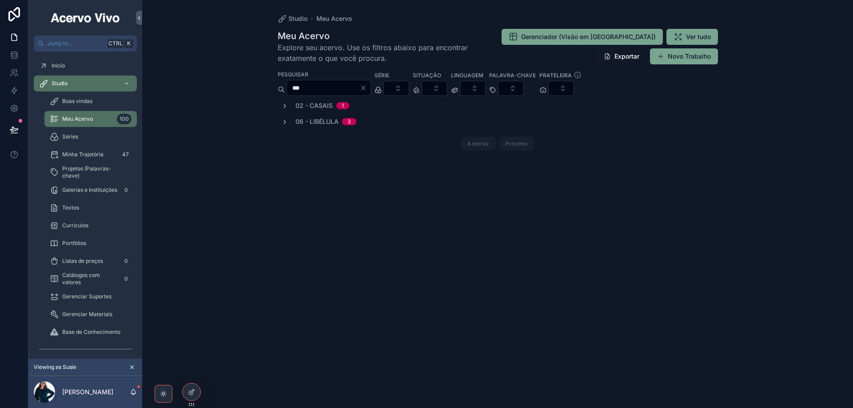
type input "***"
click at [283, 122] on icon "scrollable content" at bounding box center [284, 122] width 7 height 7
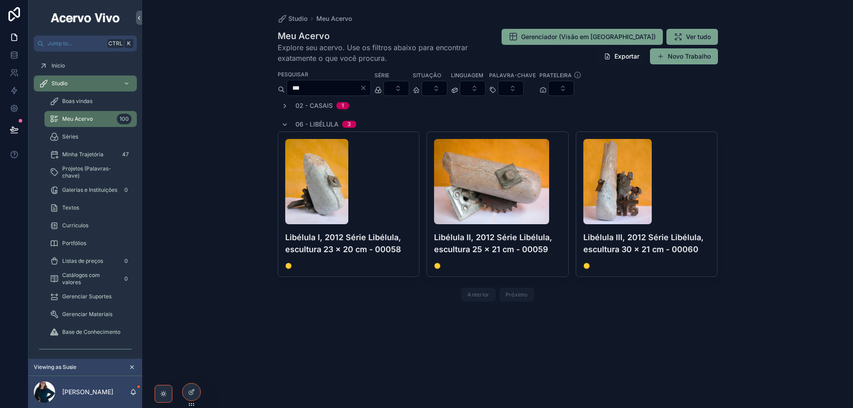
click at [384, 197] on div "scrollable content" at bounding box center [348, 181] width 127 height 85
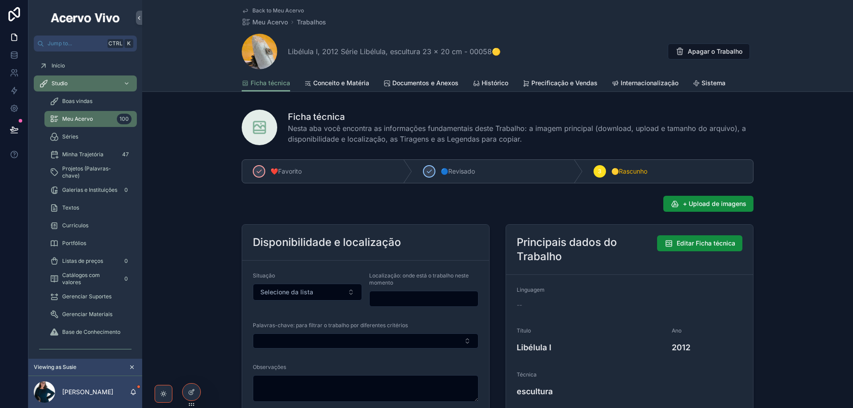
click at [380, 340] on button "Select Button" at bounding box center [366, 341] width 226 height 15
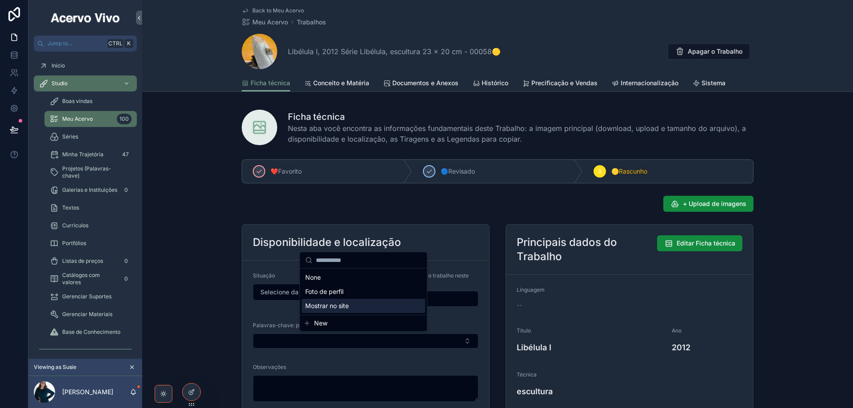
click at [371, 308] on div "Mostrar no site" at bounding box center [364, 306] width 124 height 14
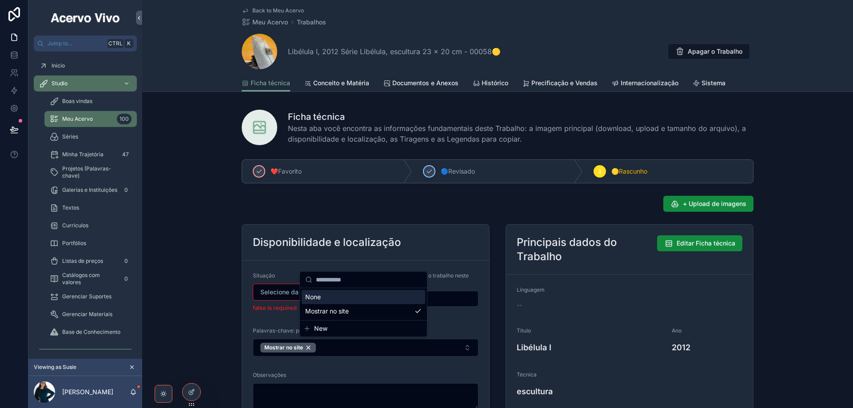
click at [593, 204] on div "+ Upload de imagens" at bounding box center [498, 204] width 512 height 16
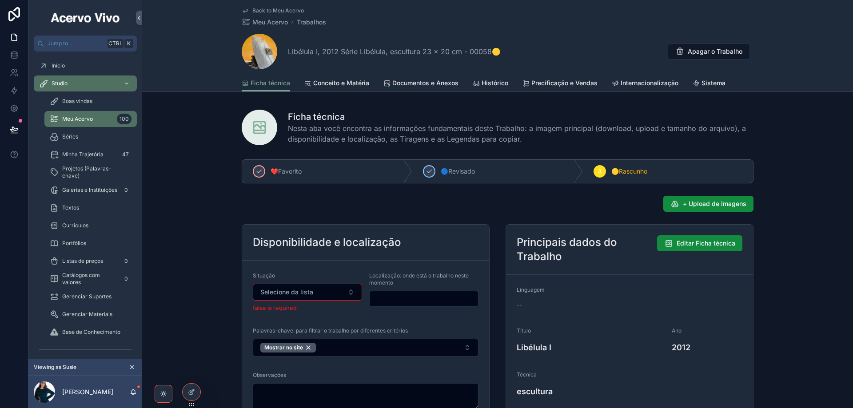
click at [494, 80] on span "Histórico" at bounding box center [495, 83] width 27 height 9
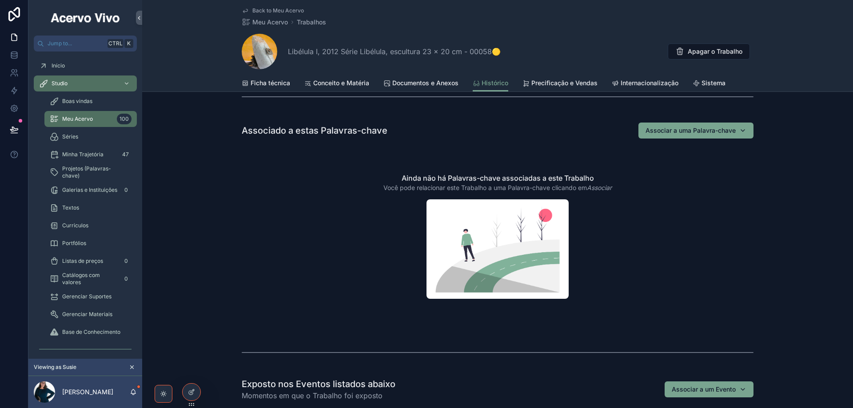
scroll to position [356, 0]
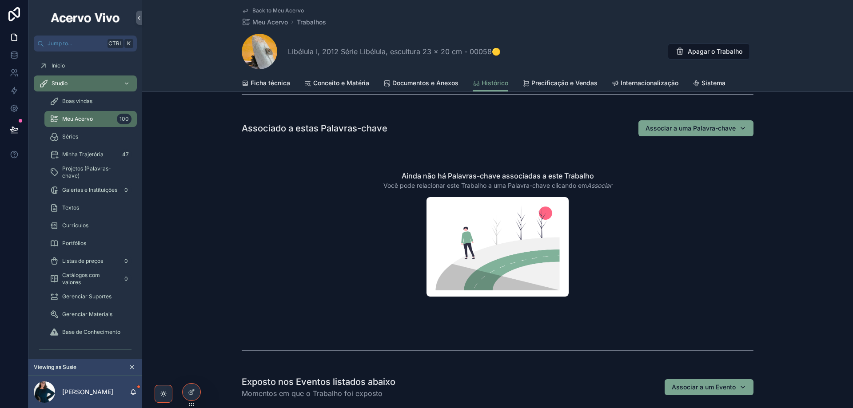
click at [722, 129] on span "Associar a uma Palavra-chave" at bounding box center [691, 128] width 90 height 9
click at [688, 168] on div "Mostrar no site" at bounding box center [694, 164] width 124 height 14
click at [282, 11] on span "Back to Meu Acervo" at bounding box center [278, 10] width 52 height 7
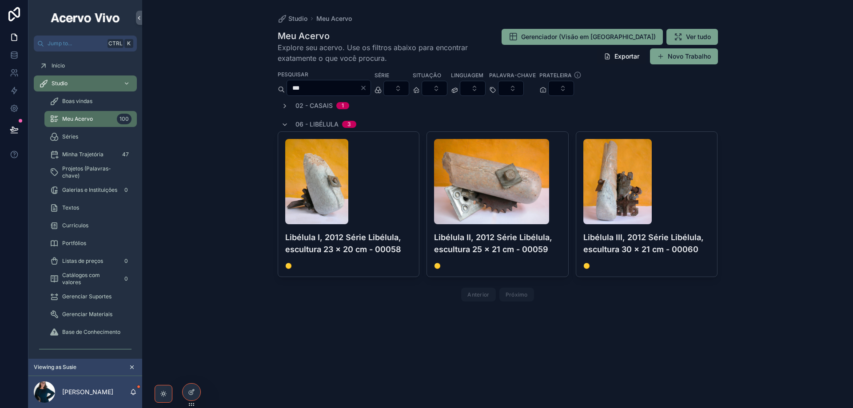
click at [537, 242] on h4 "Libélula II, 2012 Série Libélula, escultura 25 x 21 cm - 00059" at bounding box center [497, 244] width 127 height 24
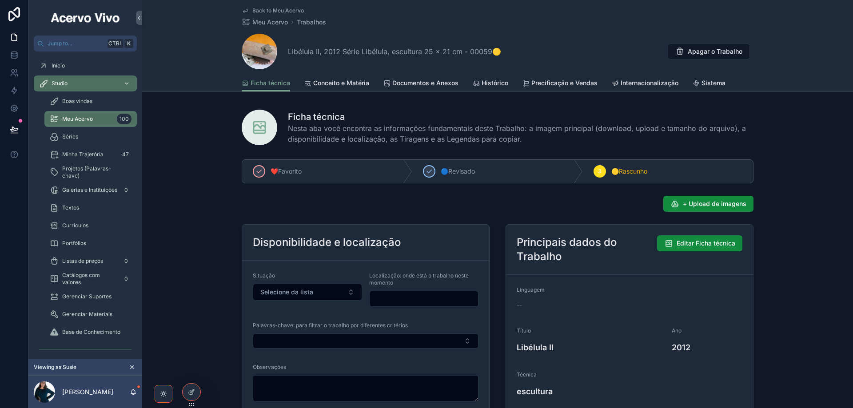
click at [490, 82] on span "Histórico" at bounding box center [495, 83] width 27 height 9
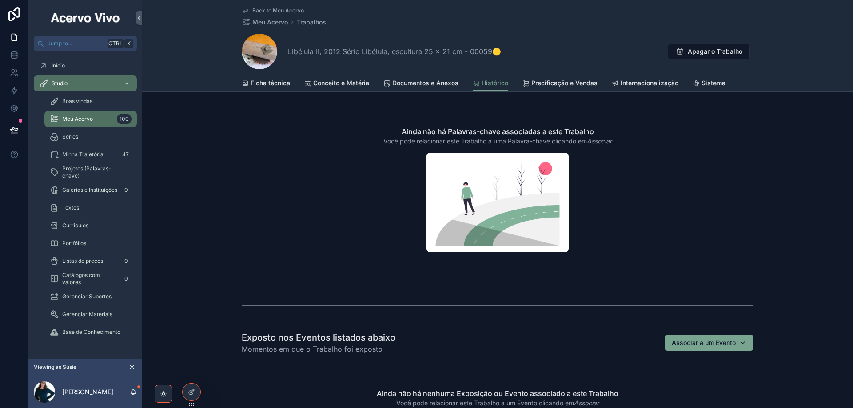
scroll to position [267, 0]
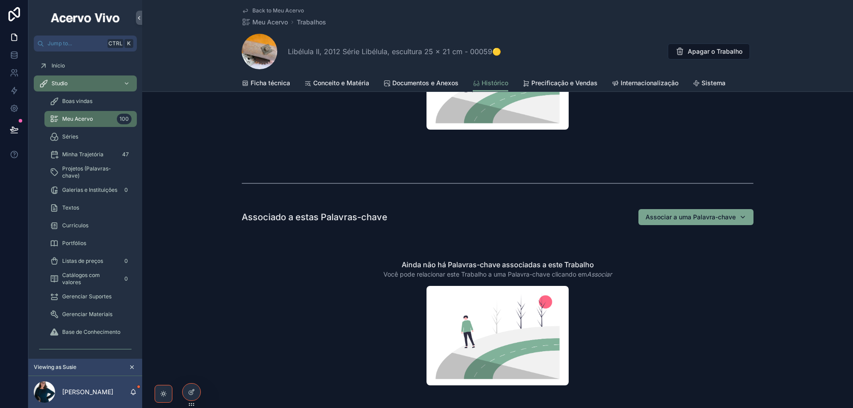
click at [685, 218] on span "Associar a uma Palavra-chave" at bounding box center [691, 217] width 90 height 9
click at [676, 252] on span "Mostrar no site" at bounding box center [658, 252] width 44 height 9
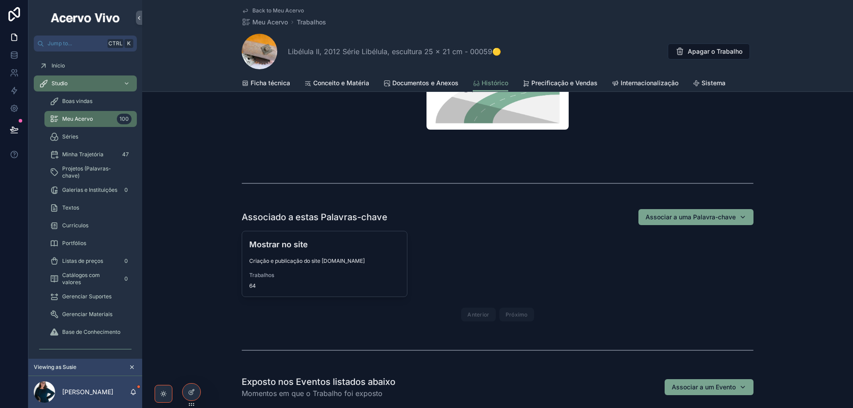
click at [271, 11] on span "Back to Meu Acervo" at bounding box center [278, 10] width 52 height 7
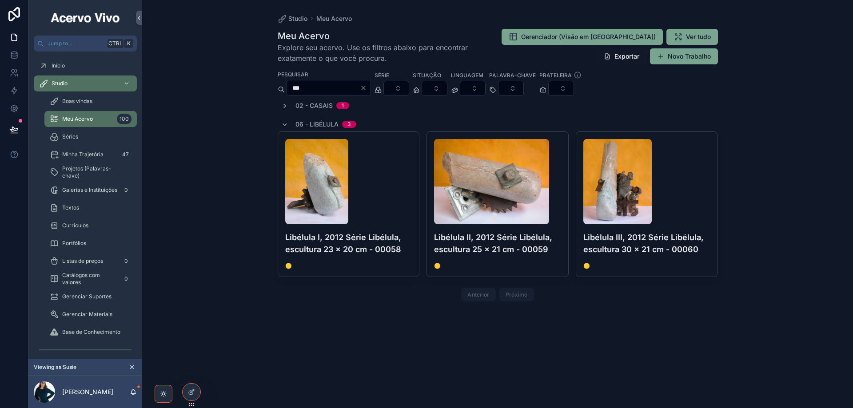
click at [696, 264] on span "🟡" at bounding box center [647, 266] width 127 height 7
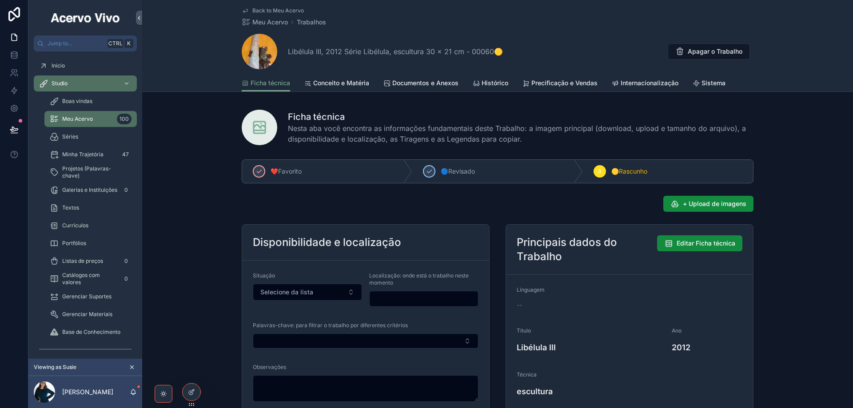
click at [476, 83] on icon "scrollable content" at bounding box center [476, 83] width 7 height 7
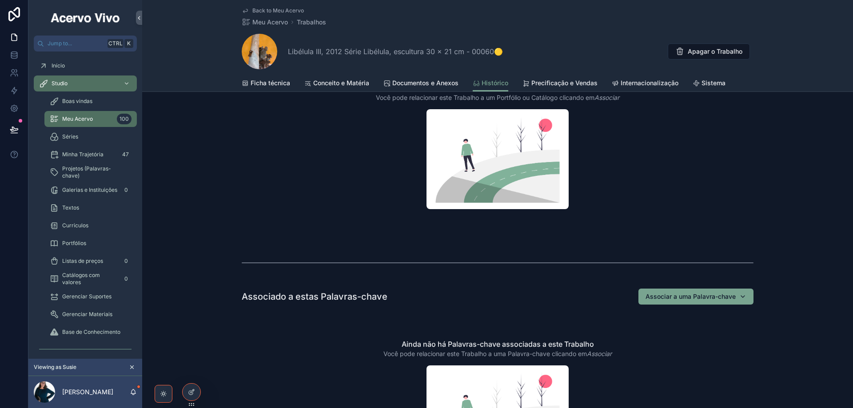
scroll to position [222, 0]
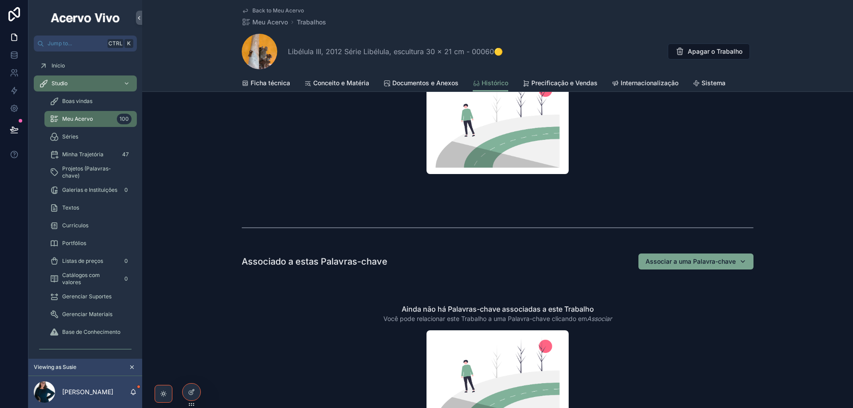
click at [731, 260] on span "Associar a uma Palavra-chave" at bounding box center [691, 261] width 90 height 9
click at [712, 300] on div "Mostrar no site" at bounding box center [694, 297] width 124 height 14
click at [275, 8] on span "Back to Meu Acervo" at bounding box center [278, 10] width 52 height 7
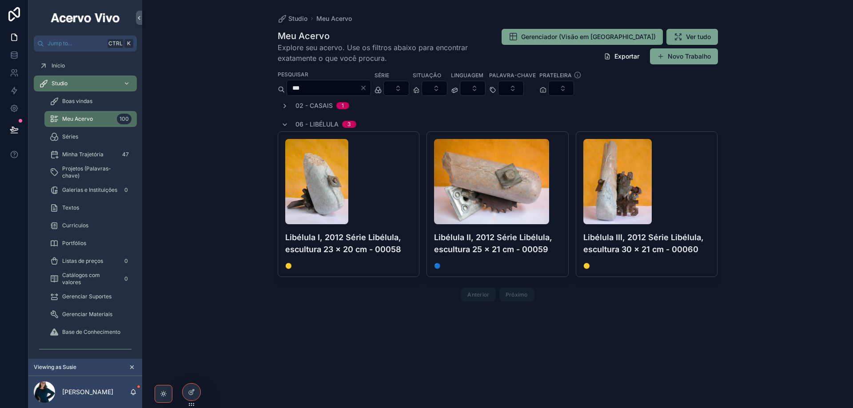
click at [560, 236] on h4 "Libélula II, 2012 Série Libélula, escultura 25 x 21 cm - 00059" at bounding box center [497, 244] width 127 height 24
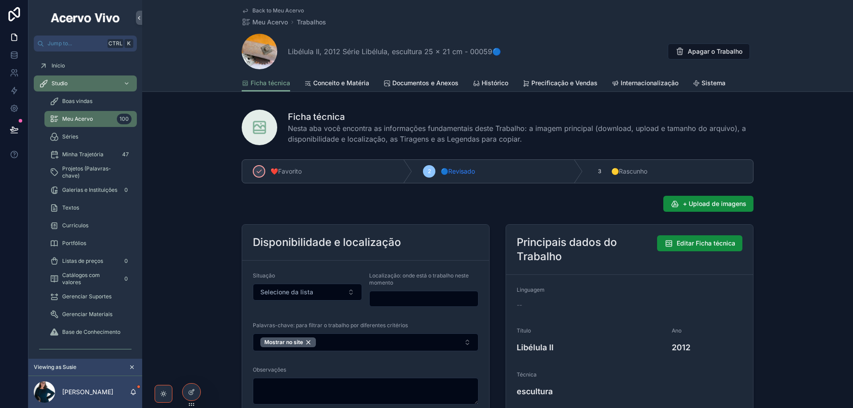
click at [644, 174] on span "🟡Rascunho" at bounding box center [630, 171] width 36 height 9
click at [256, 10] on span "Back to Meu Acervo" at bounding box center [278, 10] width 52 height 7
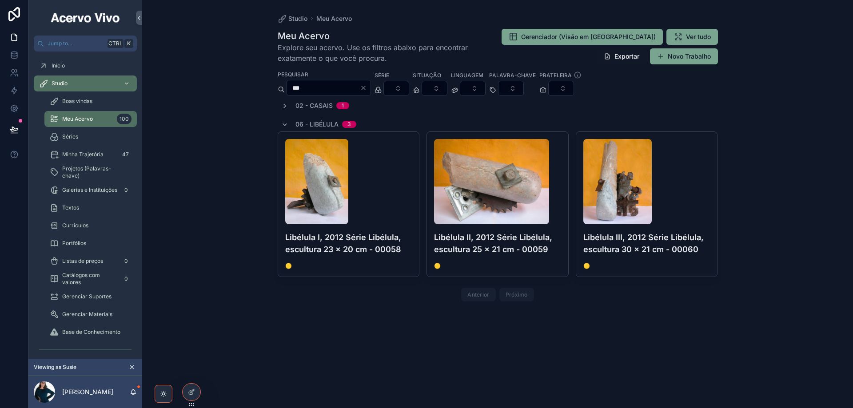
drag, startPoint x: 324, startPoint y: 89, endPoint x: 266, endPoint y: 80, distance: 58.9
click at [266, 81] on div "Studio Meu Acervo Meu Acervo Explore seu acervo. Use os filtros abaixo para enc…" at bounding box center [497, 204] width 711 height 408
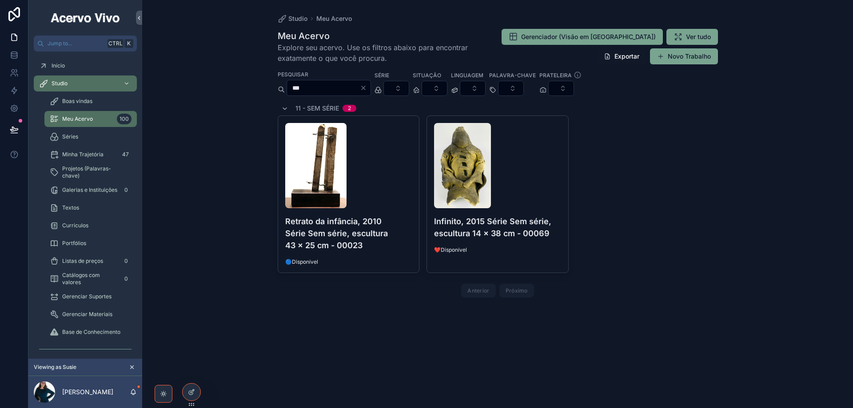
type input "***"
click at [402, 216] on h4 "Retrato da infância, 2010 Série Sem série, escultura 43 x 25 cm - 00023" at bounding box center [348, 234] width 127 height 36
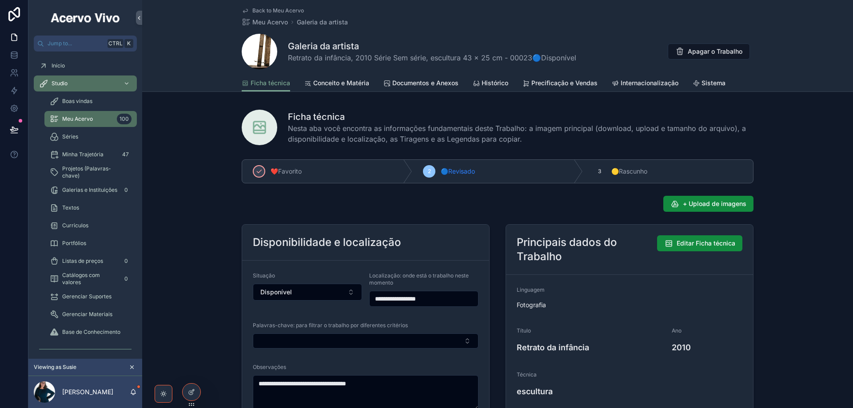
click at [389, 336] on button "Select Button" at bounding box center [366, 341] width 226 height 15
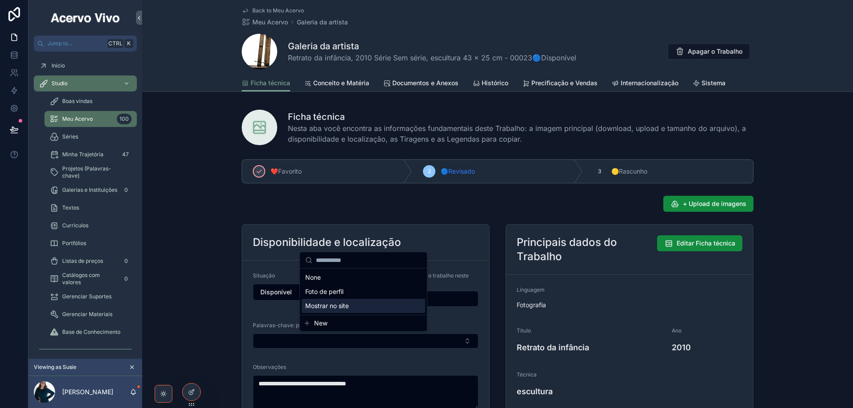
click at [356, 304] on div "Mostrar no site" at bounding box center [364, 306] width 124 height 14
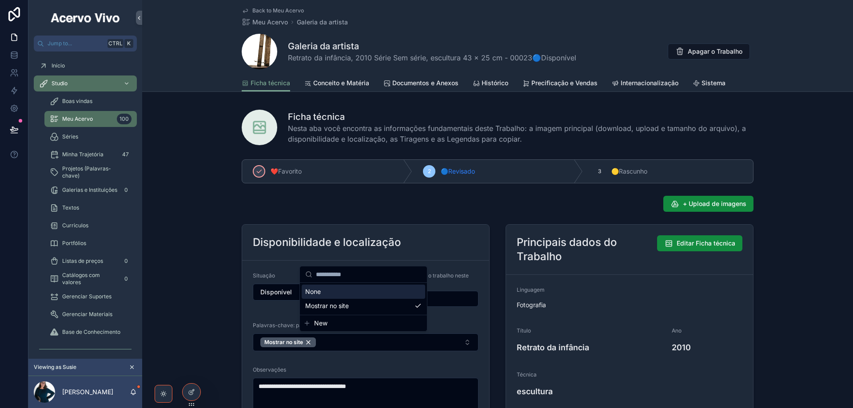
click at [524, 204] on div "+ Upload de imagens" at bounding box center [498, 204] width 512 height 16
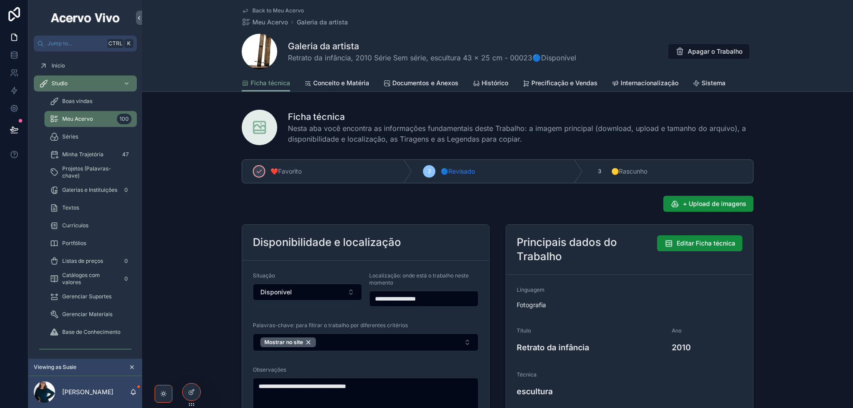
click at [287, 10] on span "Back to Meu Acervo" at bounding box center [278, 10] width 52 height 7
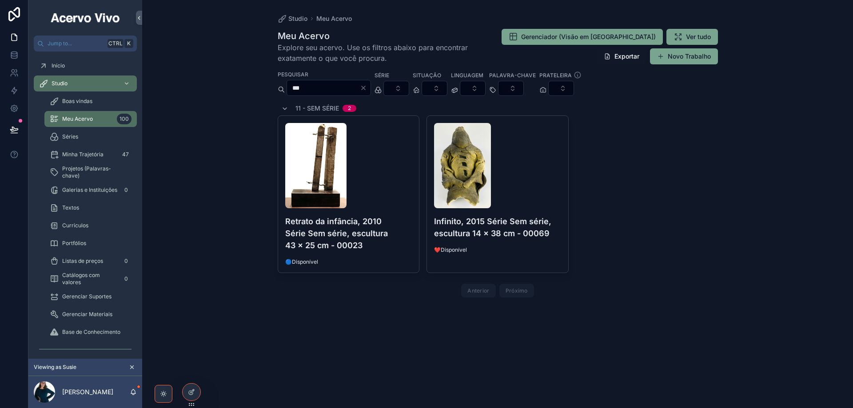
drag, startPoint x: 315, startPoint y: 90, endPoint x: 251, endPoint y: 87, distance: 63.6
click at [252, 88] on div "Studio Meu Acervo Meu Acervo Explore seu acervo. Use os filtros abaixo para enc…" at bounding box center [497, 204] width 711 height 408
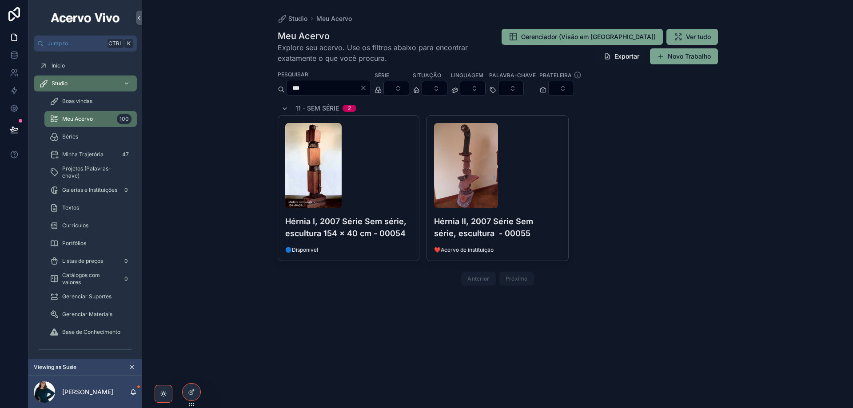
type input "***"
click at [389, 253] on span "🔵Disponível" at bounding box center [348, 250] width 127 height 7
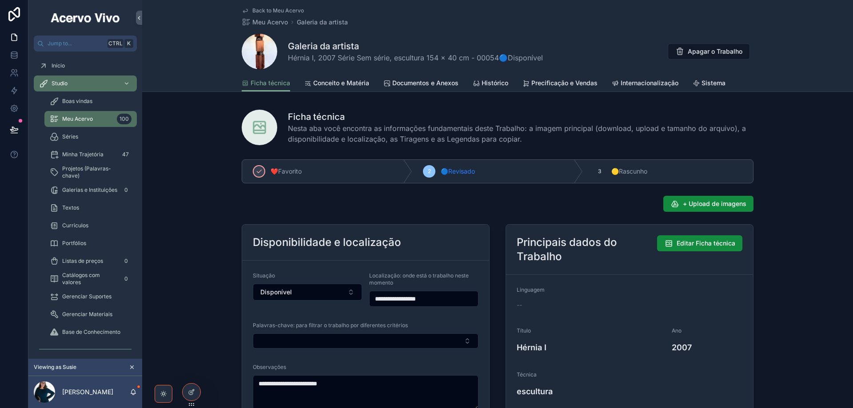
click at [489, 84] on span "Histórico" at bounding box center [495, 83] width 27 height 9
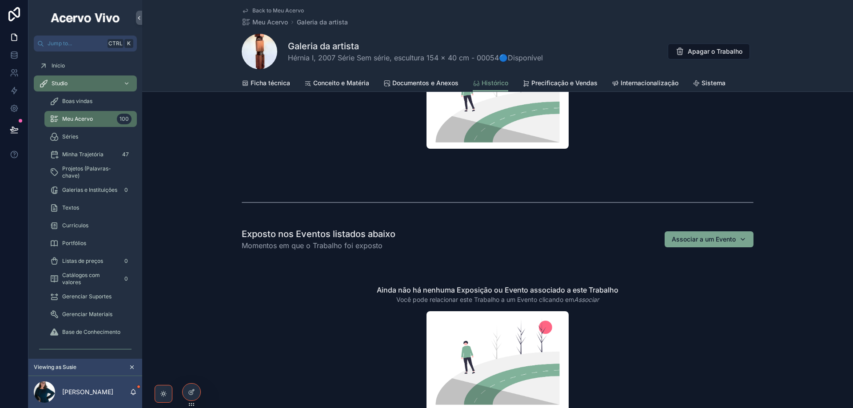
scroll to position [489, 0]
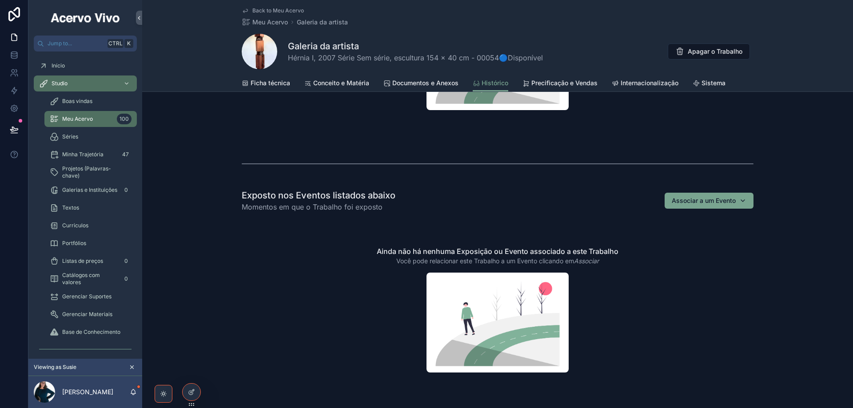
click at [709, 204] on span "Associar a um Evento" at bounding box center [704, 200] width 64 height 9
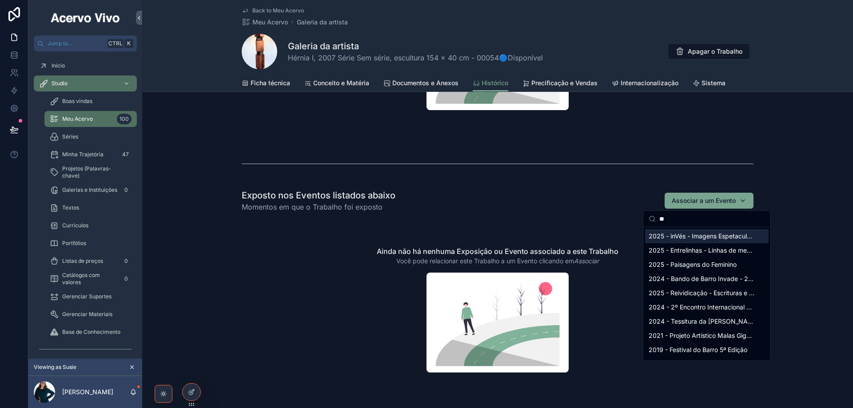
type input "*"
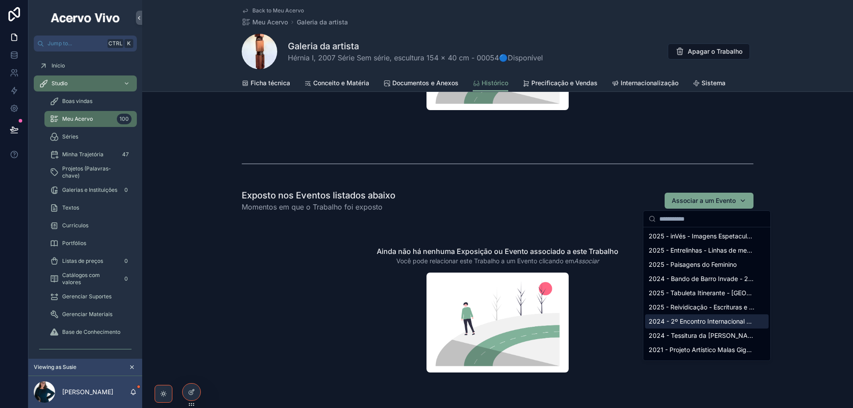
click at [85, 156] on span "Minha Trajetória" at bounding box center [82, 154] width 41 height 7
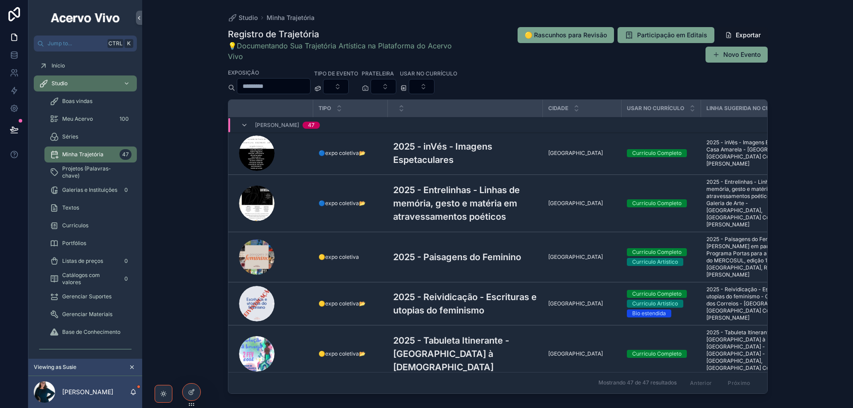
click at [280, 92] on input "scrollable content" at bounding box center [273, 86] width 73 height 12
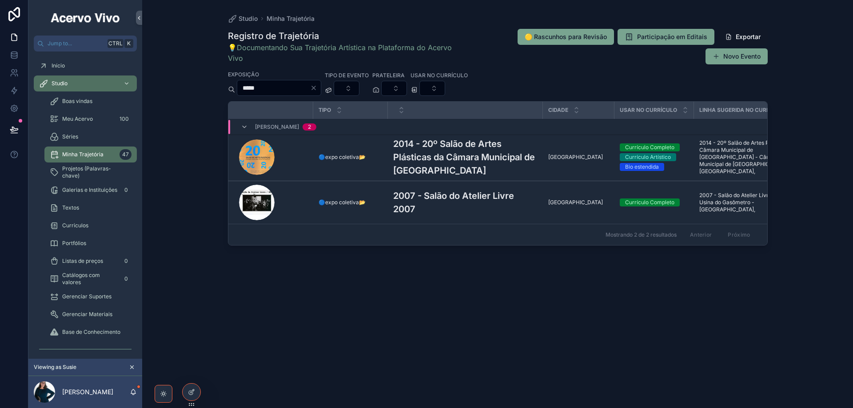
type input "*****"
click at [424, 200] on h3 "2007 - Salão do Atelier Livre 2007" at bounding box center [465, 202] width 144 height 27
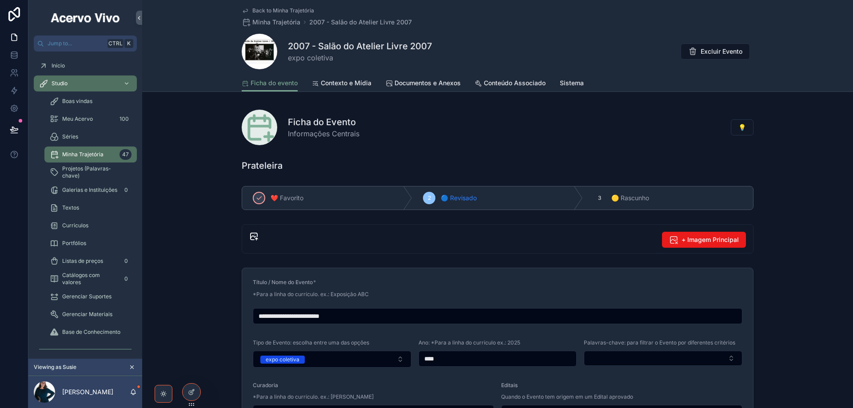
click at [506, 83] on span "Conteúdo Associado" at bounding box center [515, 83] width 62 height 9
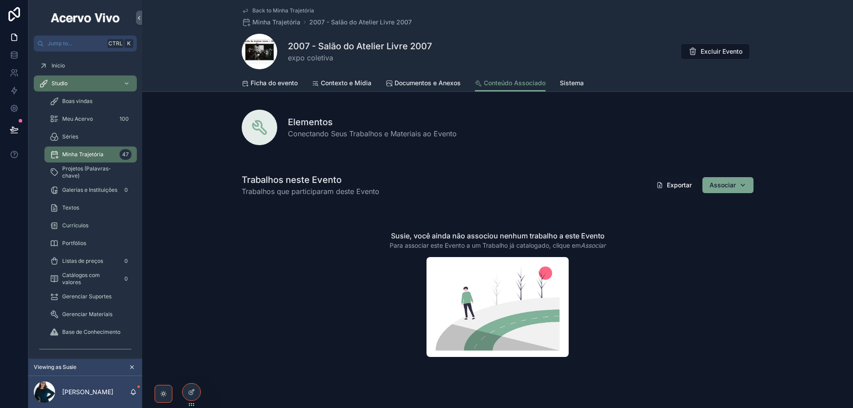
click at [287, 11] on span "Back to Minha Trajetória" at bounding box center [283, 10] width 62 height 7
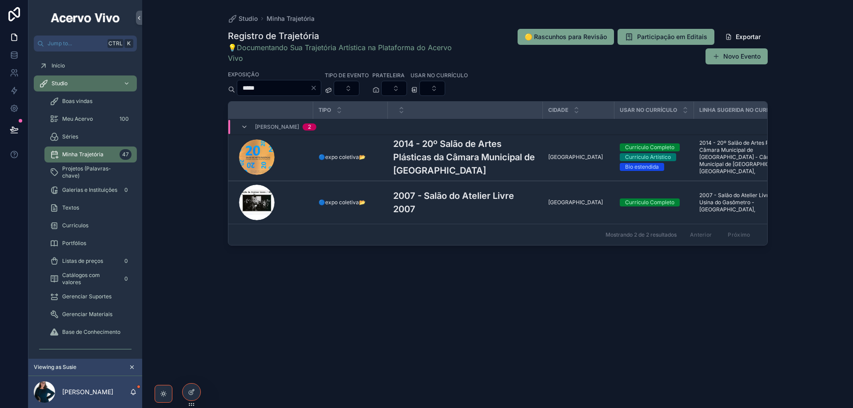
click at [72, 120] on span "Meu Acervo" at bounding box center [77, 119] width 31 height 7
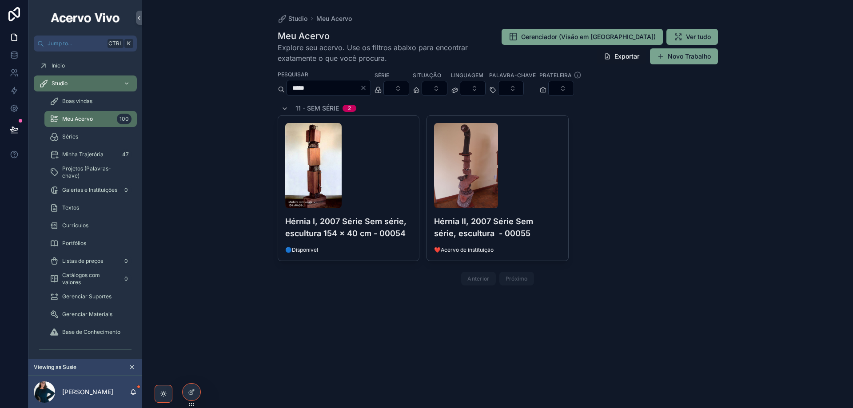
type input "*****"
click at [388, 189] on div "scrollable content" at bounding box center [348, 165] width 127 height 85
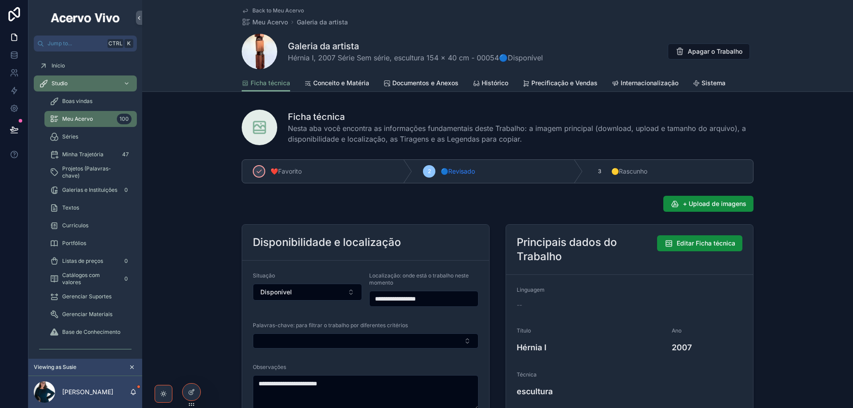
click at [300, 336] on button "Select Button" at bounding box center [366, 341] width 226 height 15
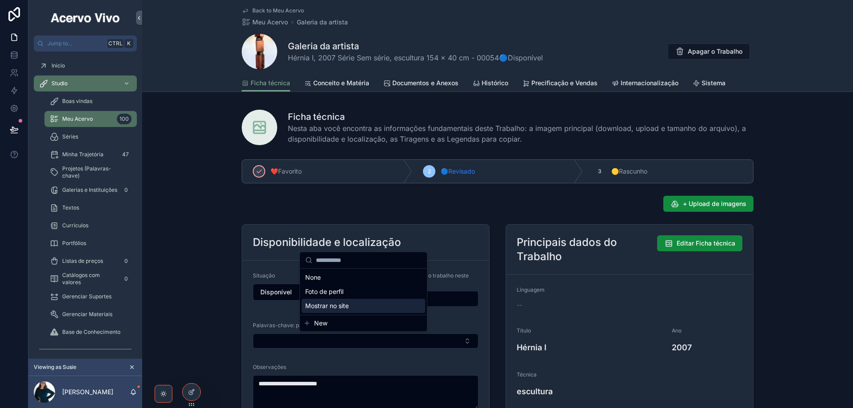
click at [336, 309] on span "Mostrar no site" at bounding box center [327, 306] width 44 height 9
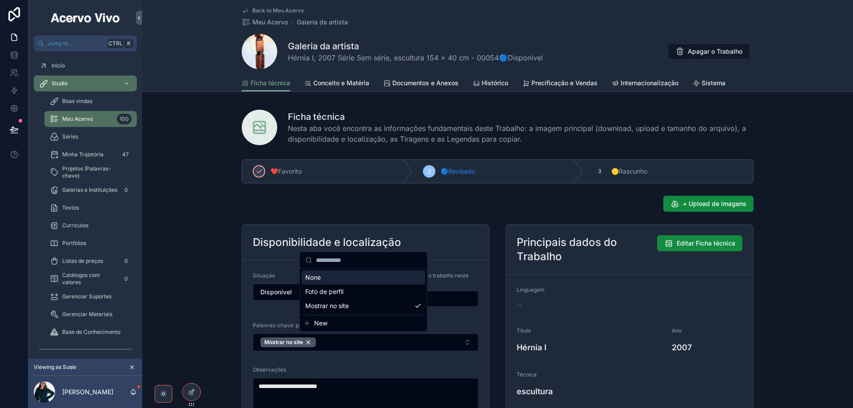
click at [281, 12] on span "Back to Meu Acervo" at bounding box center [278, 10] width 52 height 7
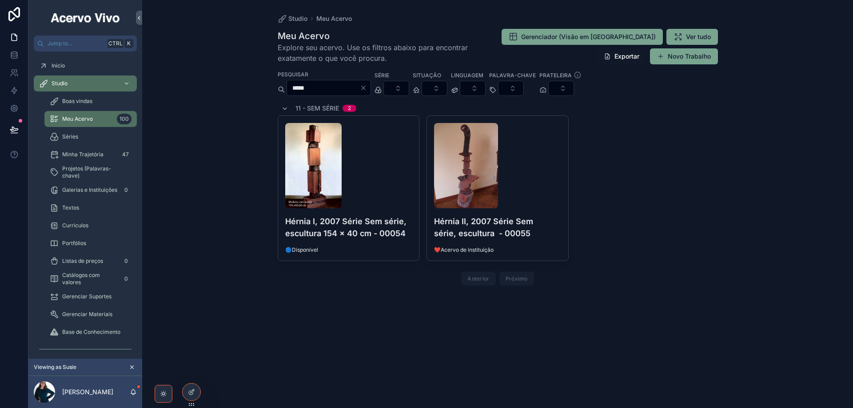
drag, startPoint x: 317, startPoint y: 88, endPoint x: 263, endPoint y: 88, distance: 54.2
click at [263, 89] on div "Studio Meu Acervo Meu Acervo Explore seu acervo. Use os filtros abaixo para enc…" at bounding box center [497, 204] width 711 height 408
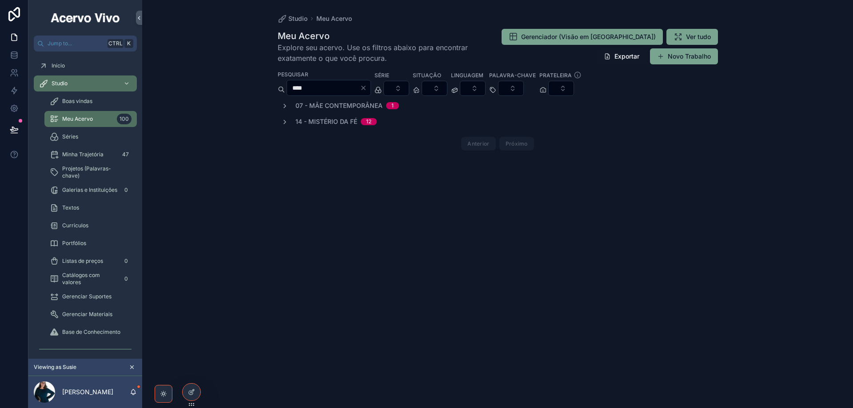
type input "****"
click at [284, 121] on icon "scrollable content" at bounding box center [284, 122] width 7 height 7
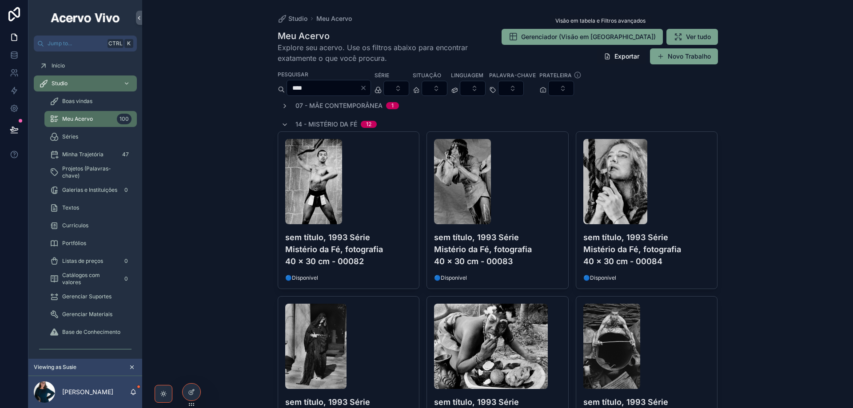
click at [584, 38] on span "Gerenciador (Visão em [GEOGRAPHIC_DATA])" at bounding box center [588, 36] width 135 height 9
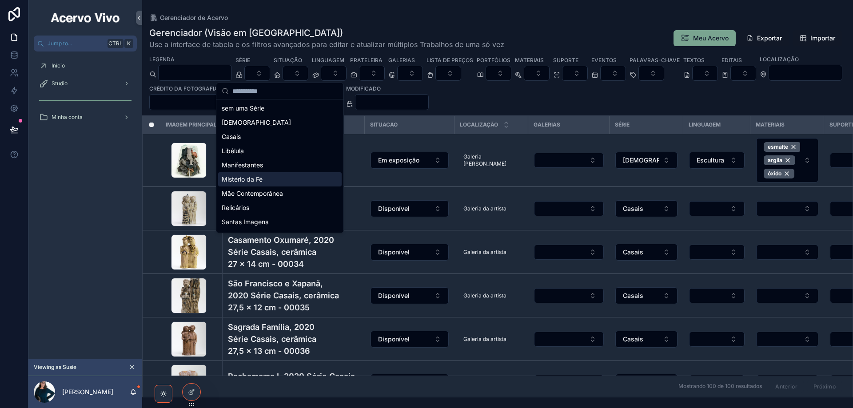
click at [283, 176] on div "Mistério da Fé" at bounding box center [280, 179] width 124 height 14
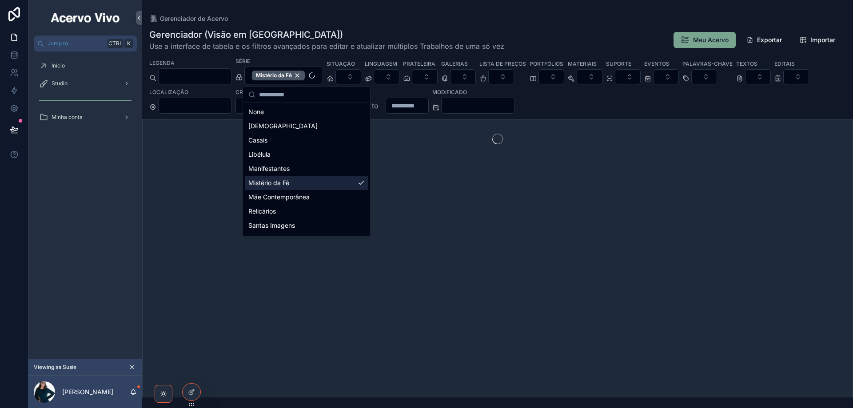
click at [356, 16] on div "Gerenciador de Acervo" at bounding box center [497, 18] width 697 height 9
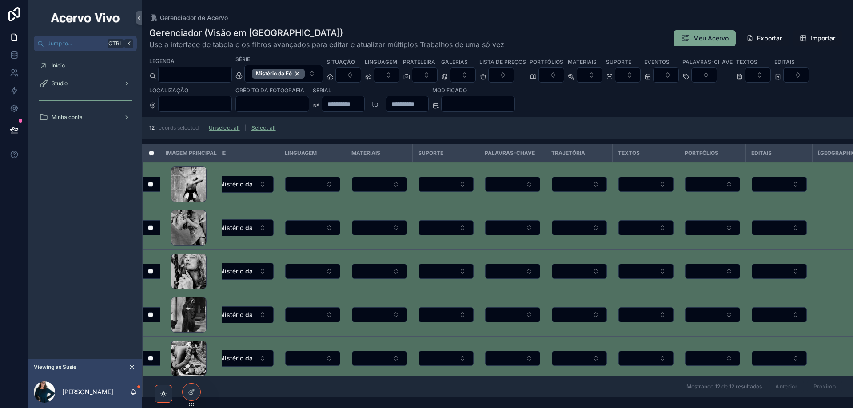
scroll to position [0, 413]
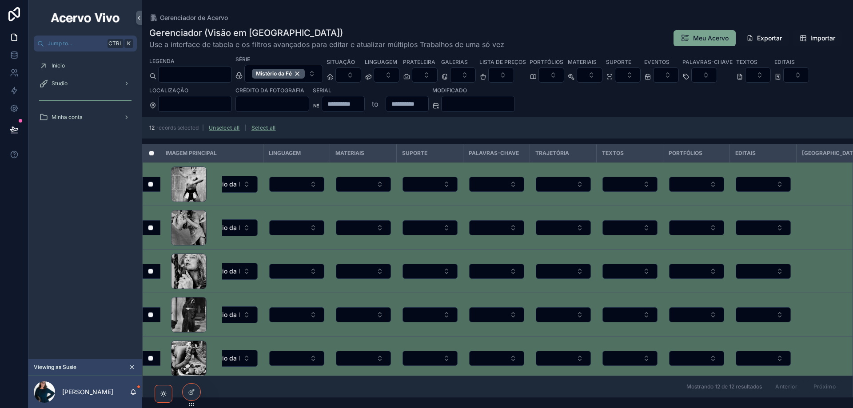
click at [517, 182] on button "Select Button" at bounding box center [496, 184] width 55 height 15
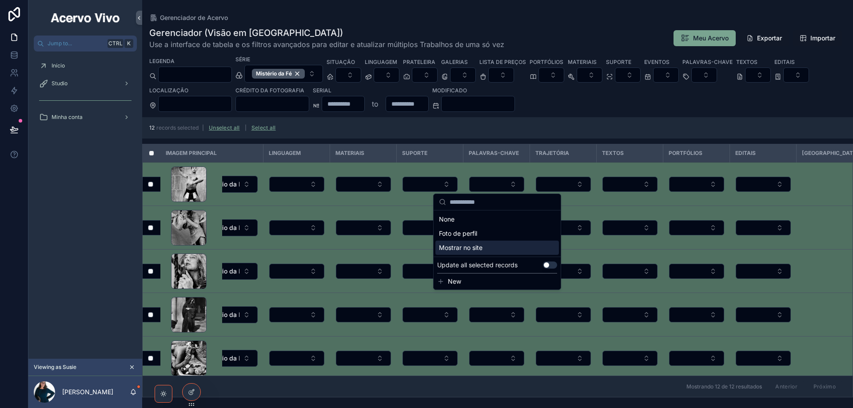
click at [554, 265] on button "Use setting" at bounding box center [550, 265] width 14 height 7
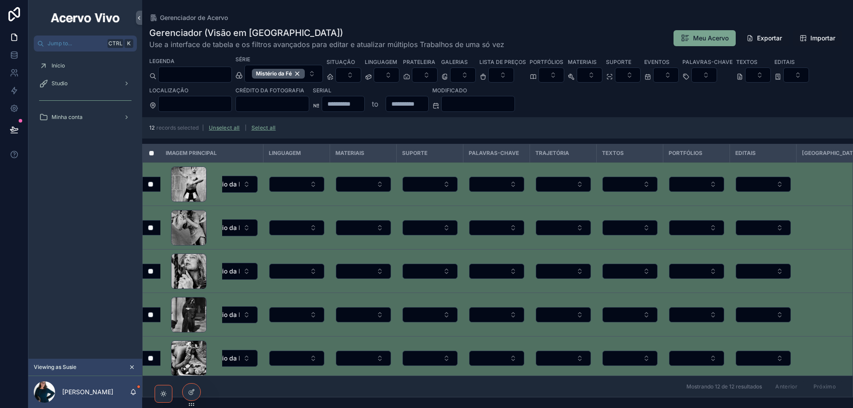
click at [517, 182] on button "Select Button" at bounding box center [496, 184] width 55 height 15
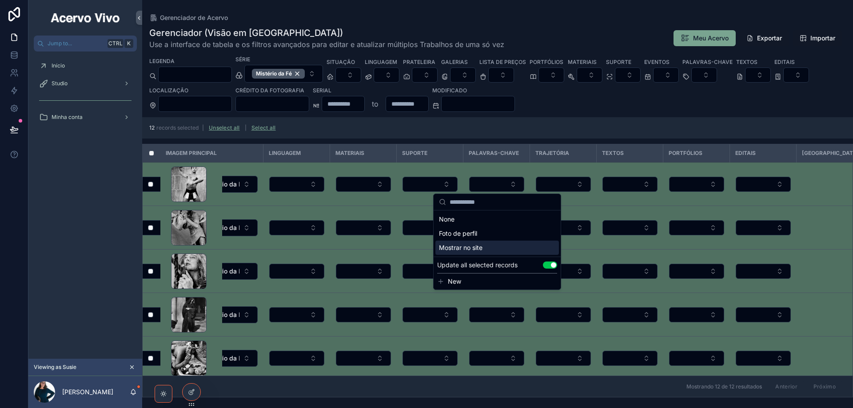
click at [481, 249] on span "Mostrar no site" at bounding box center [461, 248] width 44 height 9
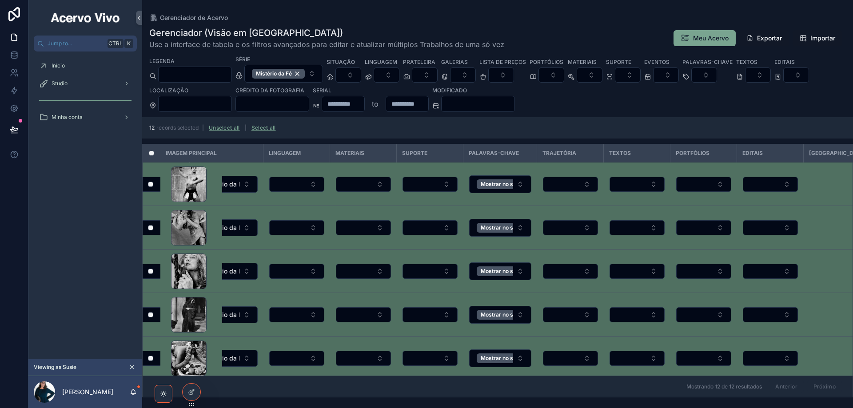
click at [305, 73] on div "Mistério da Fé" at bounding box center [278, 74] width 53 height 10
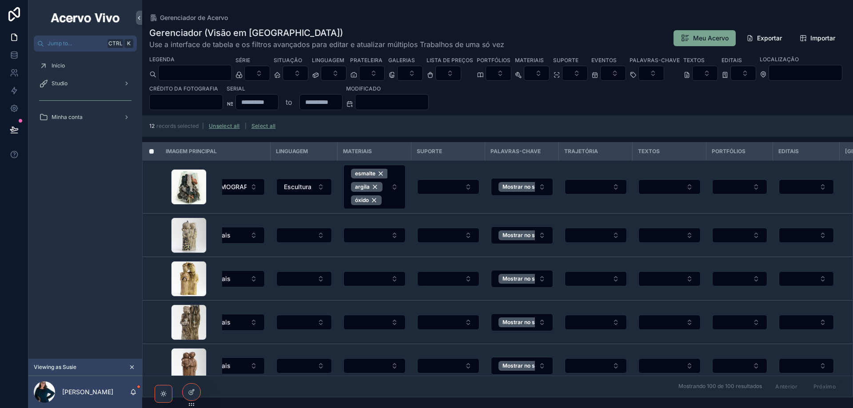
click at [664, 75] on button "Select Button" at bounding box center [652, 73] width 26 height 15
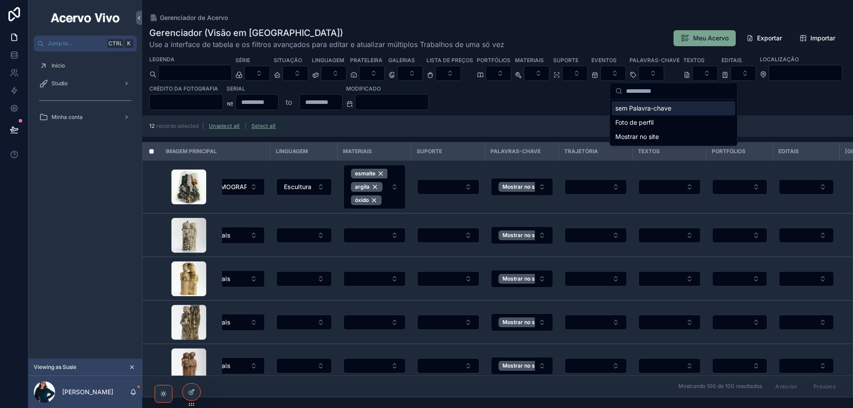
click at [666, 108] on div "sem Palavra-chave" at bounding box center [674, 108] width 124 height 14
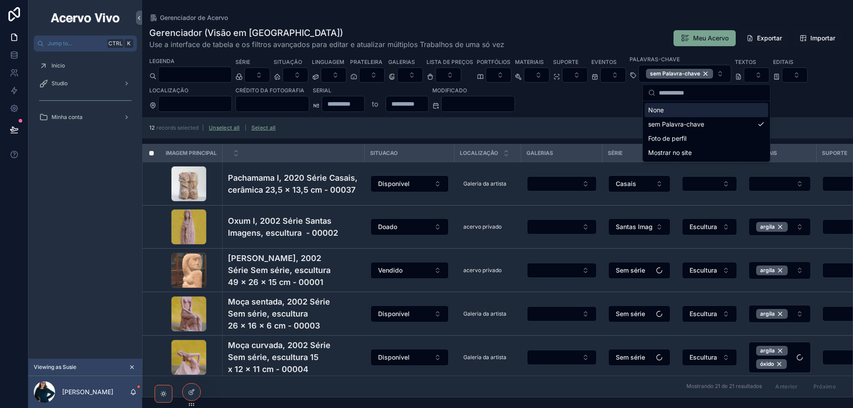
click at [584, 34] on div "Gerenciador (Visão em Tabela) Use a interface de tabela e os filtros avançados …" at bounding box center [497, 38] width 697 height 23
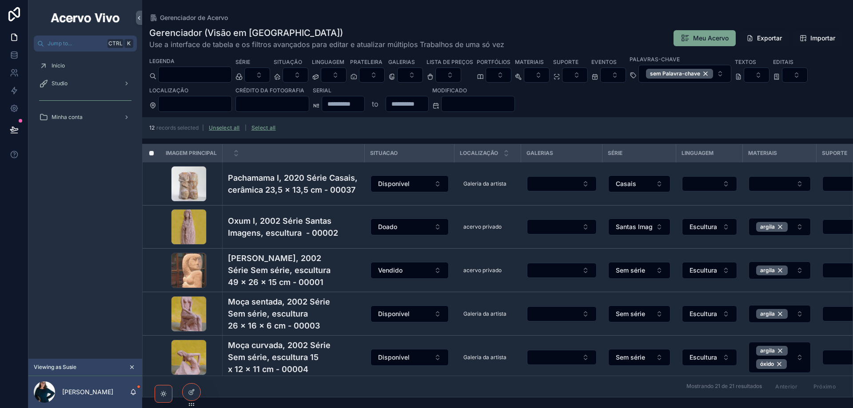
click at [713, 73] on div "sem Palavra-chave" at bounding box center [679, 74] width 67 height 10
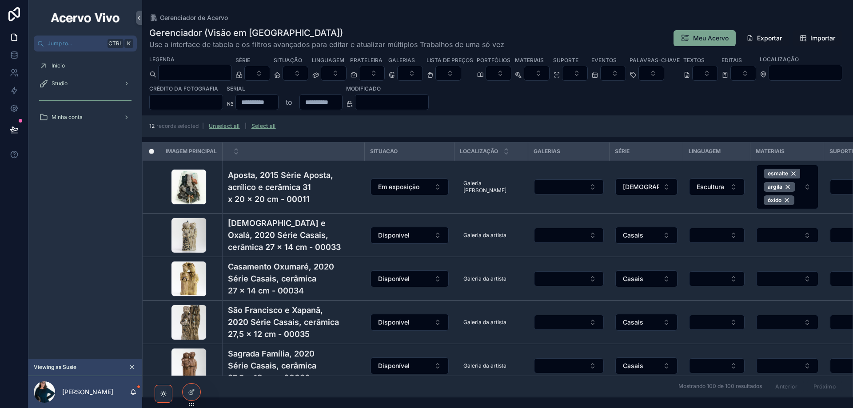
click at [87, 83] on div "Studio" at bounding box center [85, 83] width 92 height 14
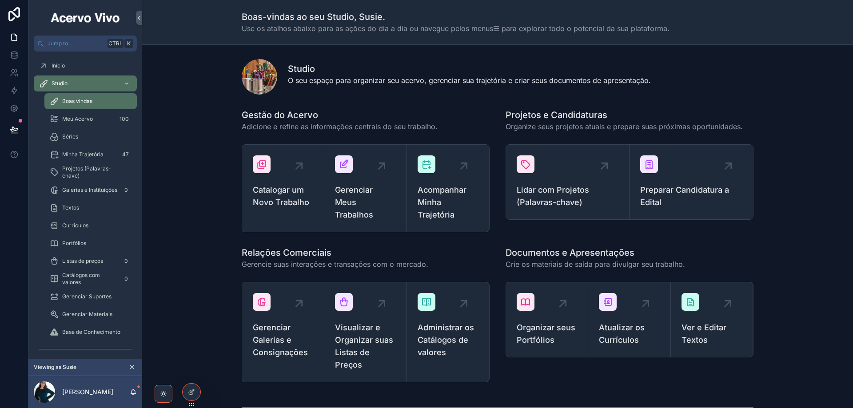
click at [79, 172] on span "Projetos (Palavras-chave)" at bounding box center [95, 172] width 66 height 14
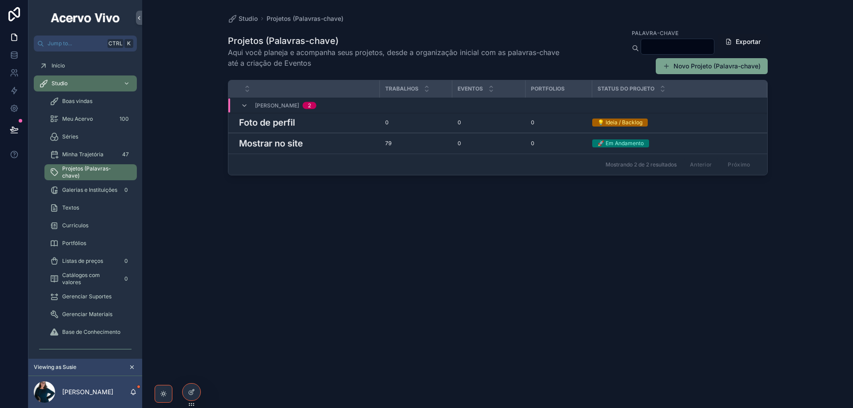
click at [298, 144] on h3 "Mostrar no site" at bounding box center [271, 143] width 64 height 13
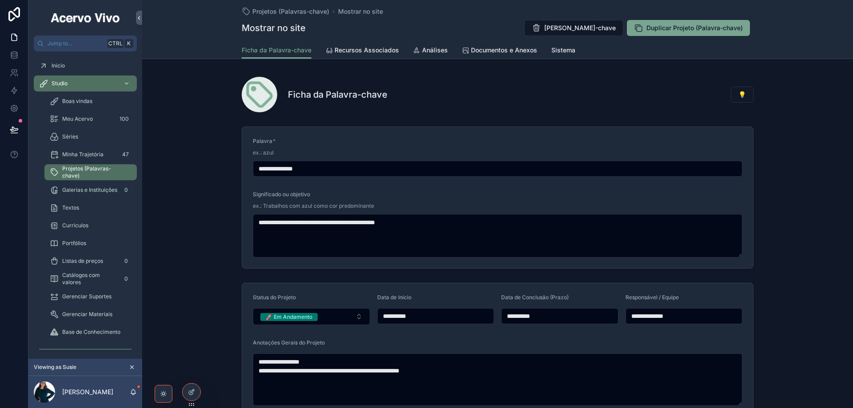
click at [363, 50] on span "Recursos Associados" at bounding box center [367, 50] width 64 height 9
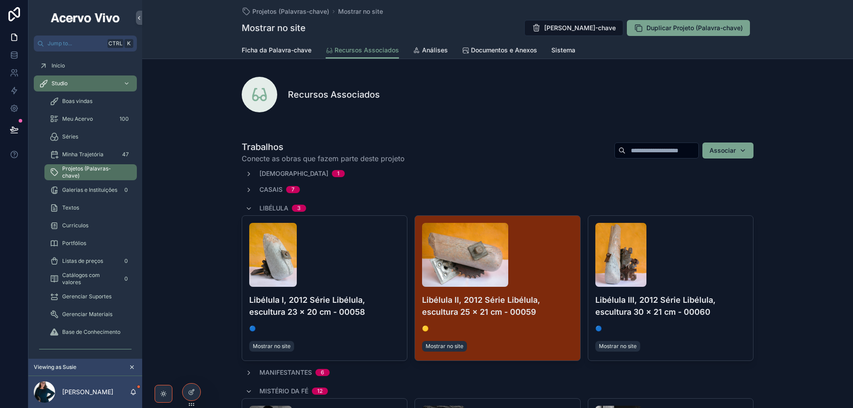
click at [382, 284] on div "scrollable content" at bounding box center [324, 255] width 151 height 64
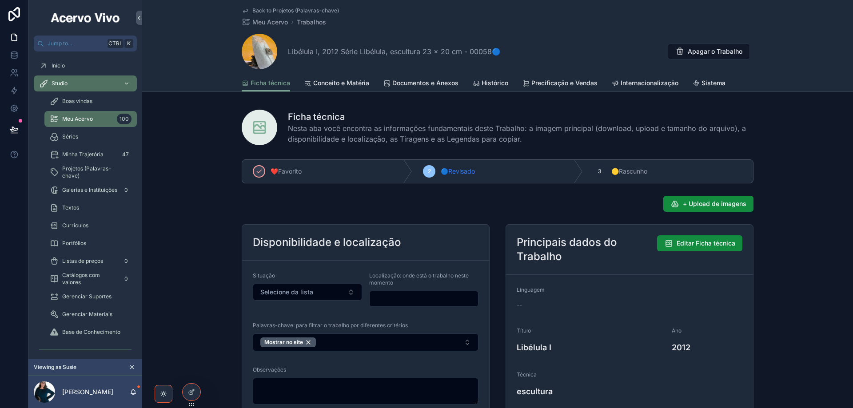
click at [0, 0] on icon "scrollable content" at bounding box center [0, 0] width 0 height 0
click at [270, 11] on span "Back to Projetos (Palavras-chave)" at bounding box center [295, 10] width 87 height 7
click at [0, 0] on icon "scrollable content" at bounding box center [0, 0] width 0 height 0
click at [268, 11] on span "Back to Projetos (Palavras-chave)" at bounding box center [295, 10] width 87 height 7
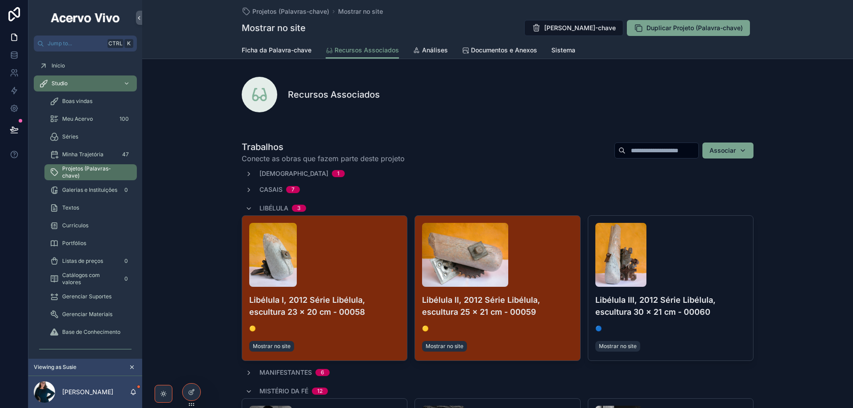
click at [246, 208] on icon "scrollable content" at bounding box center [248, 208] width 7 height 7
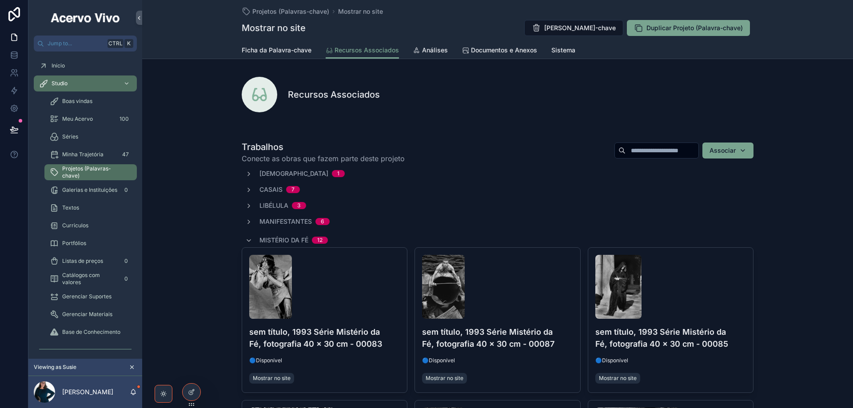
click at [245, 243] on icon "scrollable content" at bounding box center [248, 240] width 7 height 7
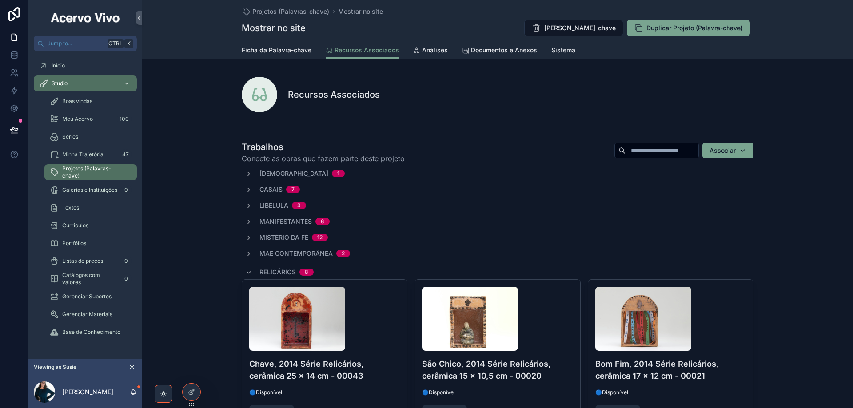
click at [247, 272] on icon "scrollable content" at bounding box center [248, 272] width 7 height 7
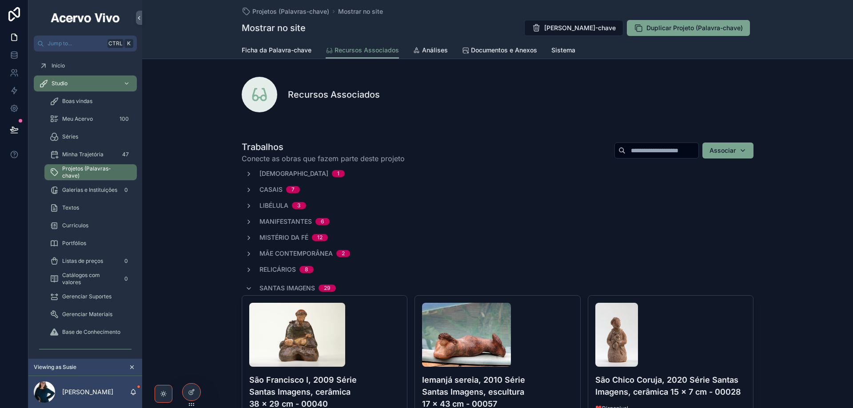
scroll to position [178, 0]
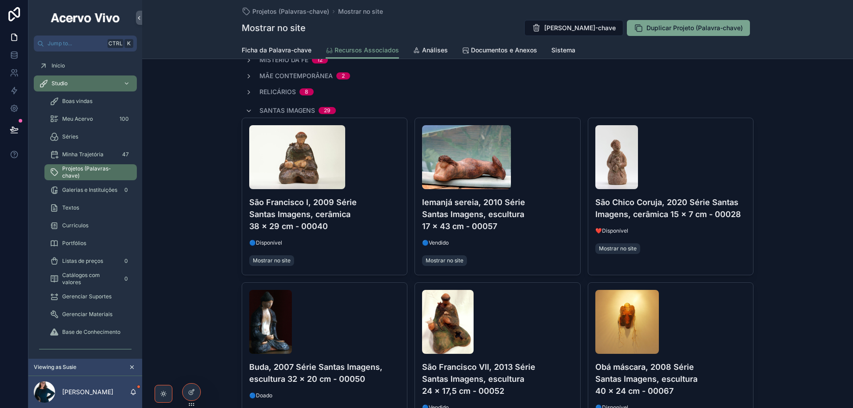
click at [0, 0] on button "Tirar da lista" at bounding box center [0, 0] width 0 height 0
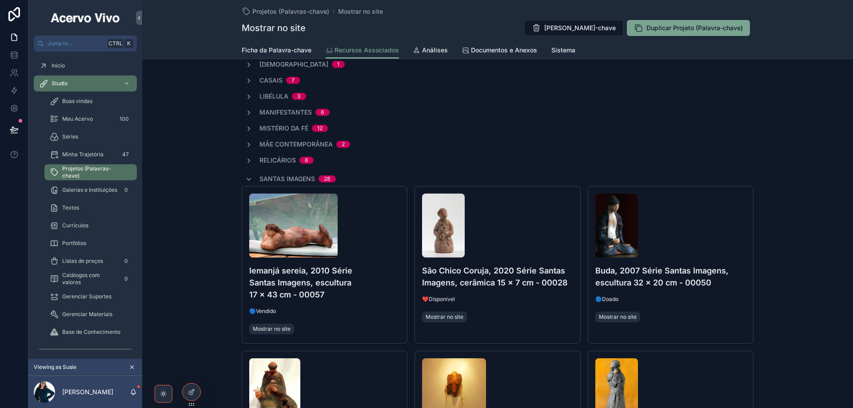
scroll to position [44, 0]
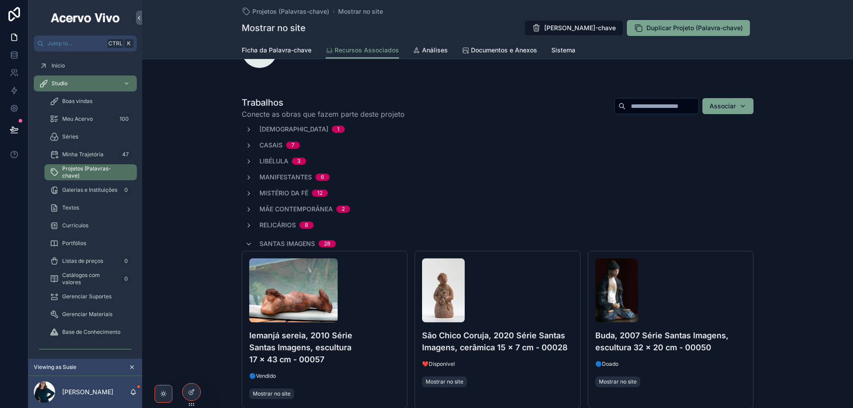
click at [743, 106] on div "Associar" at bounding box center [728, 106] width 37 height 9
type input "*****"
click at [733, 143] on span "São Francisco I, 2009 Série Santas Imagens, cerâmica 38 x 29 cm - 00040" at bounding box center [721, 141] width 106 height 9
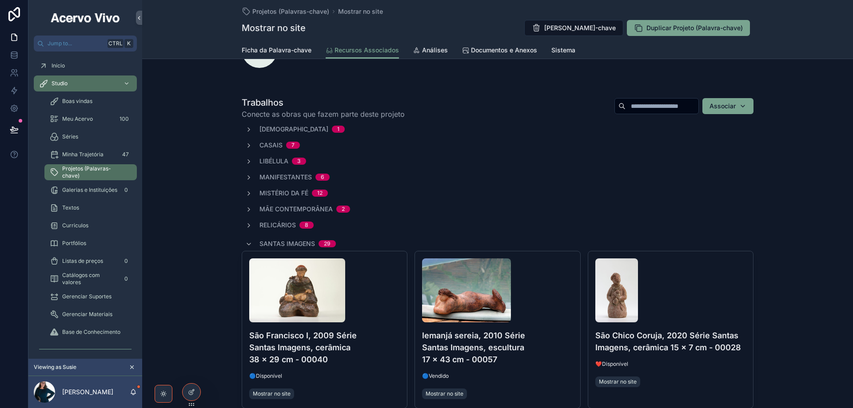
click at [245, 244] on icon "scrollable content" at bounding box center [248, 244] width 7 height 7
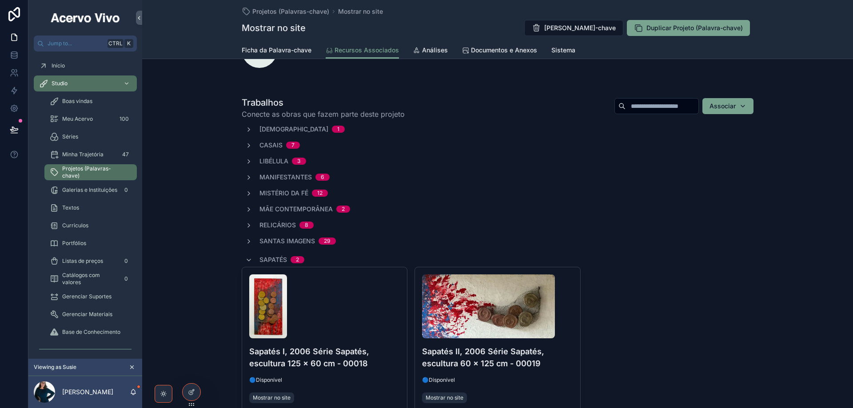
click at [250, 259] on icon "scrollable content" at bounding box center [248, 260] width 7 height 7
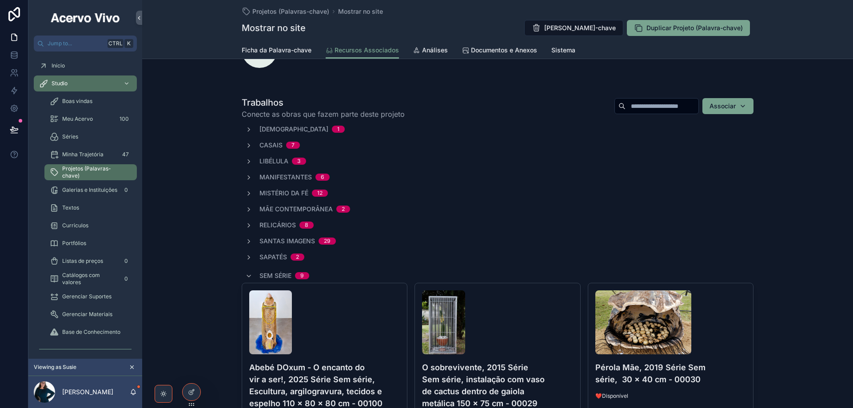
click at [248, 272] on div "Sem série 9" at bounding box center [277, 276] width 64 height 14
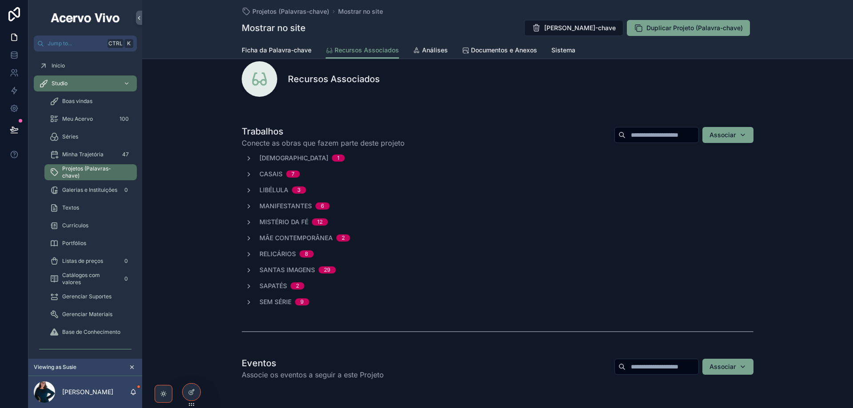
scroll to position [0, 0]
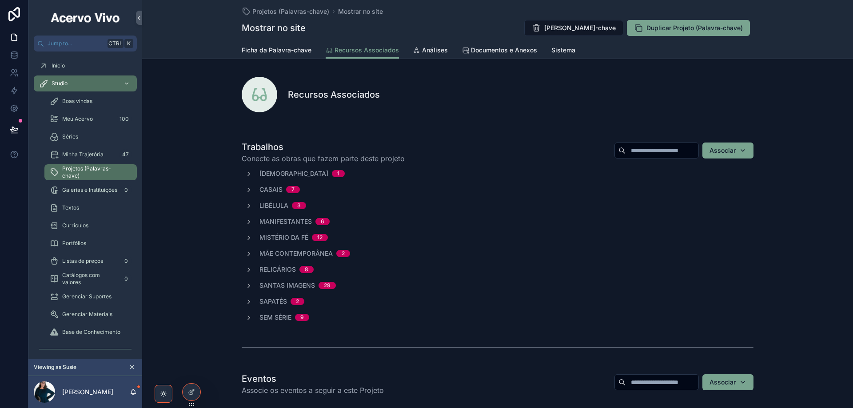
click at [275, 52] on span "Ficha da Palavra-chave" at bounding box center [277, 50] width 70 height 9
